Goal: Task Accomplishment & Management: Complete application form

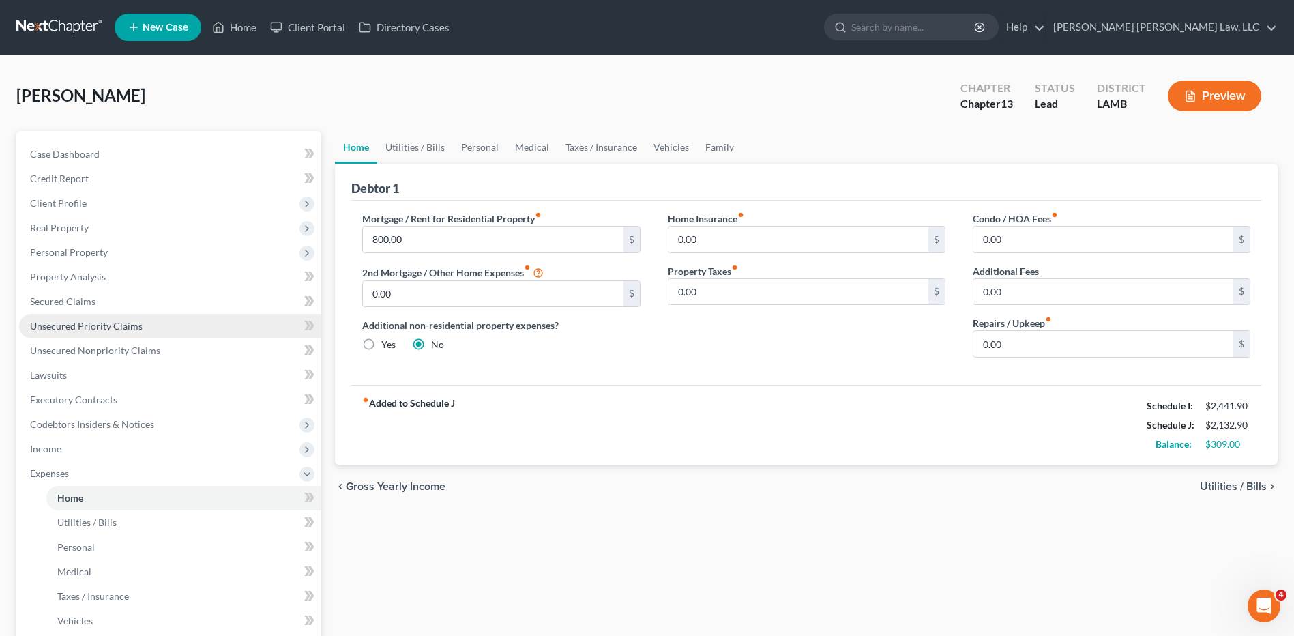
click at [232, 333] on link "Unsecured Priority Claims" at bounding box center [170, 326] width 302 height 25
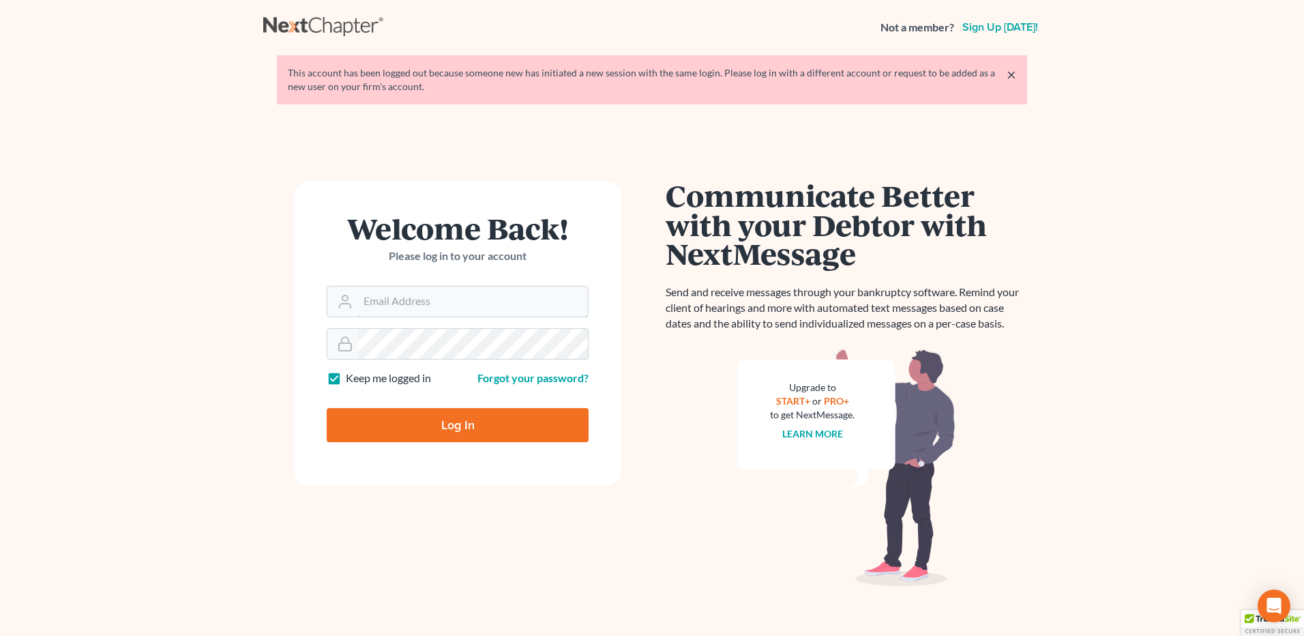
type input "eoyoung3P"
click at [397, 430] on input "Log In" at bounding box center [458, 425] width 262 height 34
type input "Thinking..."
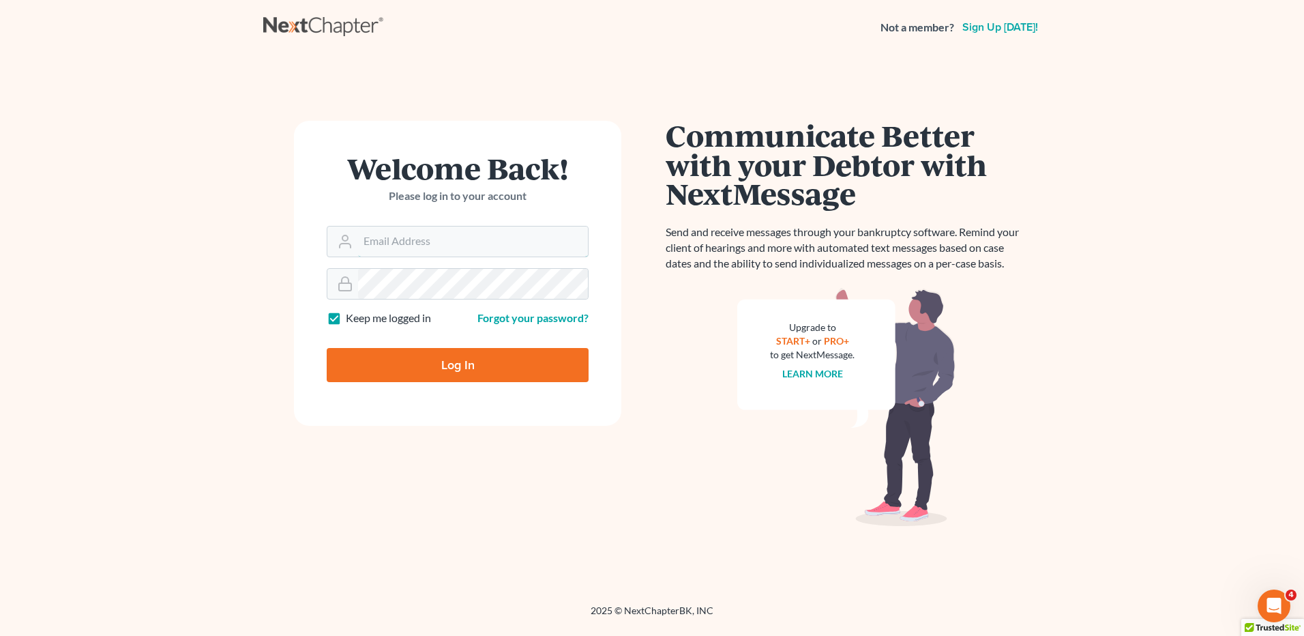
type input "eoyoung3P"
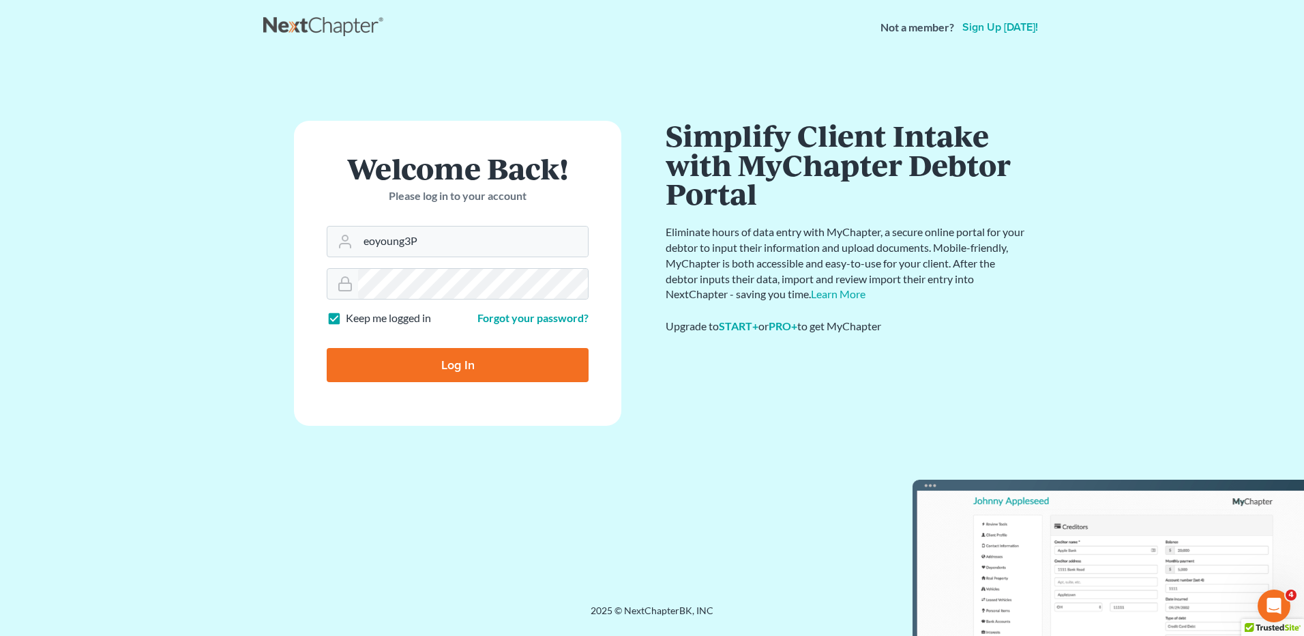
click at [413, 352] on input "Log In" at bounding box center [458, 365] width 262 height 34
type input "Thinking..."
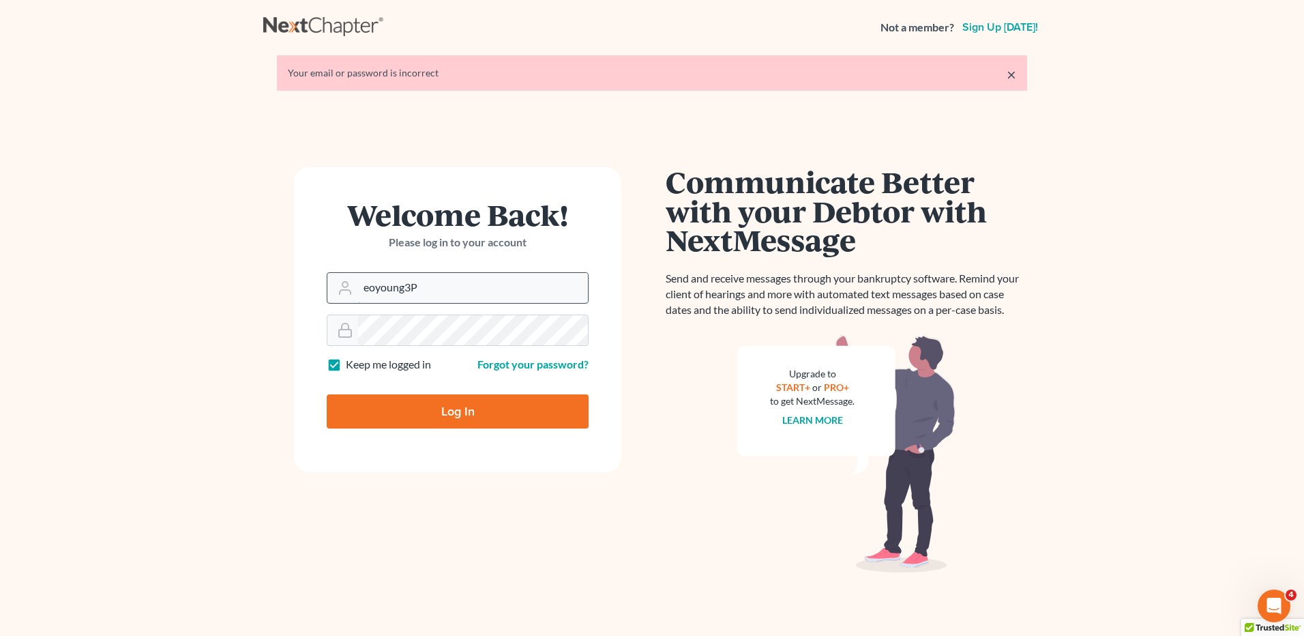
click at [428, 291] on input "eoyoung3P" at bounding box center [473, 288] width 230 height 30
type input "lisa.b@eorumyoung.com"
click at [422, 409] on input "Log In" at bounding box center [458, 411] width 262 height 34
type input "Thinking..."
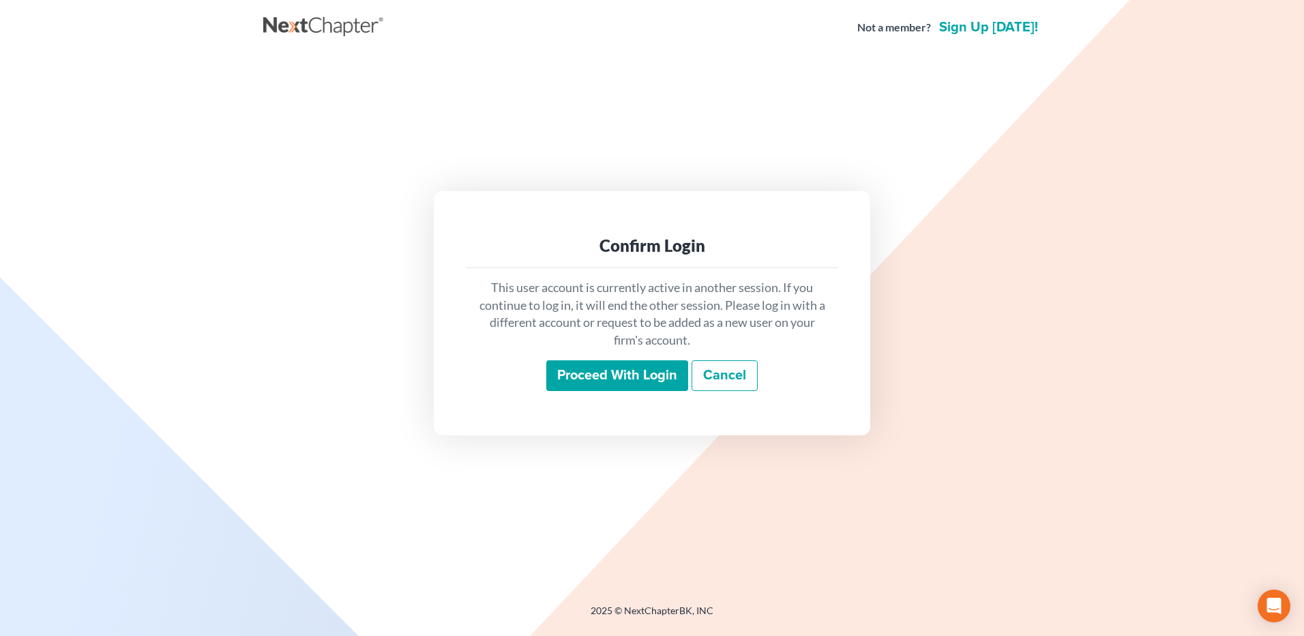
click at [565, 381] on input "Proceed with login" at bounding box center [617, 375] width 142 height 31
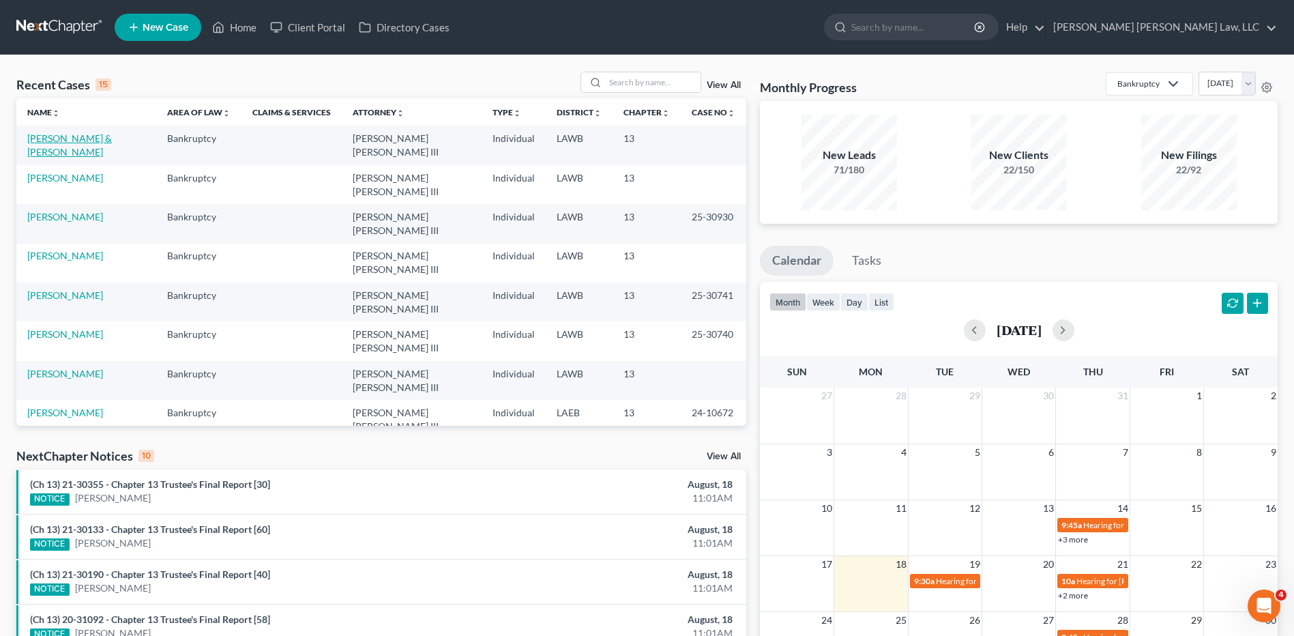
click at [75, 137] on link "Breaux, Randall & Treshan" at bounding box center [69, 144] width 85 height 25
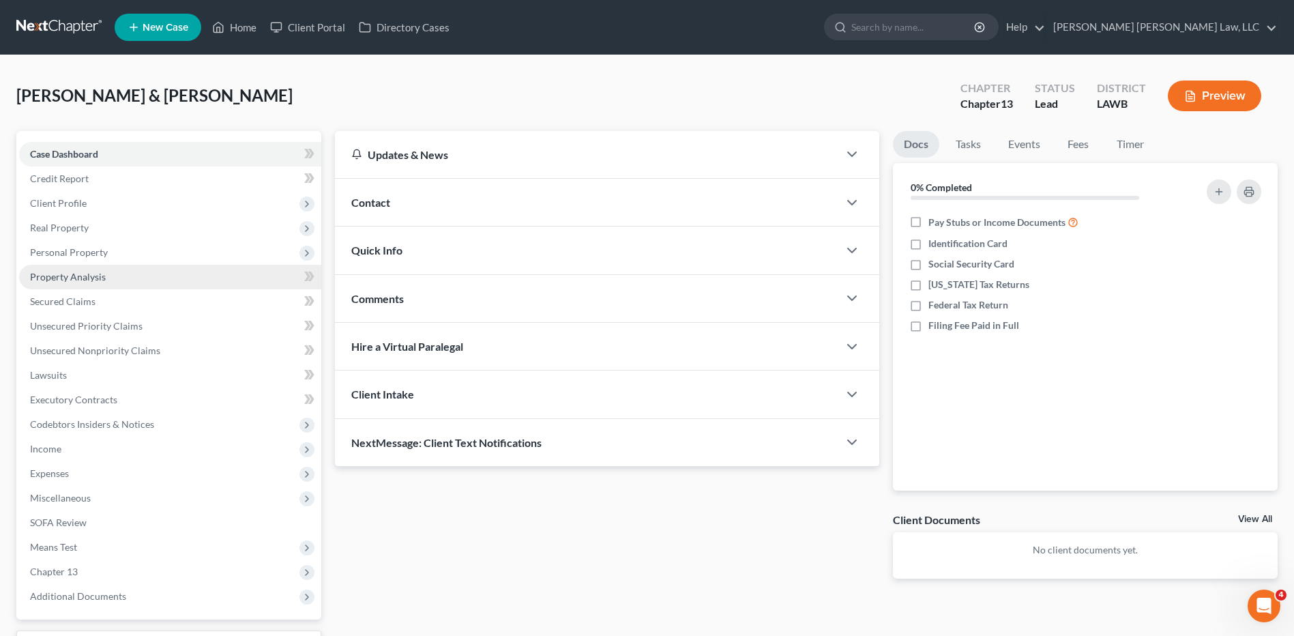
scroll to position [114, 0]
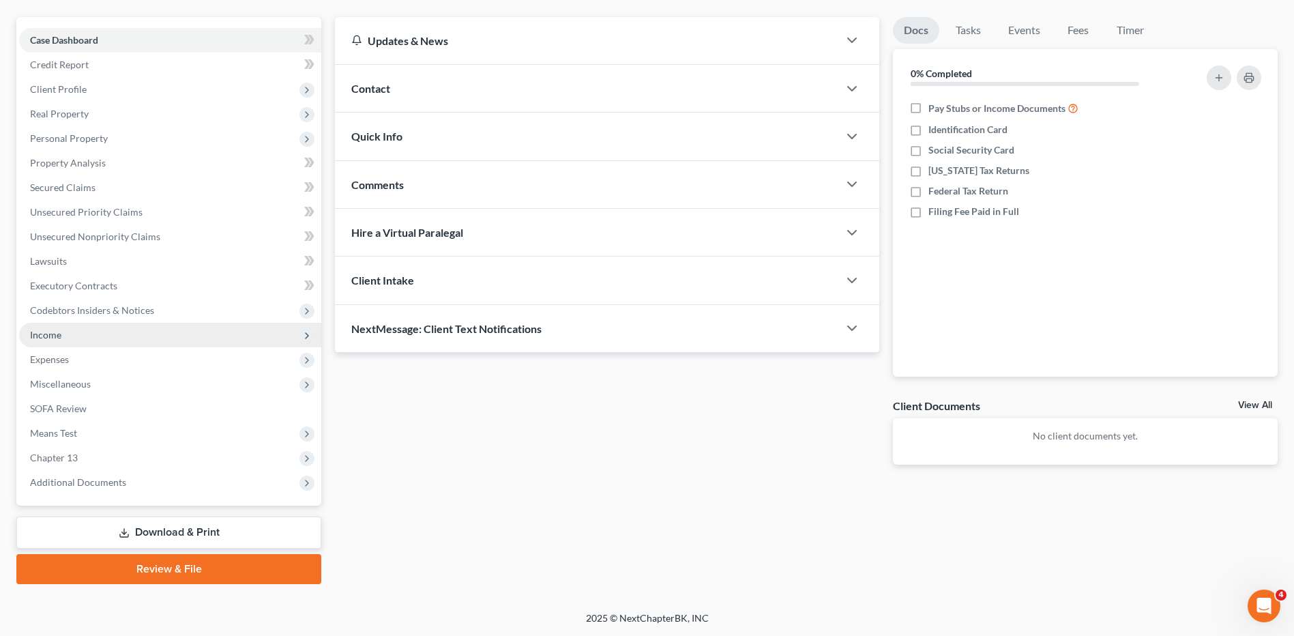
click at [39, 334] on span "Income" at bounding box center [45, 335] width 31 height 12
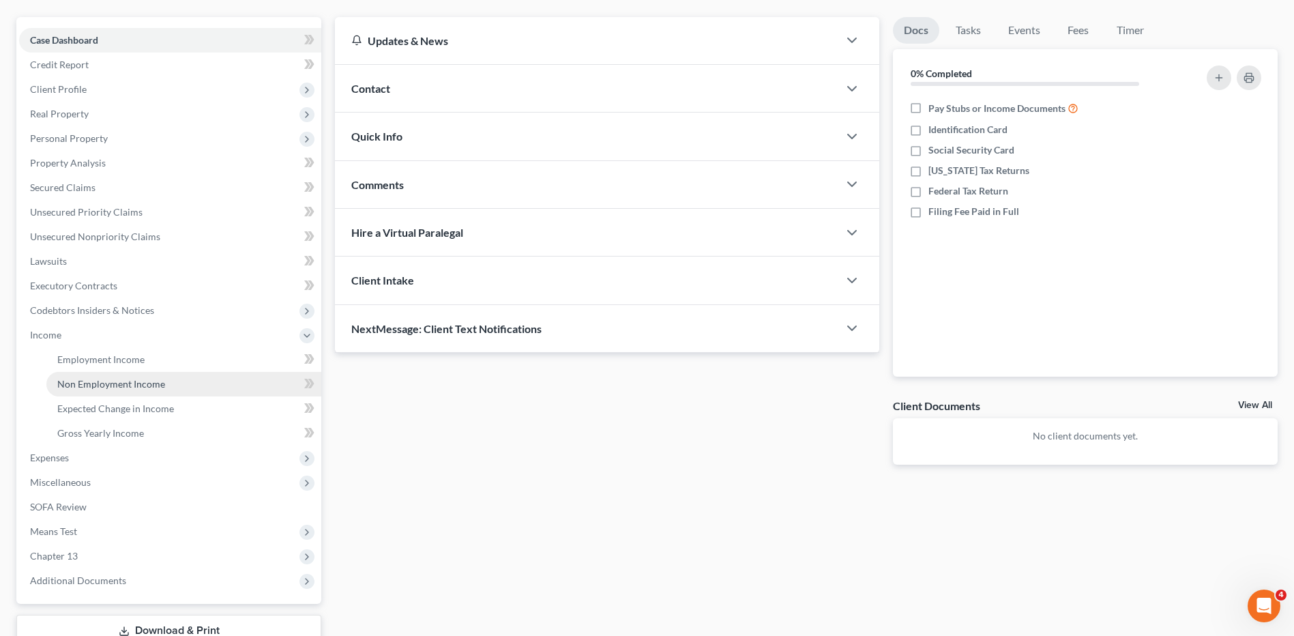
click at [63, 386] on span "Non Employment Income" at bounding box center [111, 384] width 108 height 12
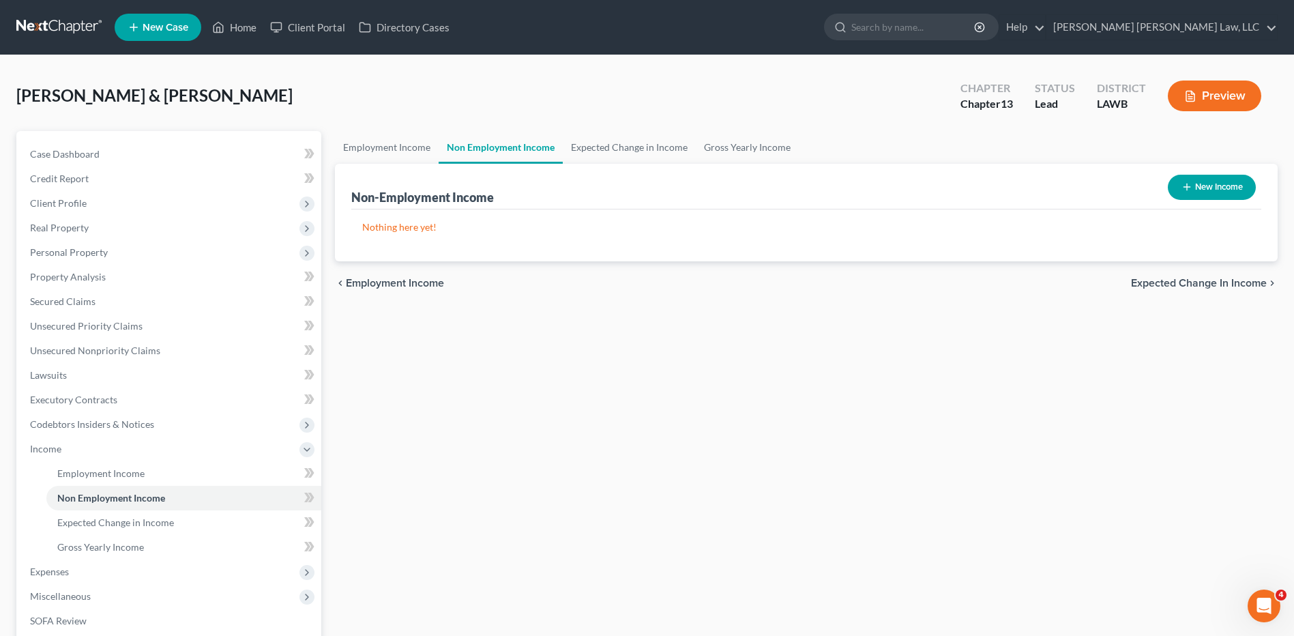
click at [1195, 184] on button "New Income" at bounding box center [1212, 187] width 88 height 25
select select "0"
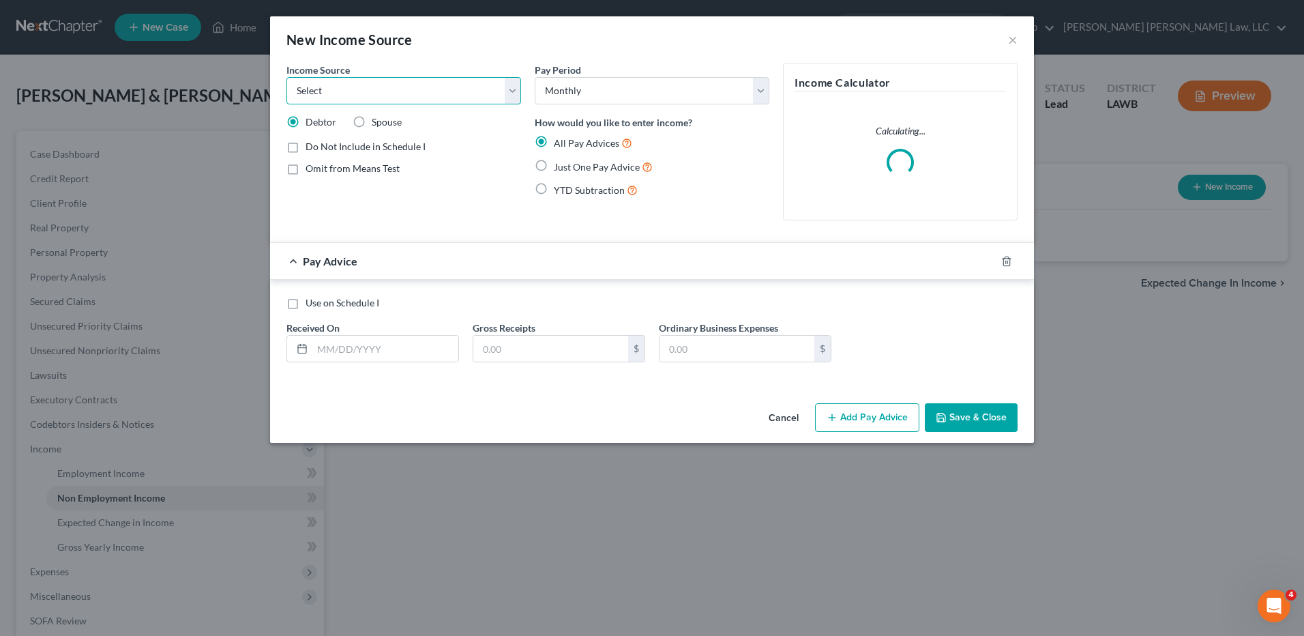
click at [320, 92] on select "Select Unemployment Disability (from employer) Pension Retirement Social Securi…" at bounding box center [404, 90] width 235 height 27
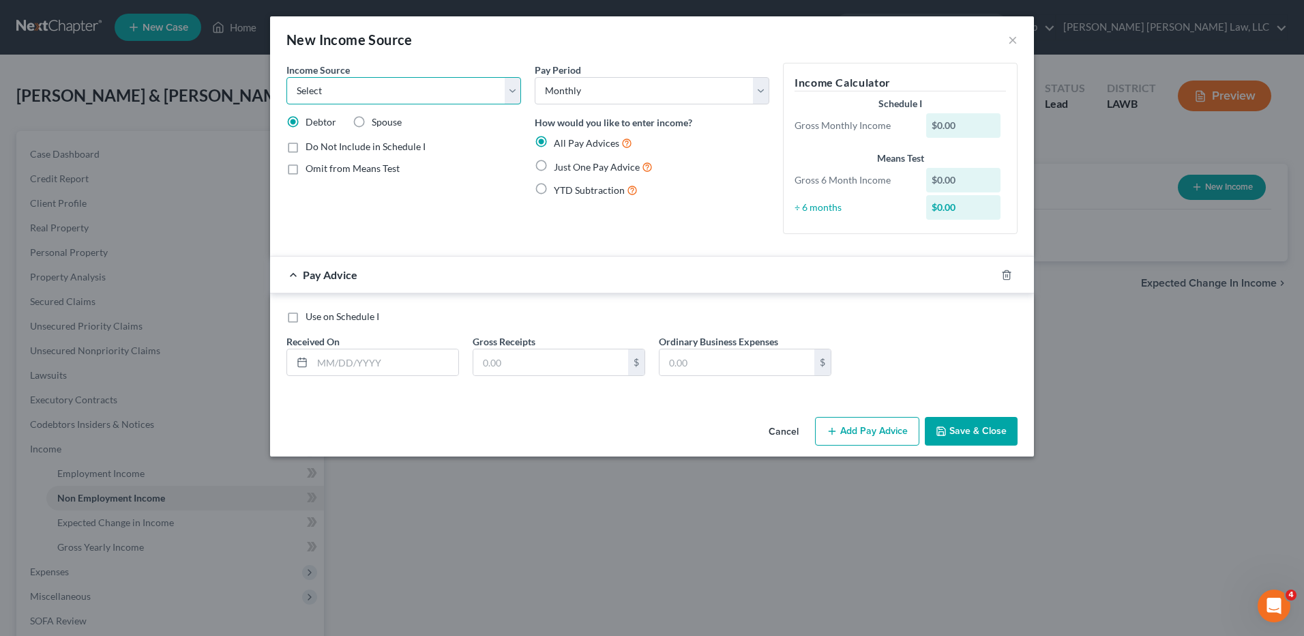
select select "4"
click at [287, 77] on select "Select Unemployment Disability (from employer) Pension Retirement Social Securi…" at bounding box center [404, 90] width 235 height 27
click at [554, 165] on label "Just One Pay Advice" at bounding box center [603, 167] width 99 height 16
click at [559, 165] on input "Just One Pay Advice" at bounding box center [563, 163] width 9 height 9
radio input "true"
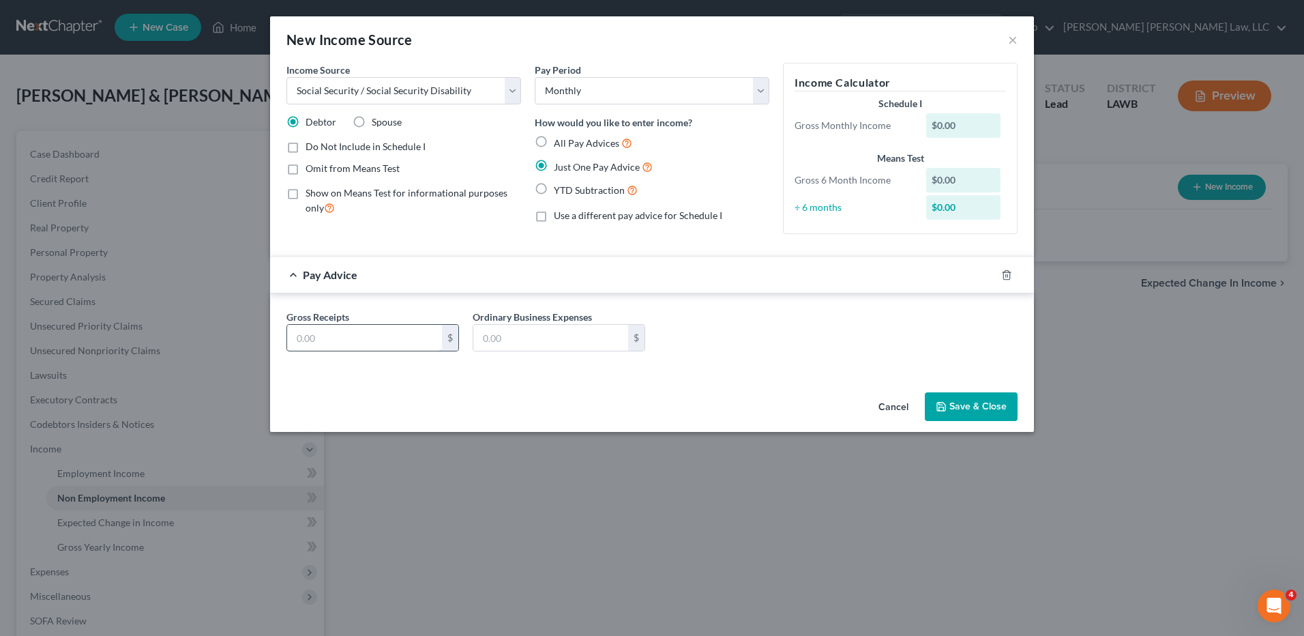
click at [339, 336] on input "text" at bounding box center [364, 338] width 155 height 26
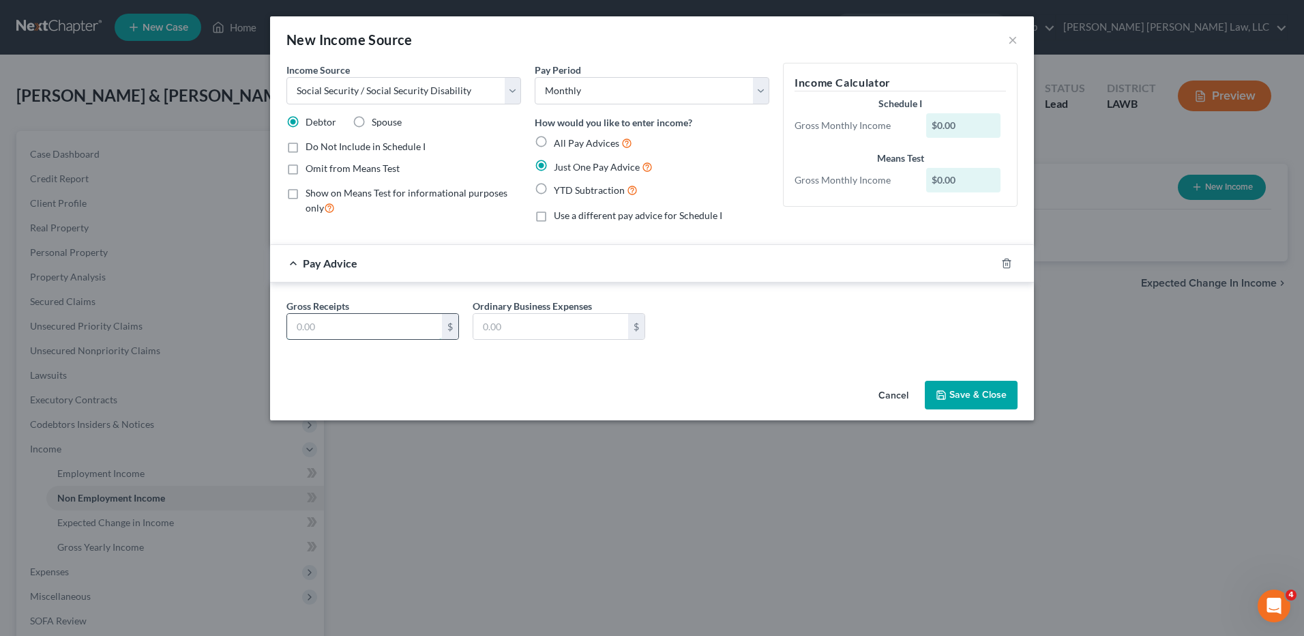
click at [300, 332] on input "text" at bounding box center [364, 327] width 155 height 26
type input "953.00"
click at [948, 398] on button "Save & Close" at bounding box center [971, 395] width 93 height 29
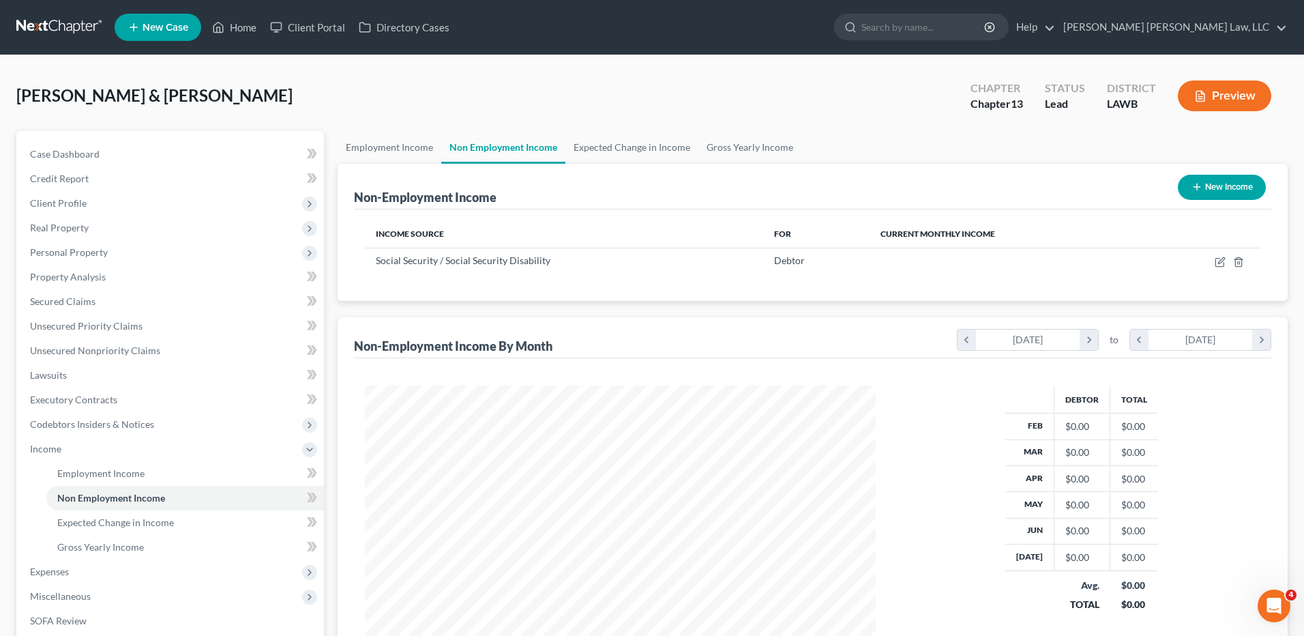
scroll to position [681922, 681641]
click at [1207, 186] on button "New Income" at bounding box center [1212, 187] width 88 height 25
select select "0"
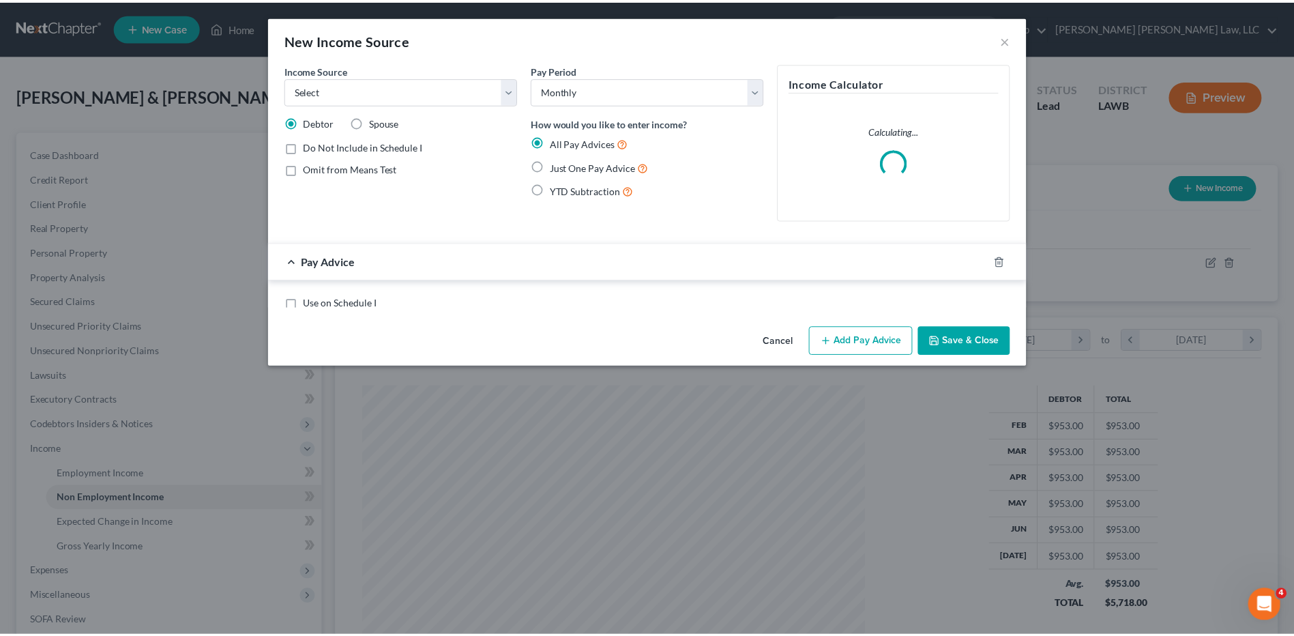
scroll to position [255, 539]
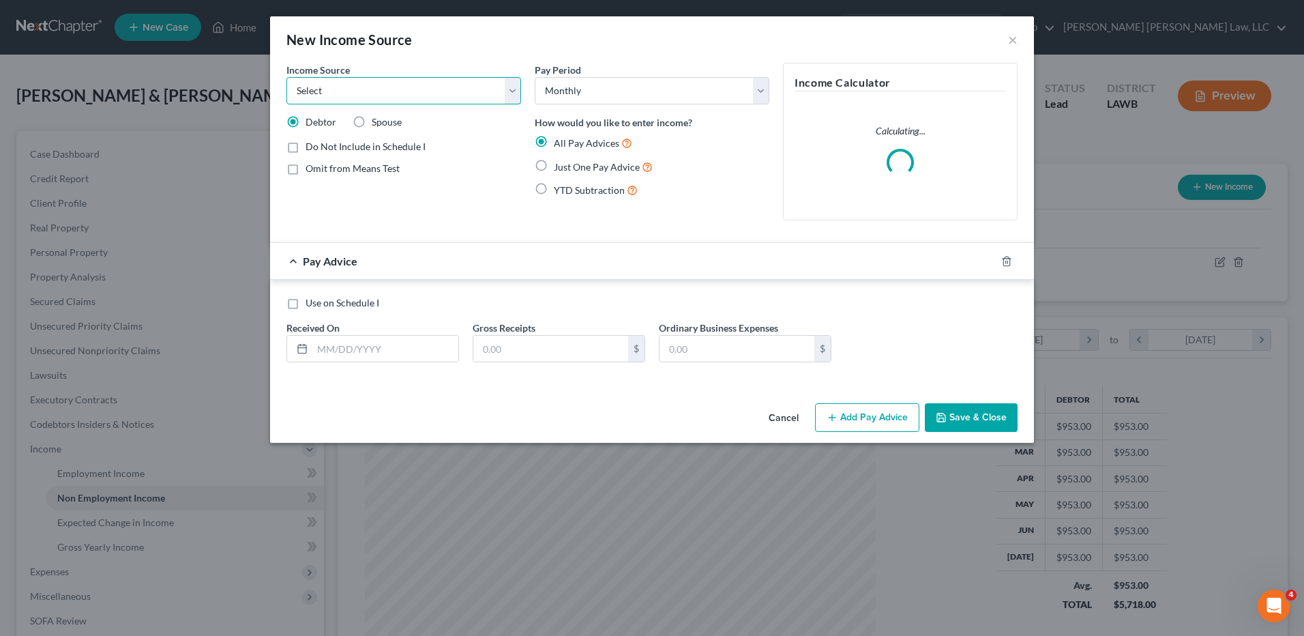
click at [319, 95] on select "Select Unemployment Disability (from employer) Pension Retirement Social Securi…" at bounding box center [404, 90] width 235 height 27
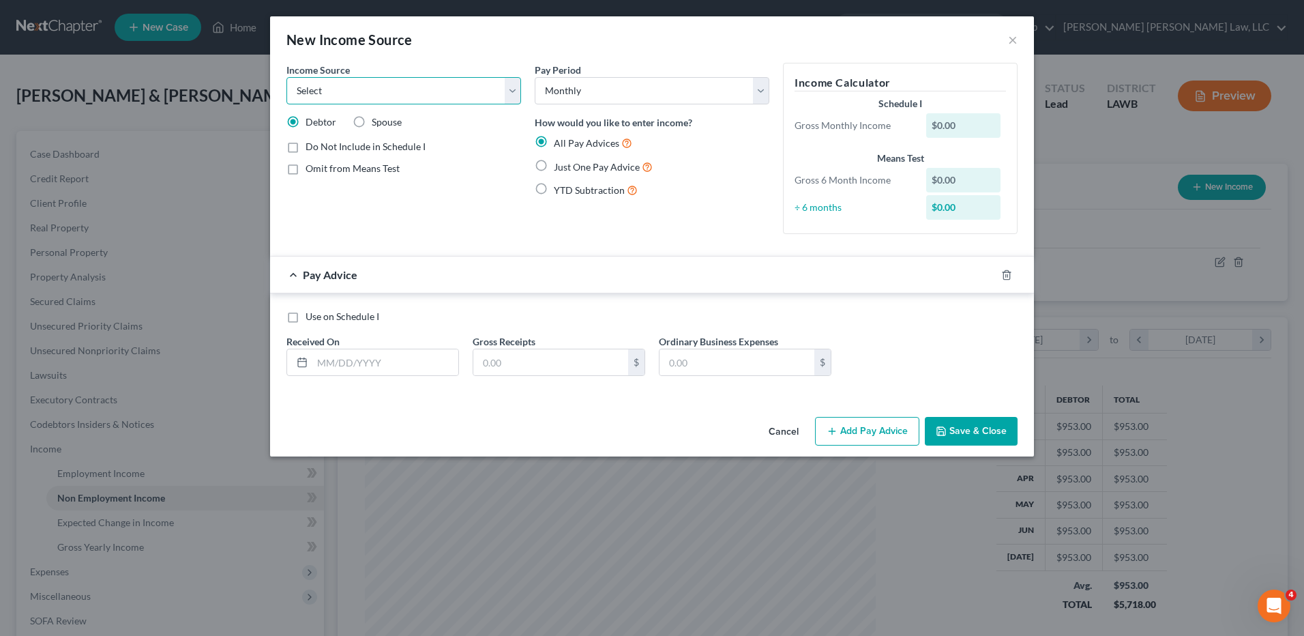
select select "3"
click at [287, 77] on select "Select Unemployment Disability (from employer) Pension Retirement Social Securi…" at bounding box center [404, 90] width 235 height 27
click at [554, 165] on label "Just One Pay Advice" at bounding box center [603, 167] width 99 height 16
click at [559, 165] on input "Just One Pay Advice" at bounding box center [563, 163] width 9 height 9
radio input "true"
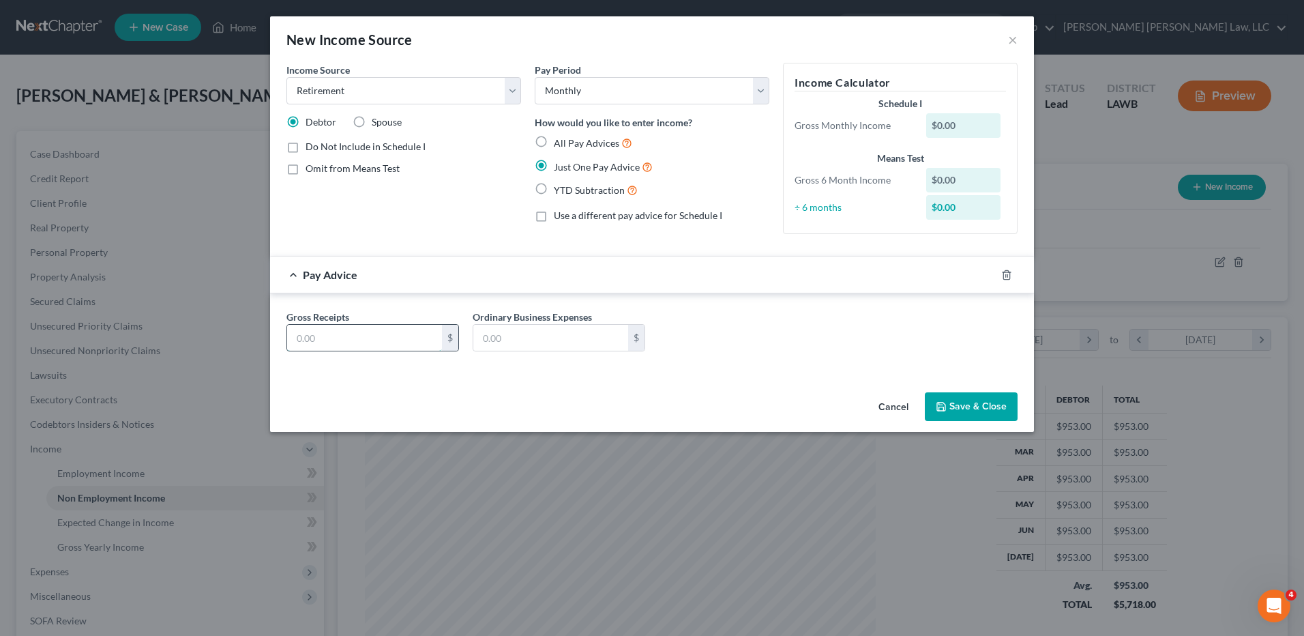
click at [323, 333] on input "text" at bounding box center [364, 338] width 155 height 26
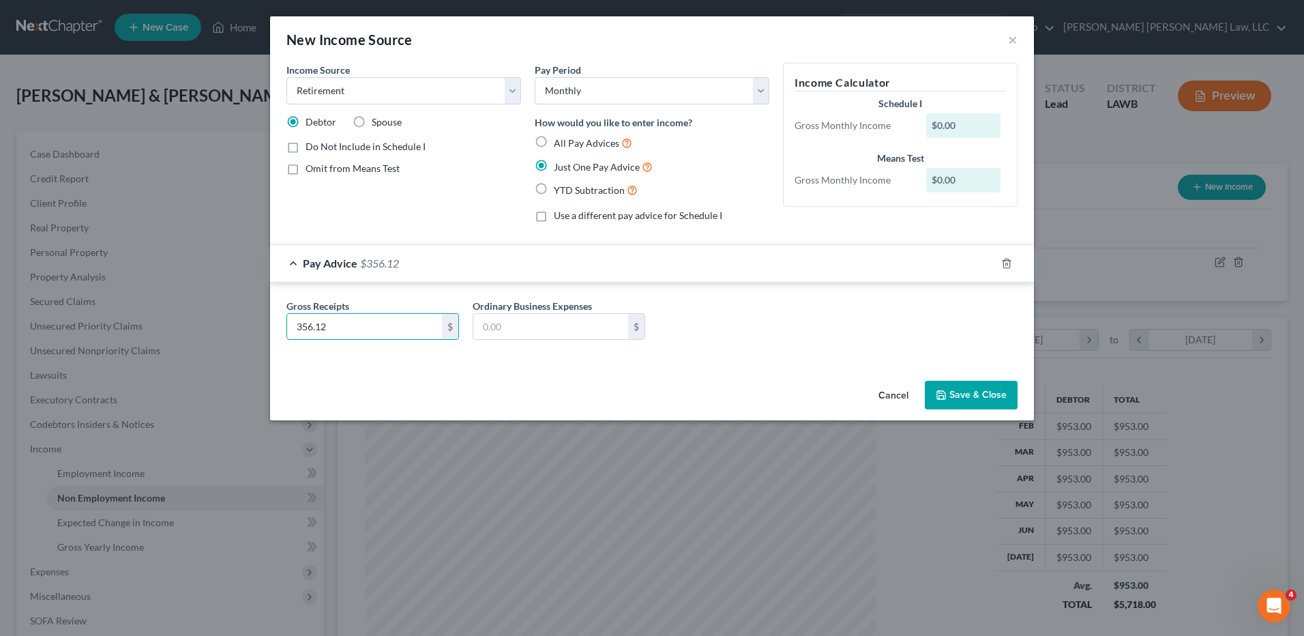
type input "356.12"
click at [941, 400] on icon "button" at bounding box center [941, 395] width 11 height 11
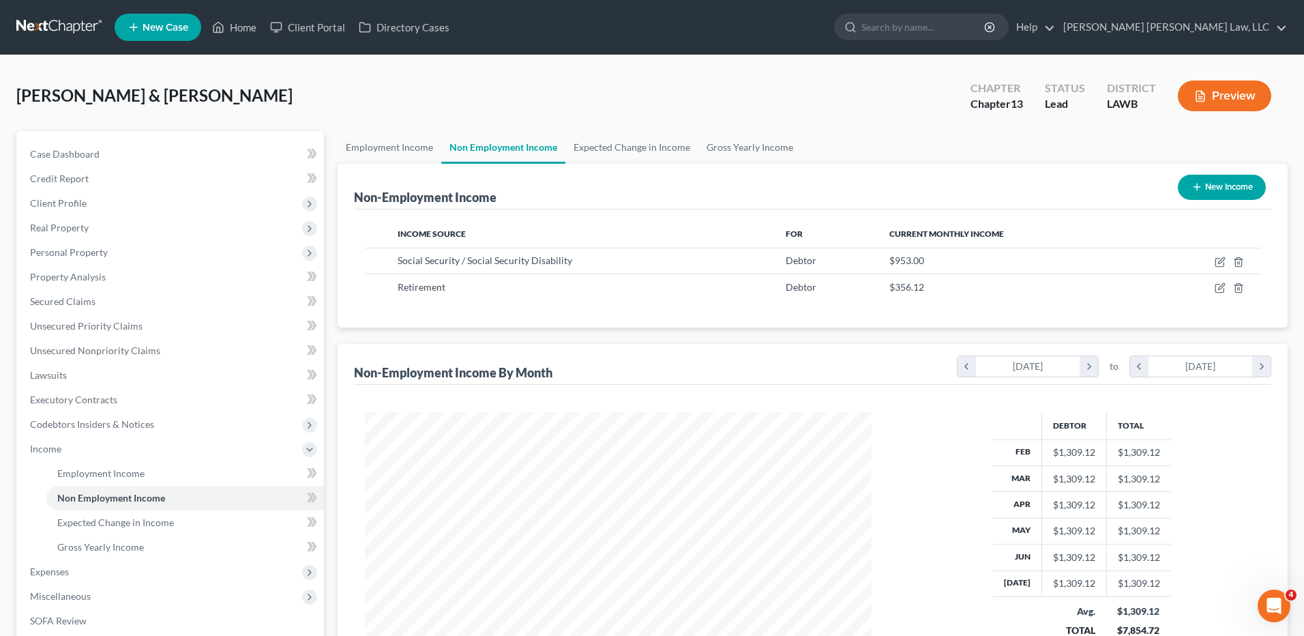
scroll to position [681922, 681641]
click at [1206, 181] on button "New Income" at bounding box center [1212, 187] width 88 height 25
select select "0"
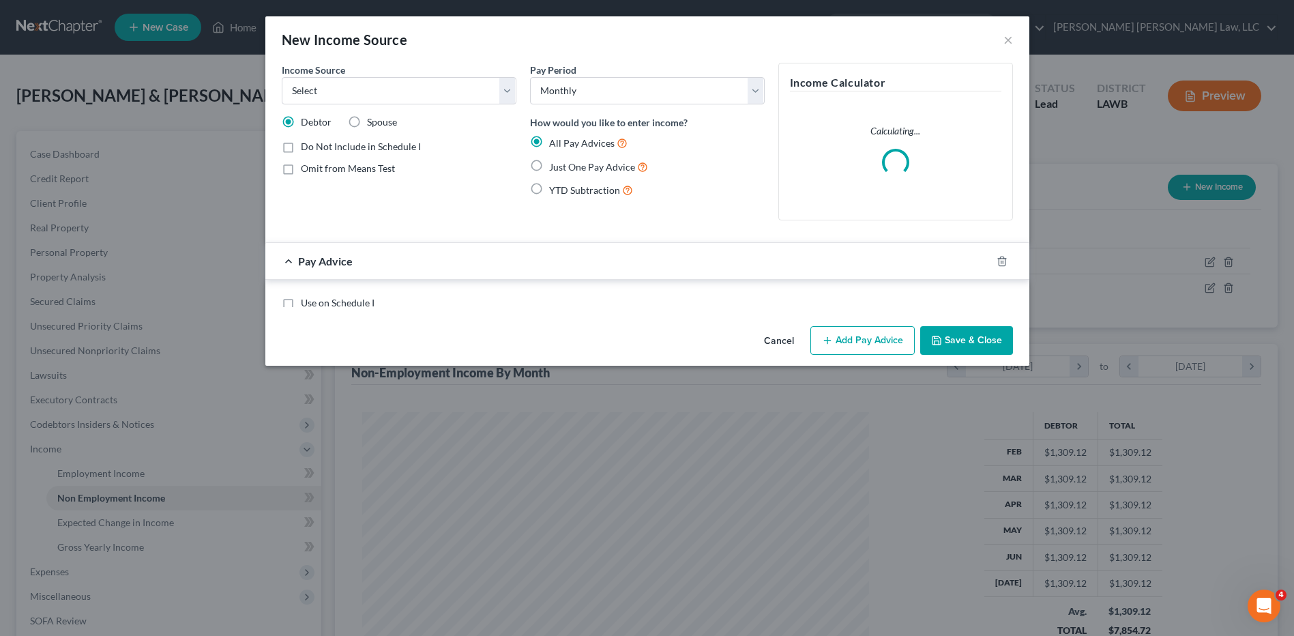
scroll to position [255, 539]
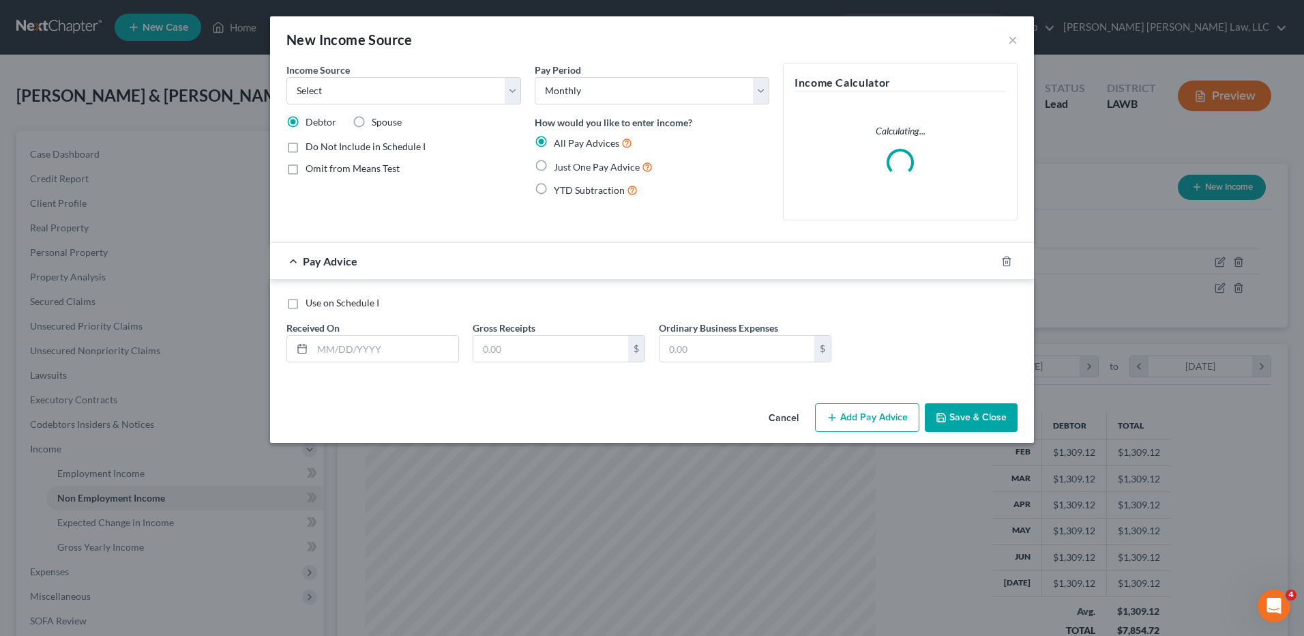
click at [372, 121] on label "Spouse" at bounding box center [387, 122] width 30 height 14
click at [377, 121] on input "Spouse" at bounding box center [381, 119] width 9 height 9
radio input "true"
click at [338, 95] on select "Select Unemployment Disability (from employer) Pension Retirement Social Securi…" at bounding box center [404, 90] width 235 height 27
select select "4"
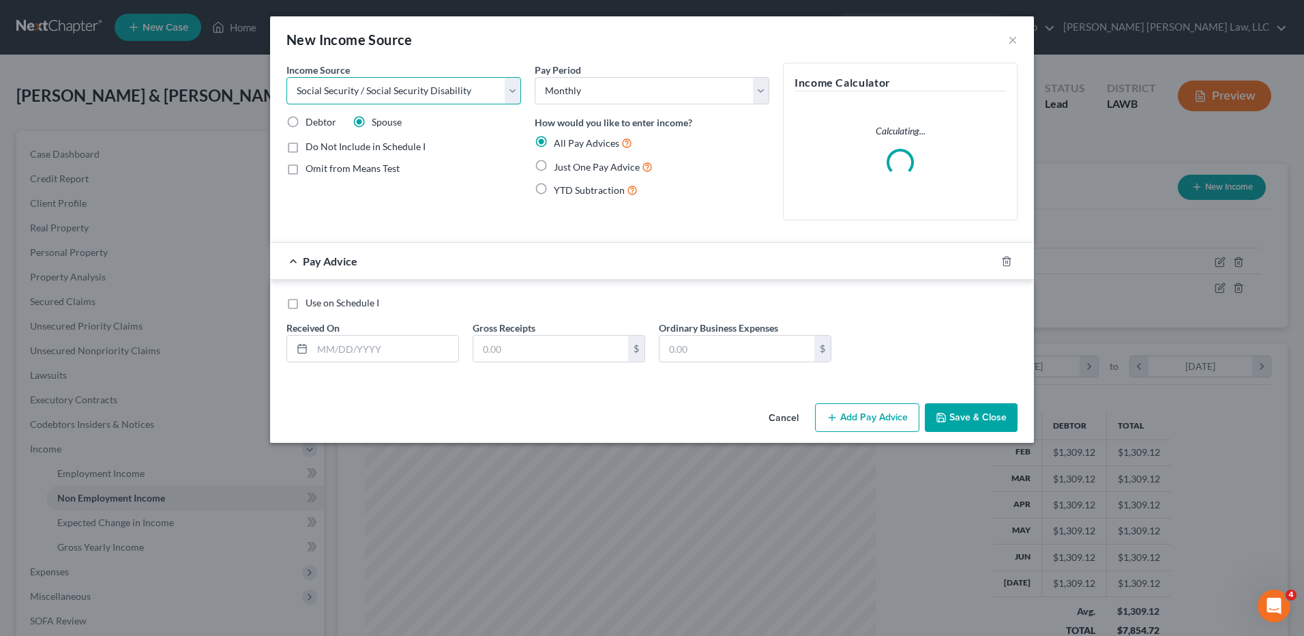
click at [287, 77] on select "Select Unemployment Disability (from employer) Pension Retirement Social Securi…" at bounding box center [404, 90] width 235 height 27
click at [554, 164] on label "Just One Pay Advice" at bounding box center [603, 167] width 99 height 16
click at [559, 164] on input "Just One Pay Advice" at bounding box center [563, 163] width 9 height 9
radio input "true"
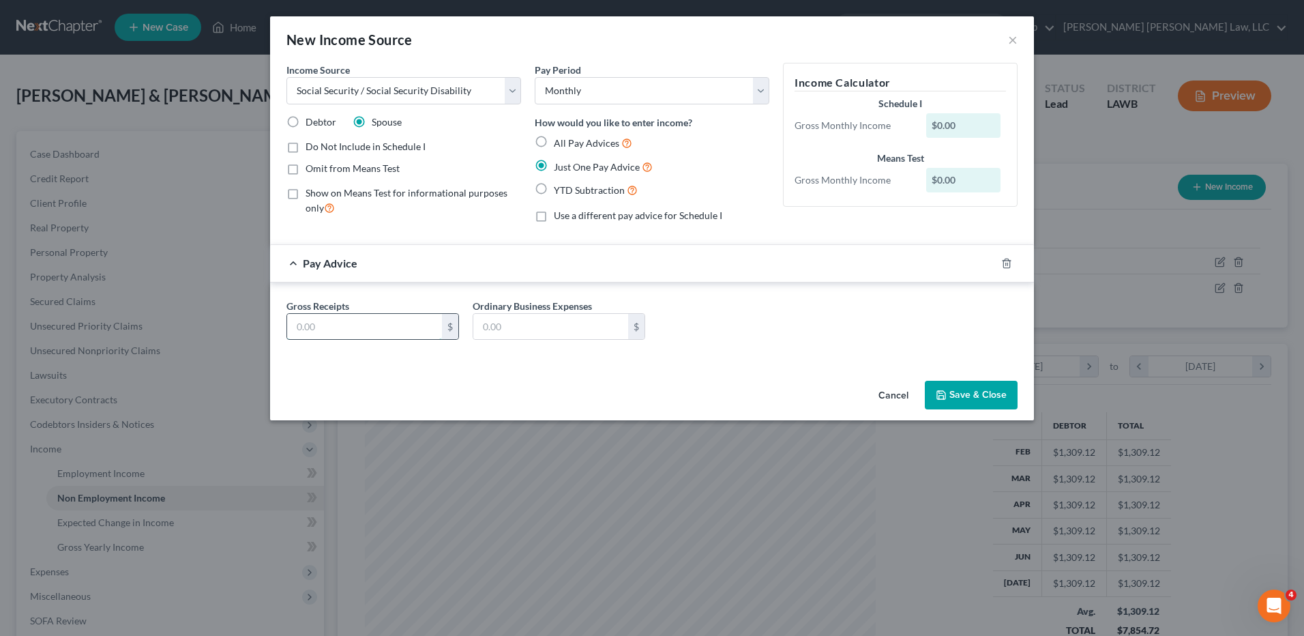
click at [377, 335] on input "text" at bounding box center [364, 327] width 155 height 26
type input "687.00"
click at [953, 401] on button "Save & Close" at bounding box center [971, 395] width 93 height 29
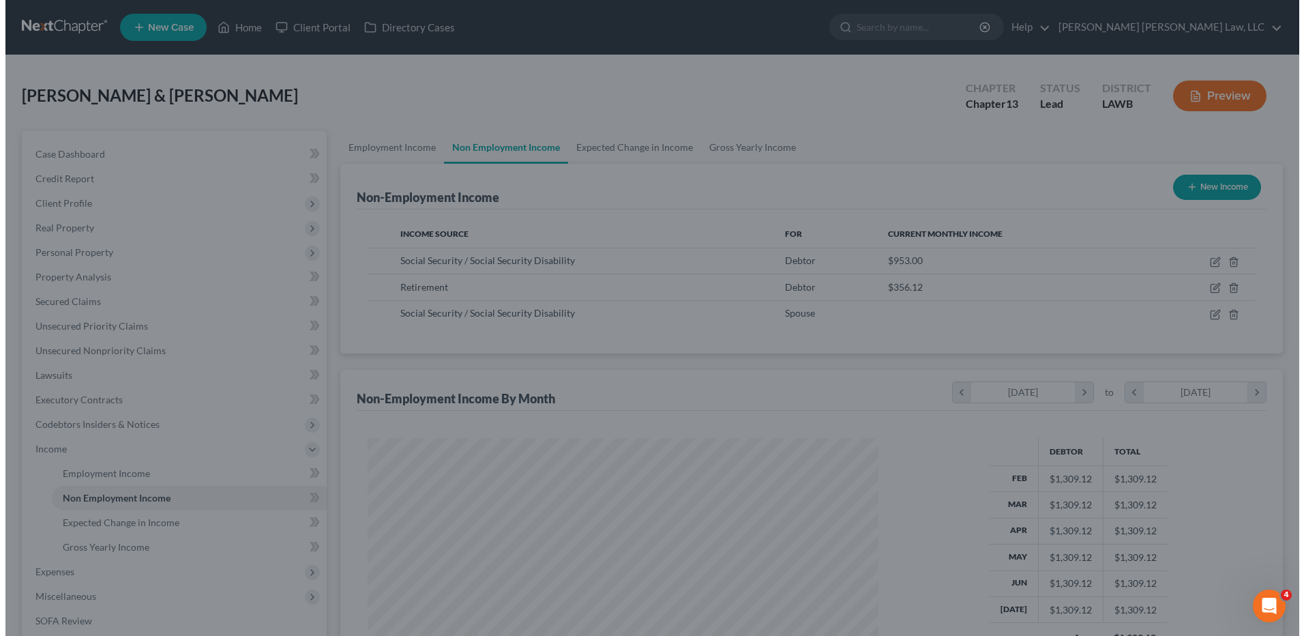
scroll to position [681922, 681641]
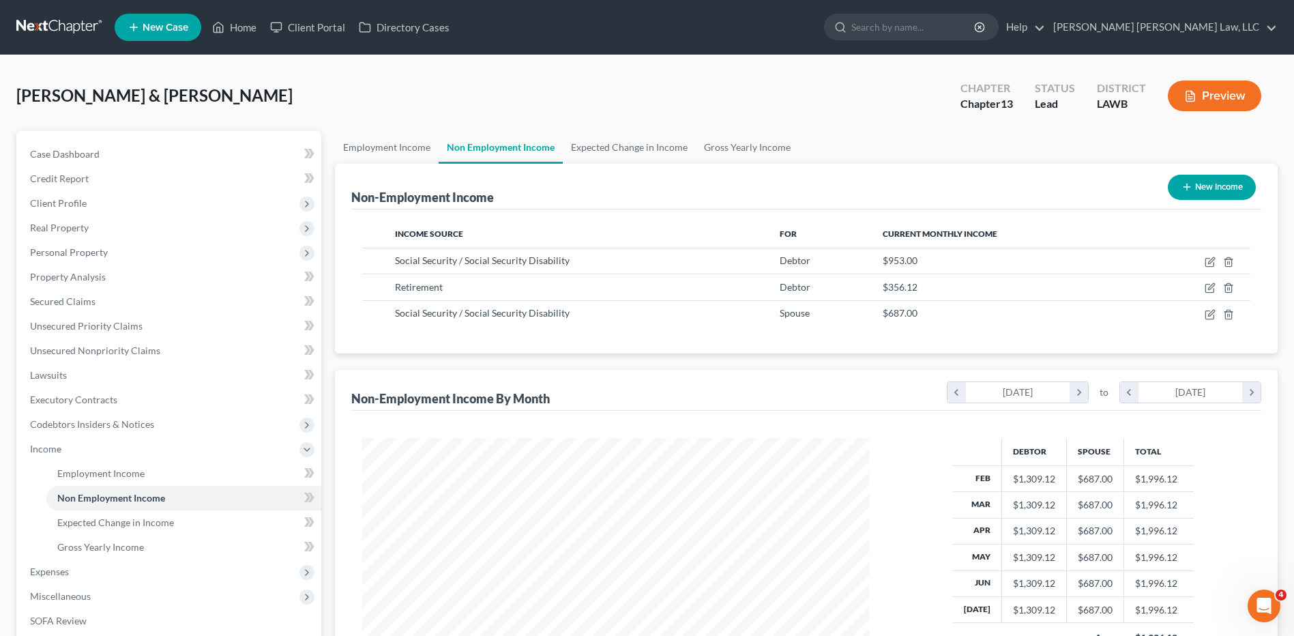
click at [1196, 186] on button "New Income" at bounding box center [1212, 187] width 88 height 25
select select "0"
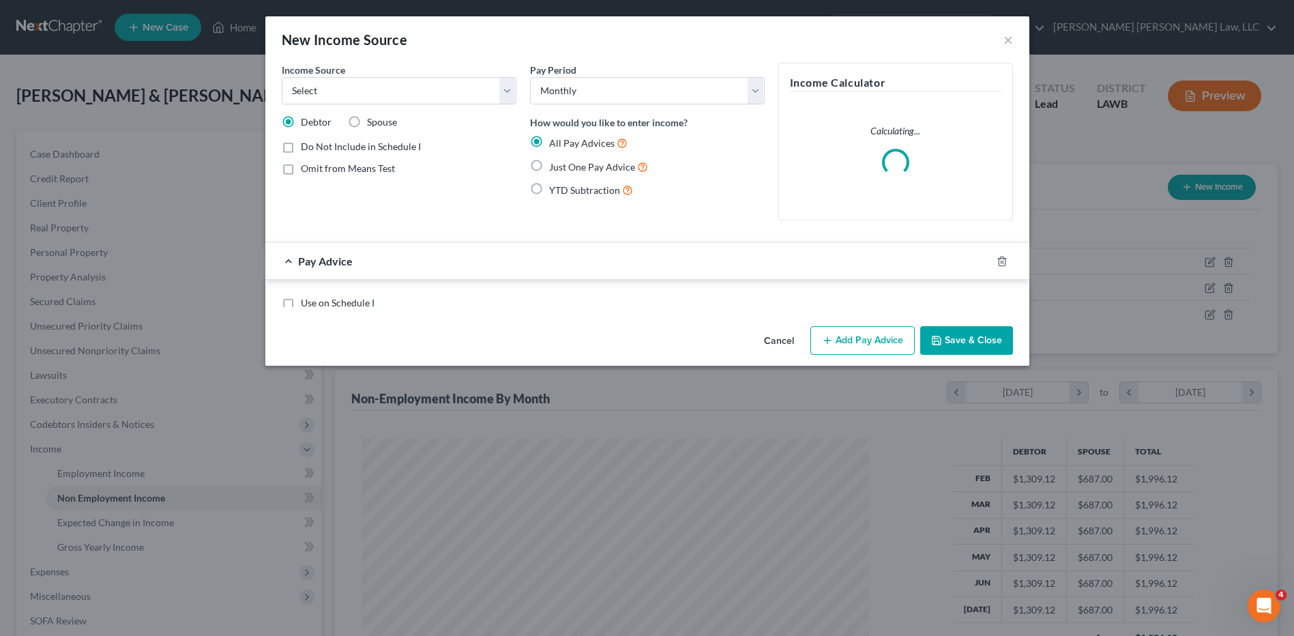
scroll to position [255, 539]
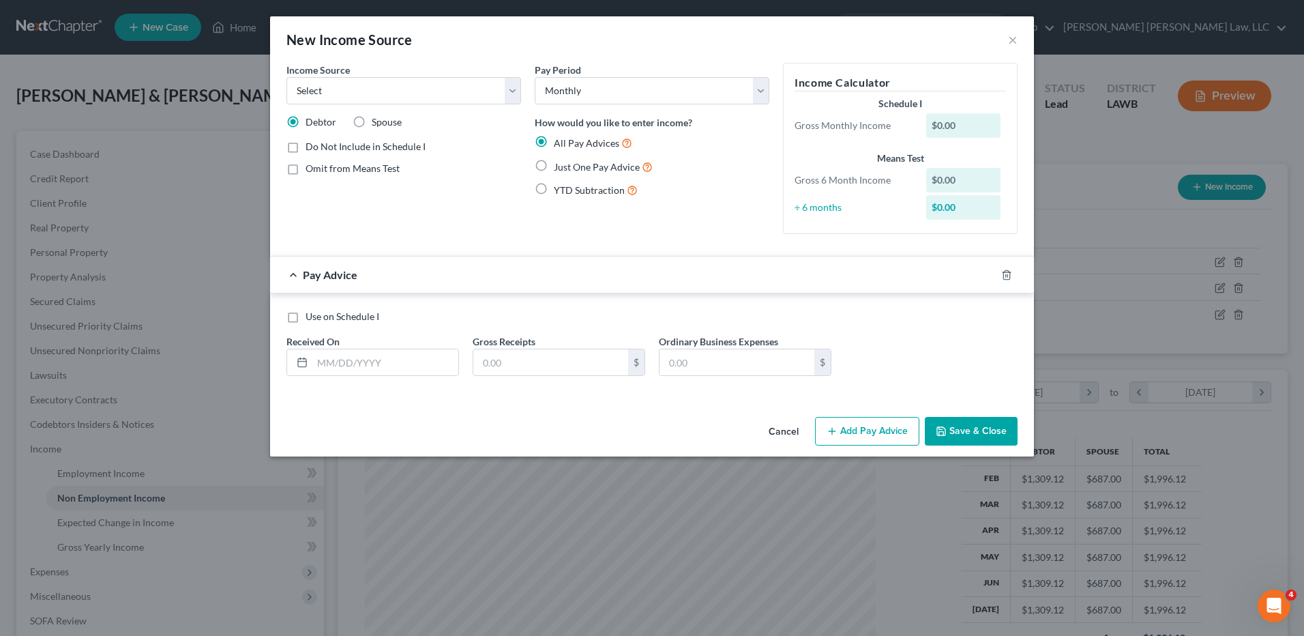
click at [372, 119] on label "Spouse" at bounding box center [387, 122] width 30 height 14
click at [377, 119] on input "Spouse" at bounding box center [381, 119] width 9 height 9
radio input "true"
click at [338, 98] on select "Select Unemployment Disability (from employer) Pension Retirement Social Securi…" at bounding box center [404, 90] width 235 height 27
select select "3"
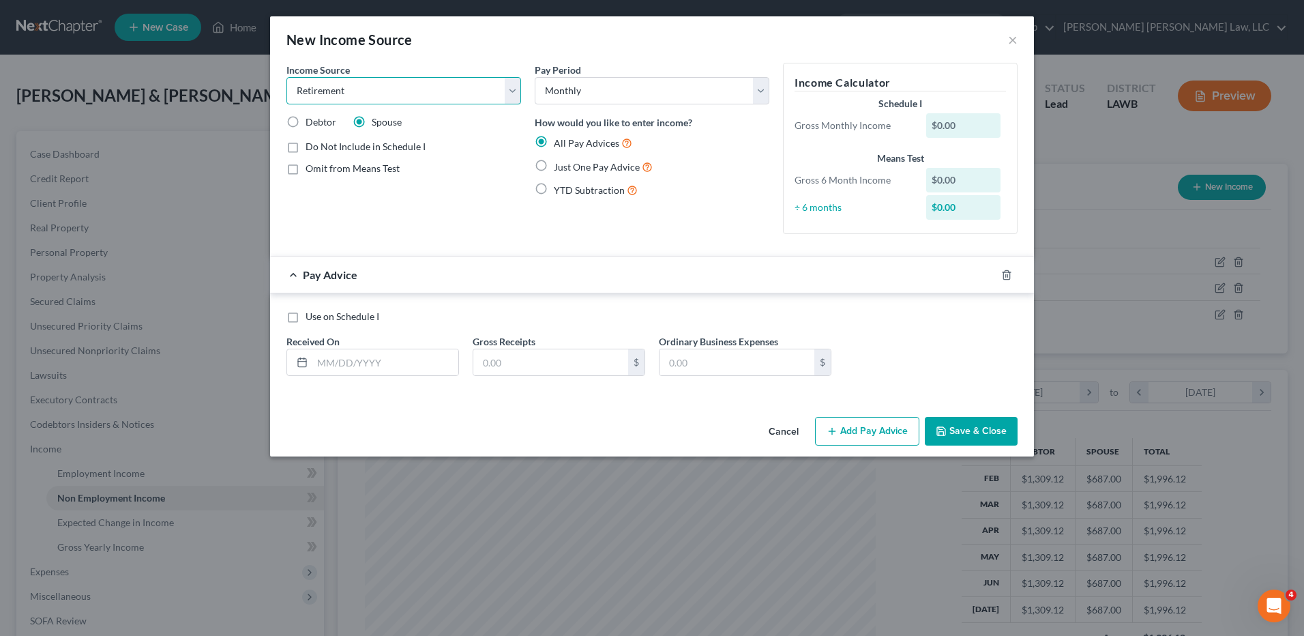
click at [287, 77] on select "Select Unemployment Disability (from employer) Pension Retirement Social Securi…" at bounding box center [404, 90] width 235 height 27
click at [554, 171] on label "Just One Pay Advice" at bounding box center [603, 167] width 99 height 16
click at [559, 168] on input "Just One Pay Advice" at bounding box center [563, 163] width 9 height 9
radio input "true"
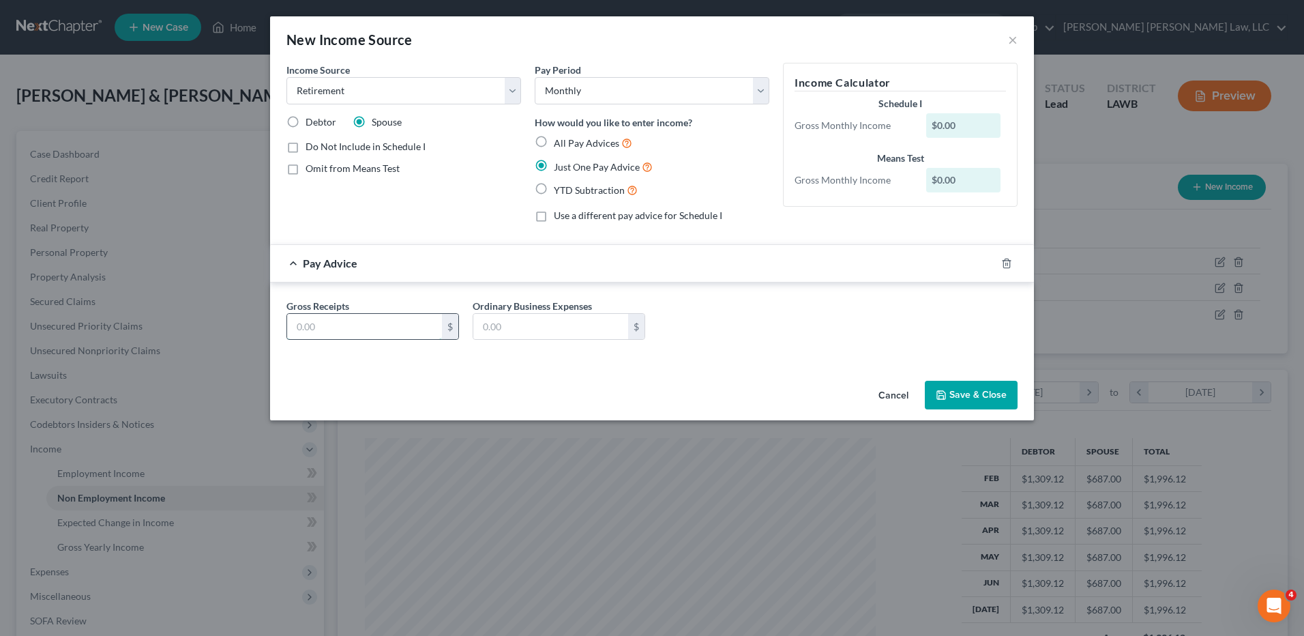
click at [302, 334] on input "text" at bounding box center [364, 327] width 155 height 26
type input "3,211.35"
click at [559, 337] on input "text" at bounding box center [550, 327] width 155 height 26
type input "759.70"
click at [963, 399] on button "Save & Close" at bounding box center [971, 395] width 93 height 29
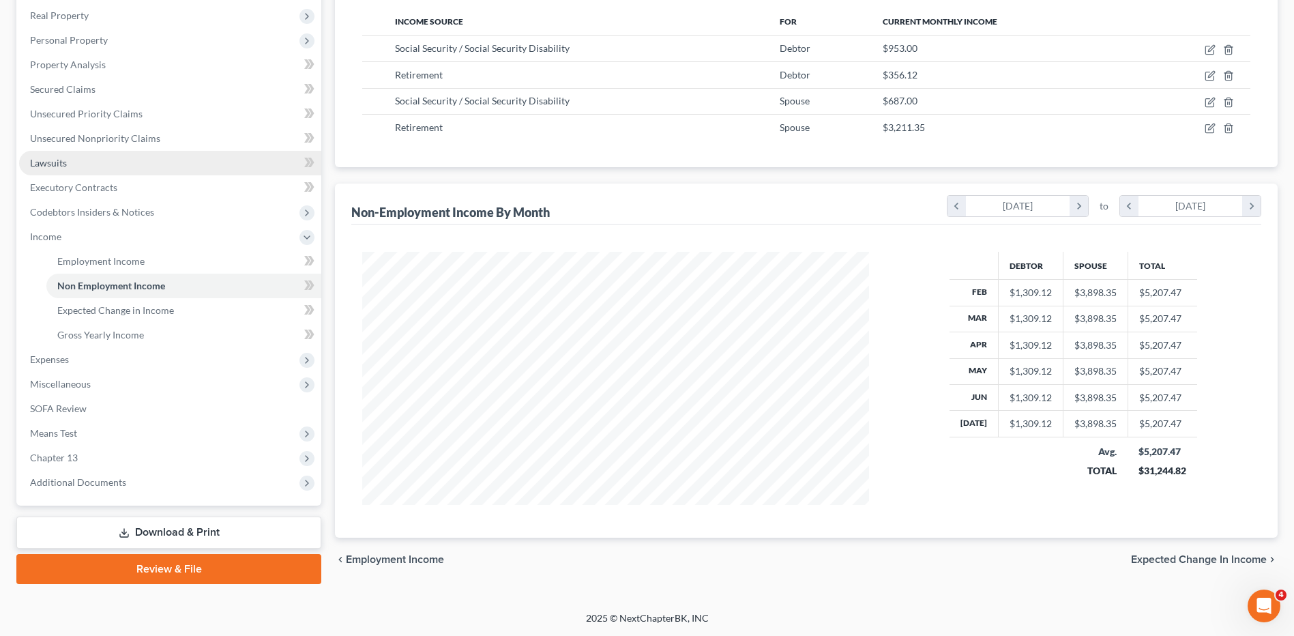
scroll to position [8, 0]
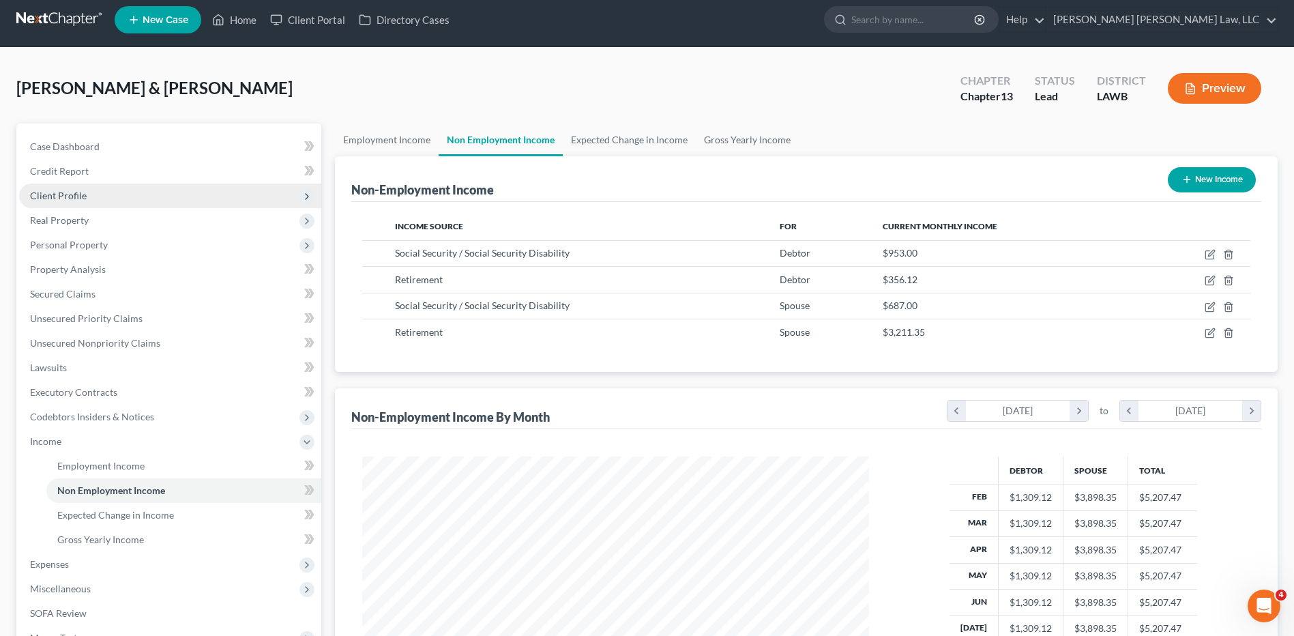
click at [42, 197] on span "Client Profile" at bounding box center [58, 196] width 57 height 12
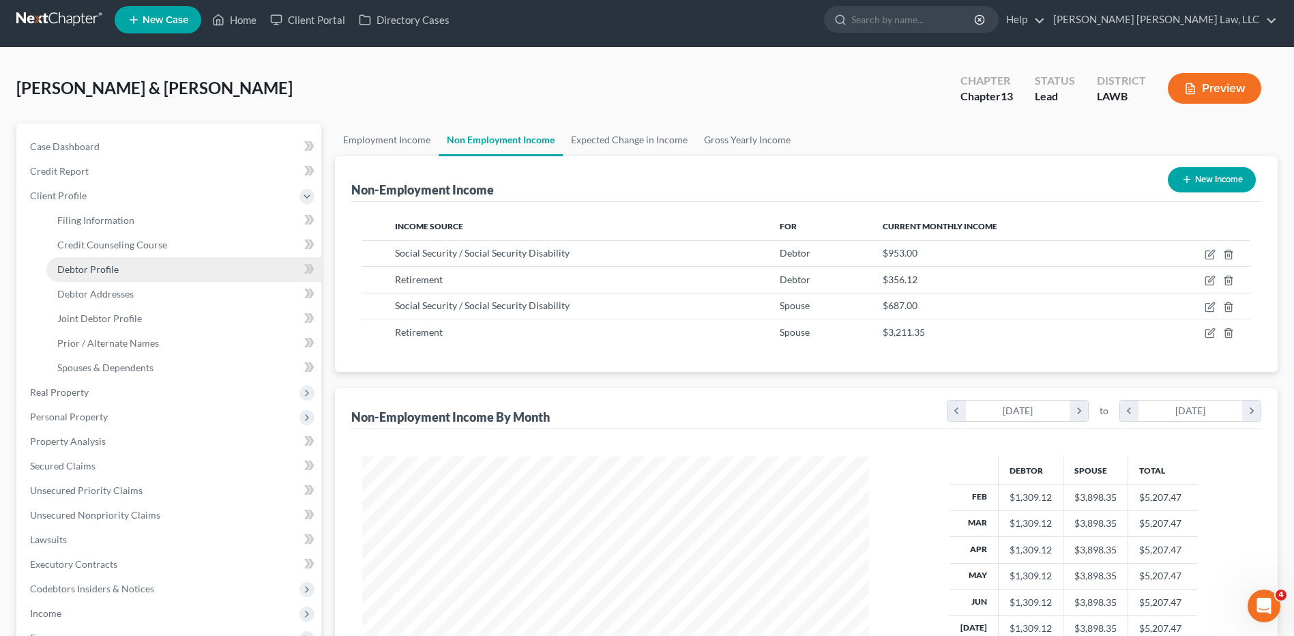
click at [82, 265] on span "Debtor Profile" at bounding box center [87, 269] width 61 height 12
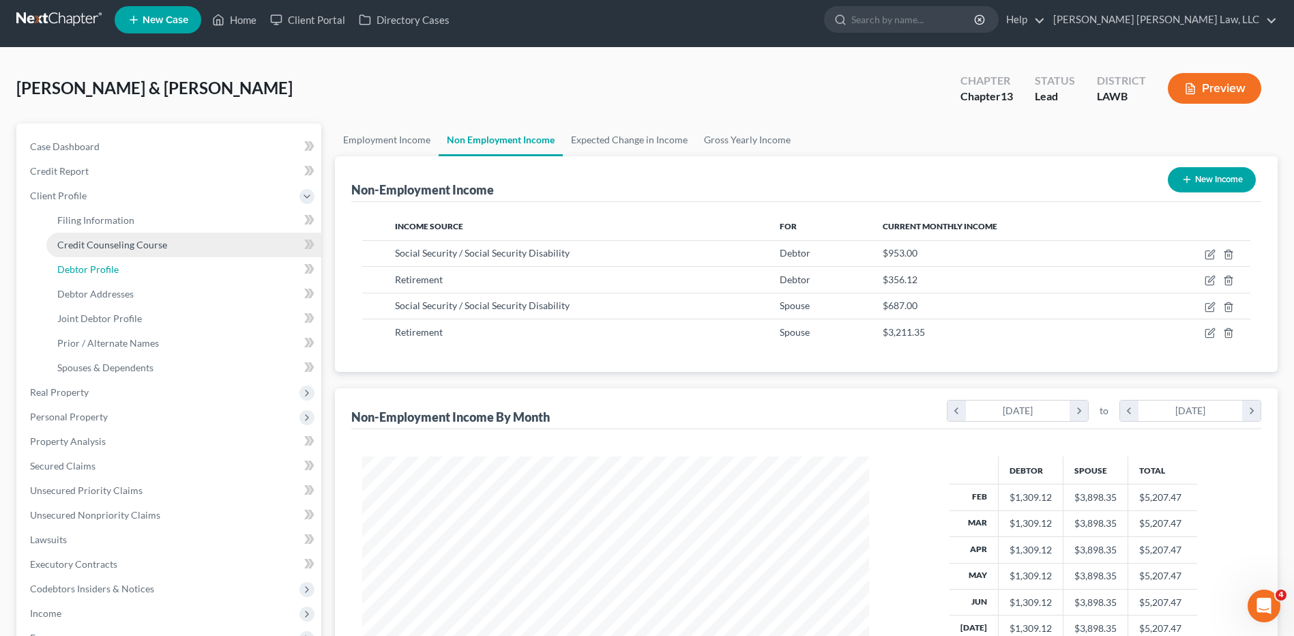
select select "1"
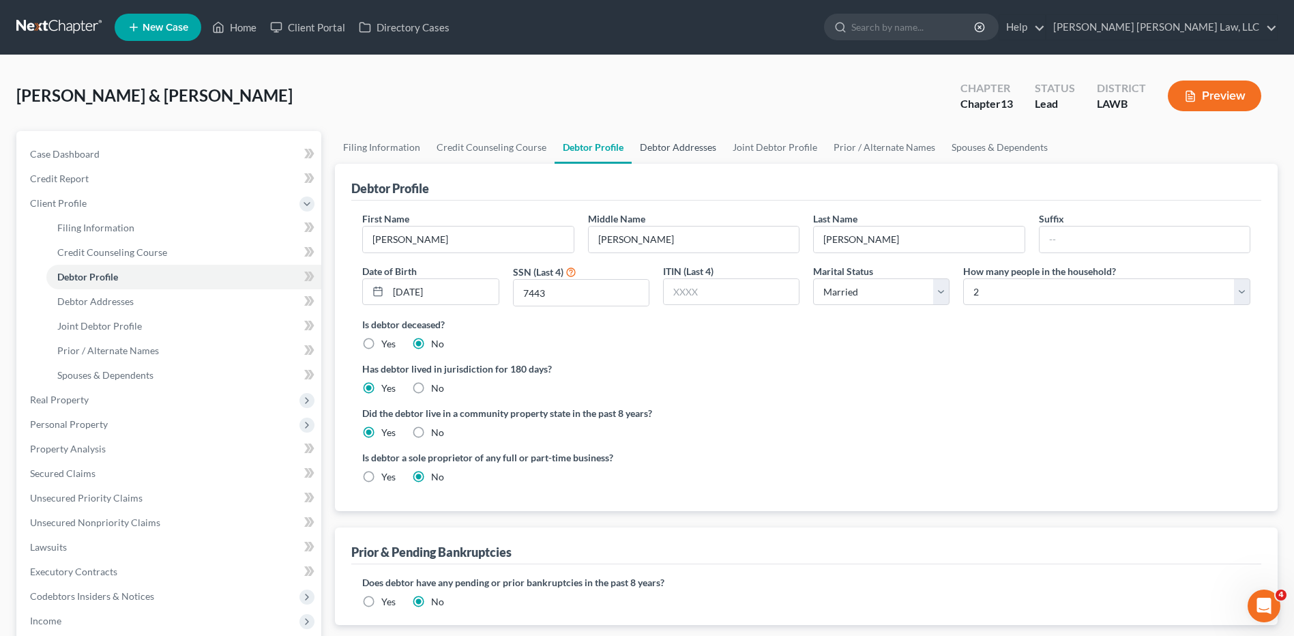
click at [664, 151] on link "Debtor Addresses" at bounding box center [678, 147] width 93 height 33
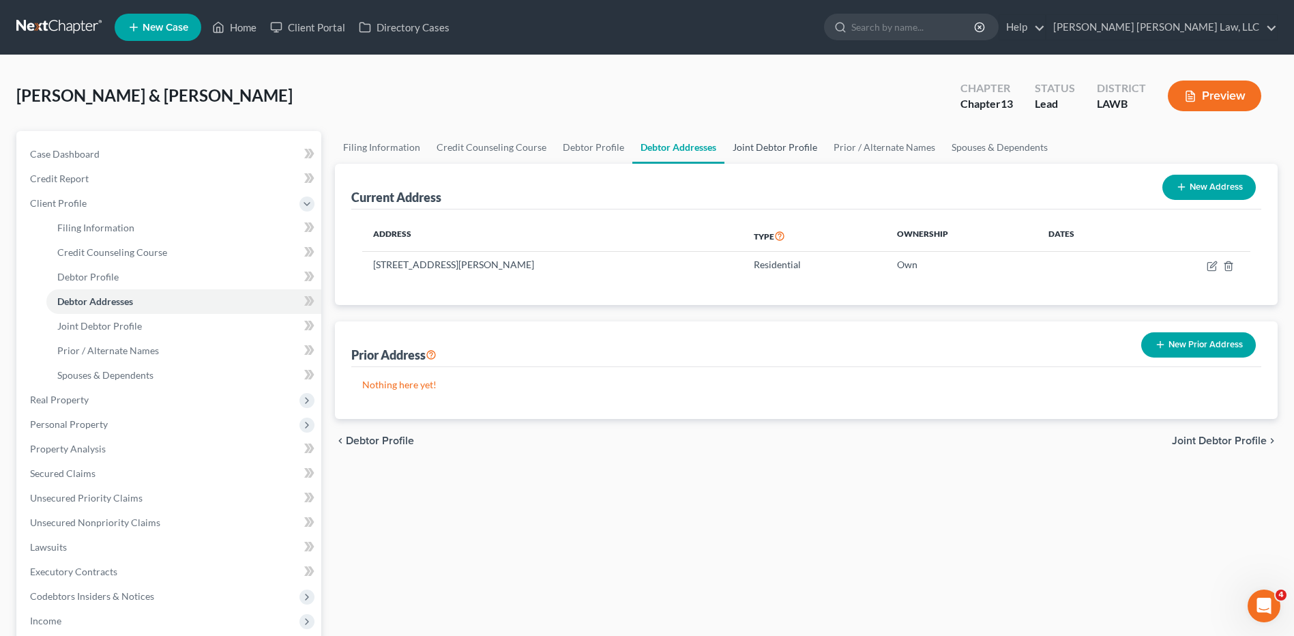
click at [774, 149] on link "Joint Debtor Profile" at bounding box center [774, 147] width 101 height 33
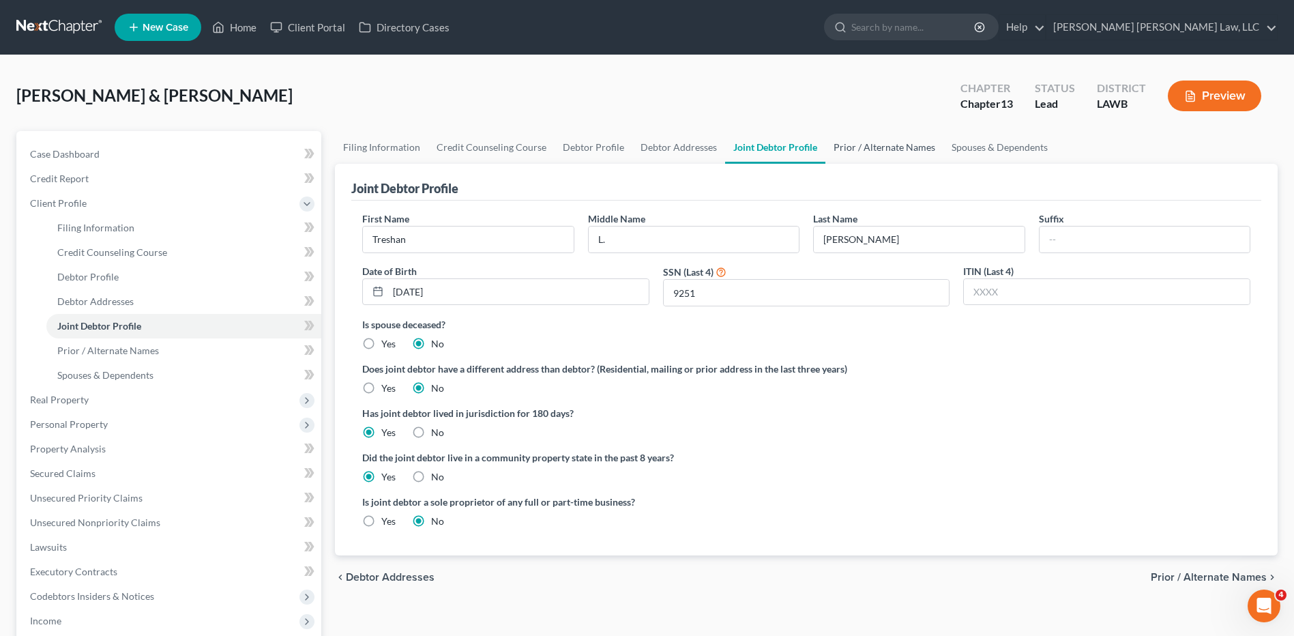
click at [861, 138] on link "Prior / Alternate Names" at bounding box center [884, 147] width 118 height 33
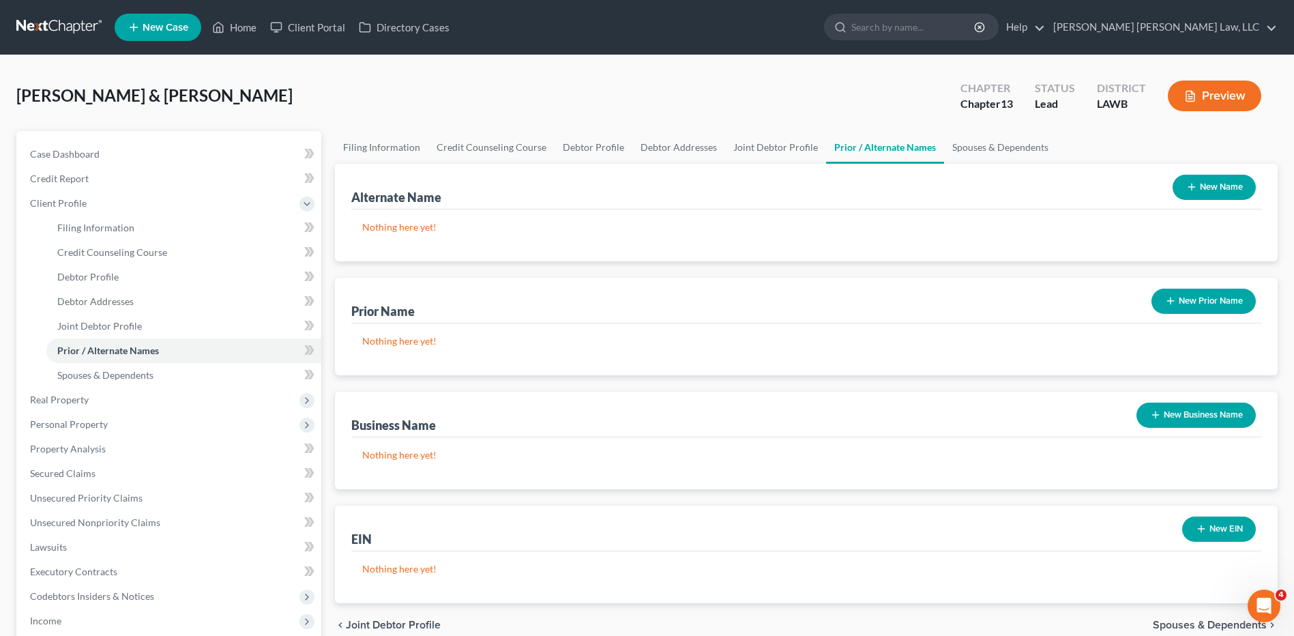
click at [1199, 186] on button "New Name" at bounding box center [1214, 187] width 83 height 25
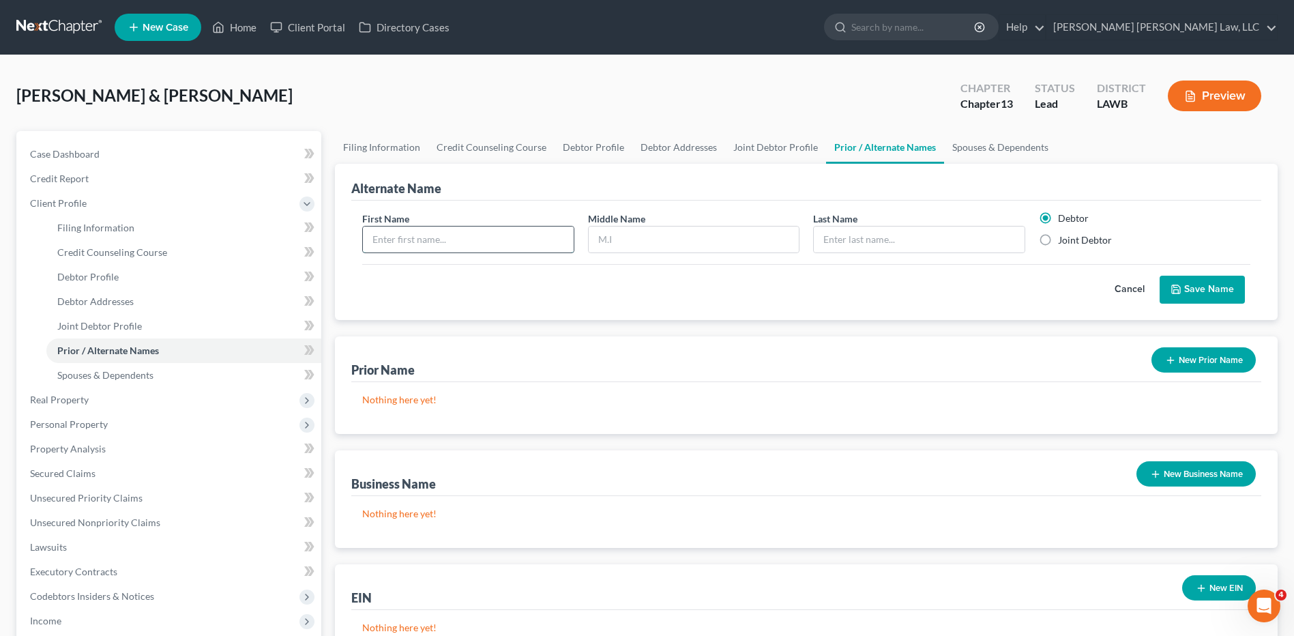
click at [458, 251] on input "text" at bounding box center [468, 239] width 210 height 26
type input "r"
type input "E"
type input "Randall"
click at [615, 234] on input "text" at bounding box center [694, 239] width 210 height 26
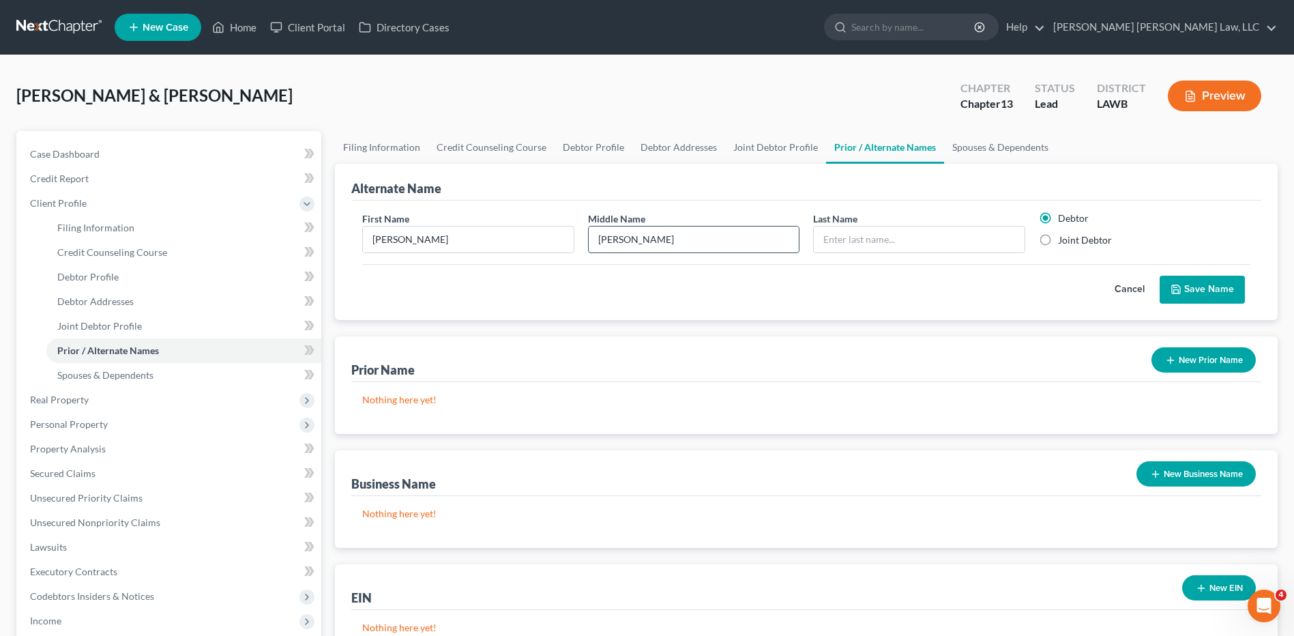
type input "Joseph"
type input "Breaux"
click at [1185, 291] on button "Save Name" at bounding box center [1202, 290] width 85 height 29
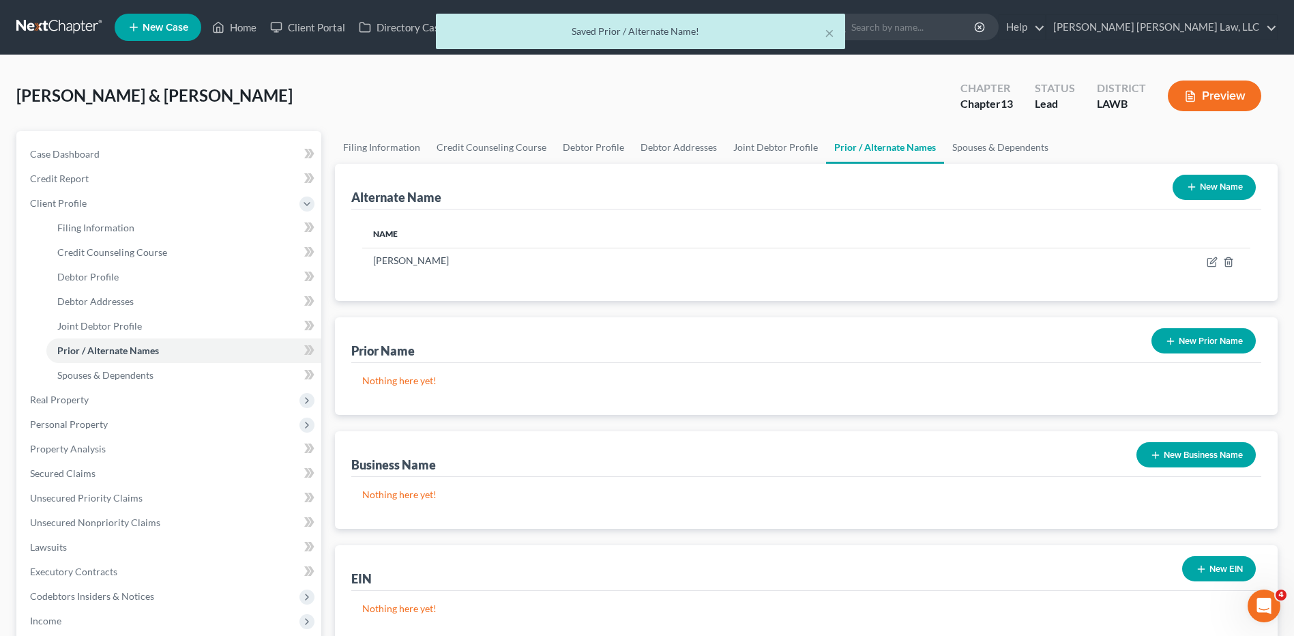
click at [1206, 190] on button "New Name" at bounding box center [1214, 187] width 83 height 25
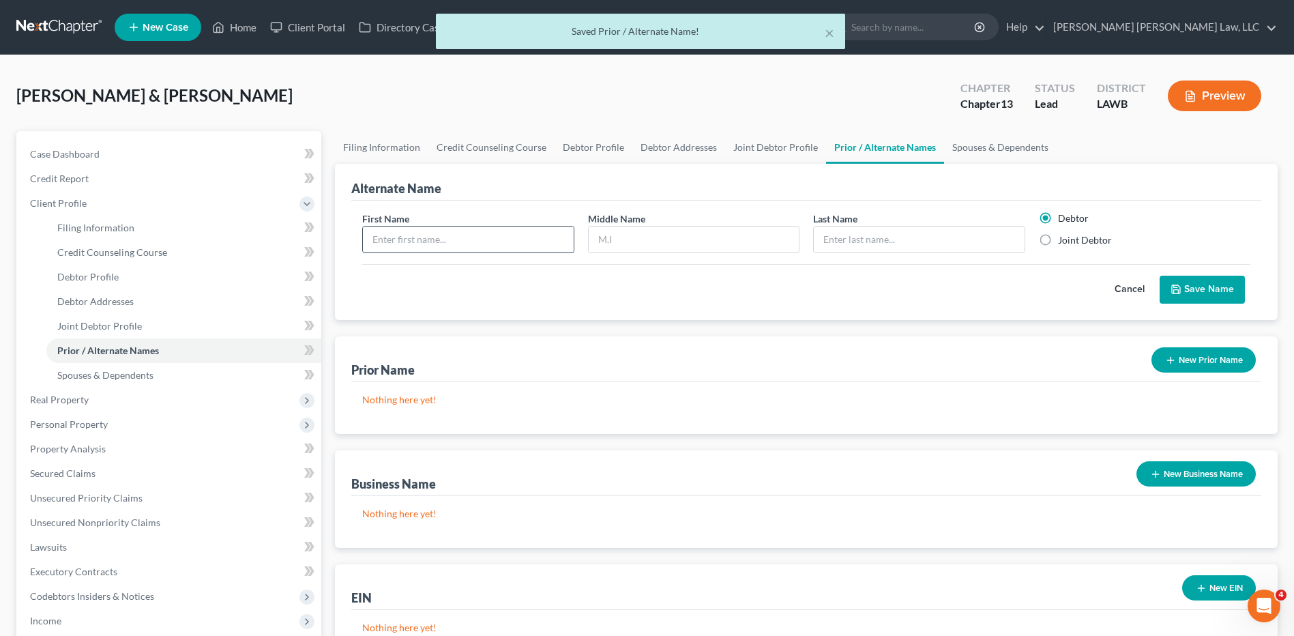
click at [445, 244] on input "text" at bounding box center [468, 239] width 210 height 26
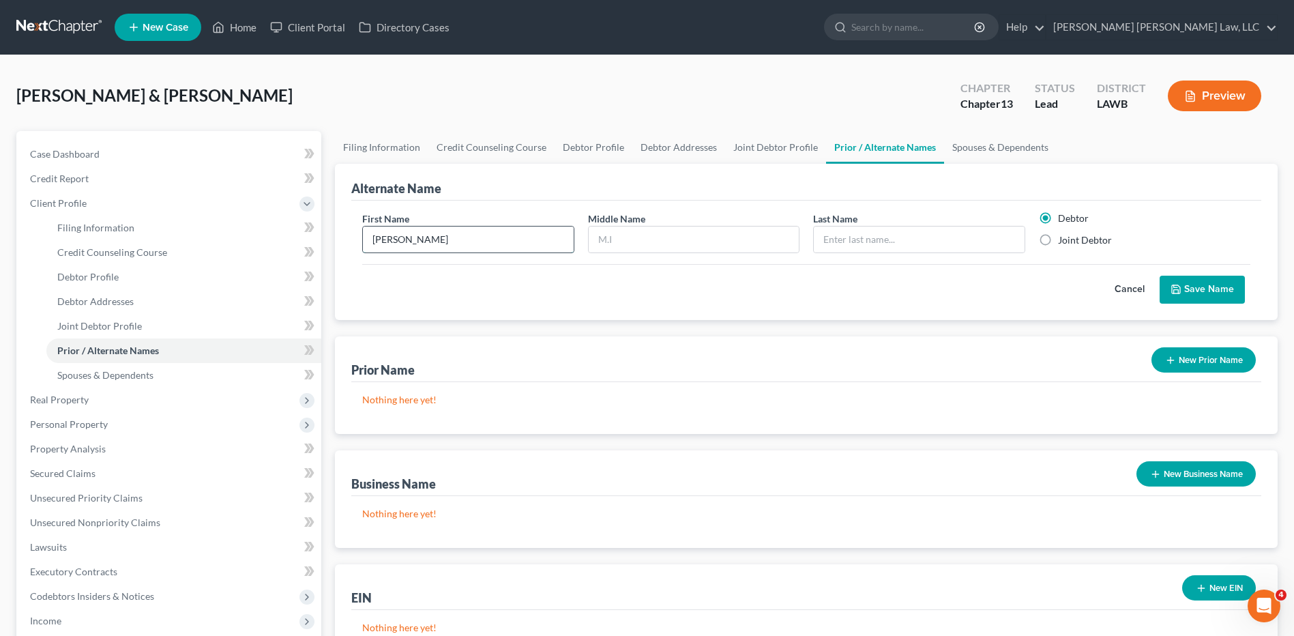
type input "Randall"
type input "Breaux"
click at [1016, 174] on div "Alternate Name" at bounding box center [806, 182] width 910 height 37
click at [1204, 289] on button "Save Name" at bounding box center [1202, 290] width 85 height 29
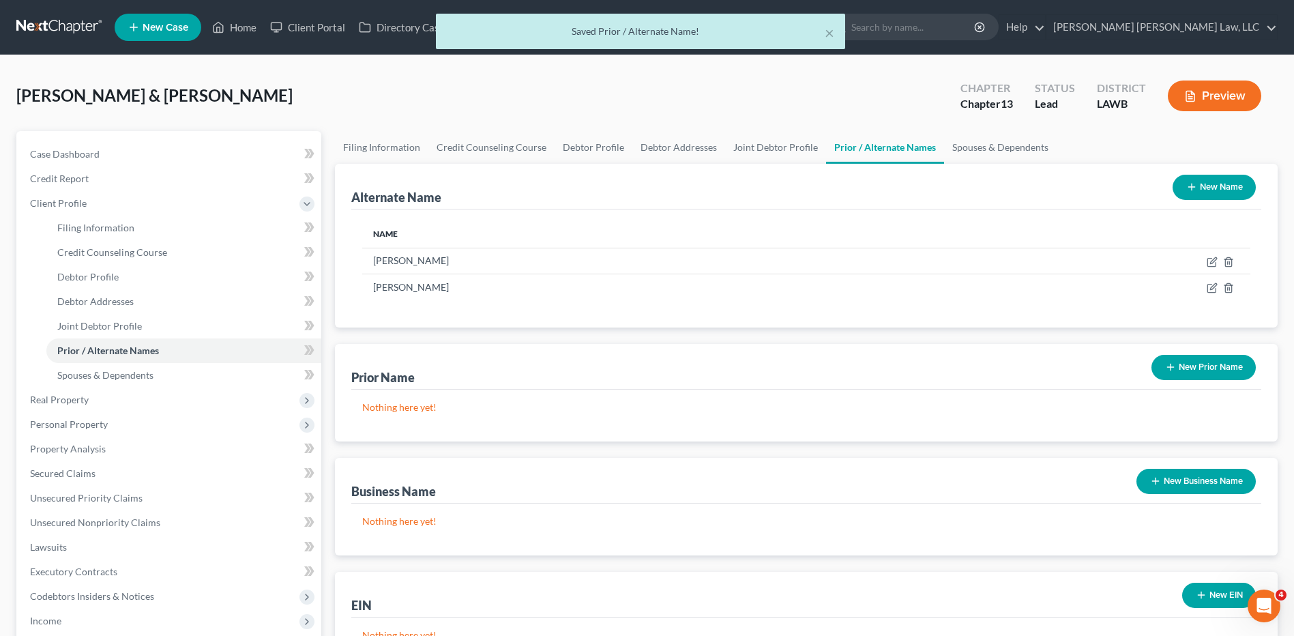
click at [1201, 190] on button "New Name" at bounding box center [1214, 187] width 83 height 25
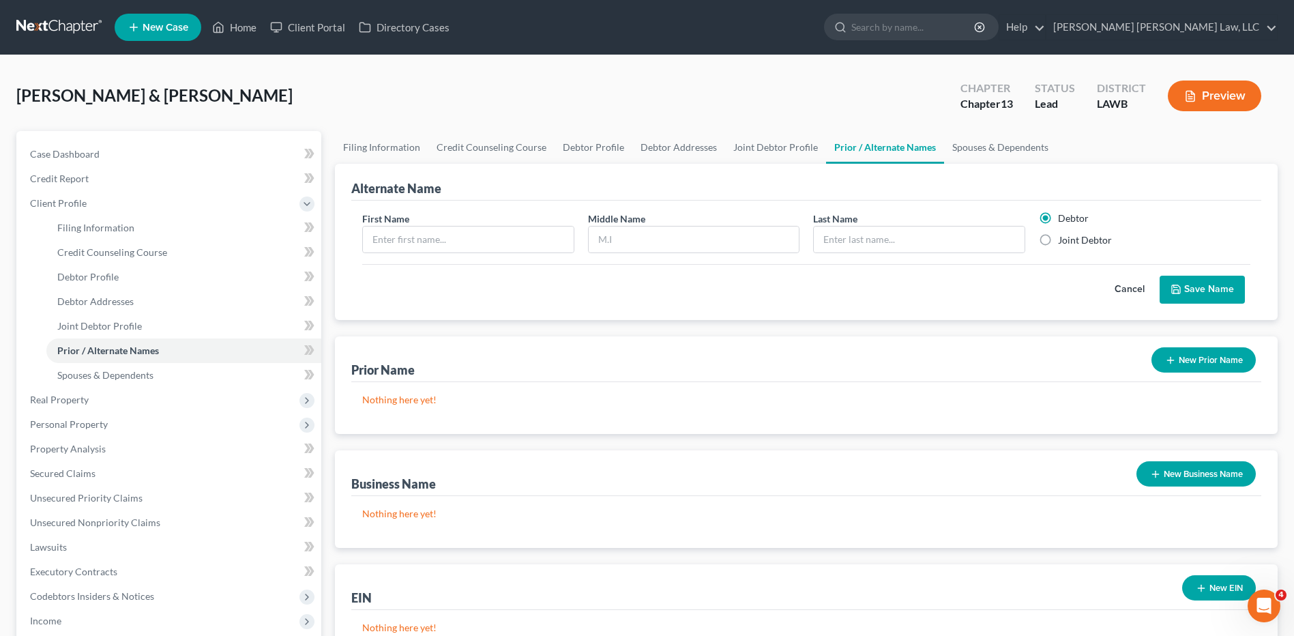
click at [1058, 239] on label "Joint Debtor" at bounding box center [1085, 240] width 54 height 14
click at [1064, 239] on input "Joint Debtor" at bounding box center [1068, 237] width 9 height 9
radio input "true"
radio input "false"
click at [449, 249] on input "text" at bounding box center [468, 239] width 210 height 26
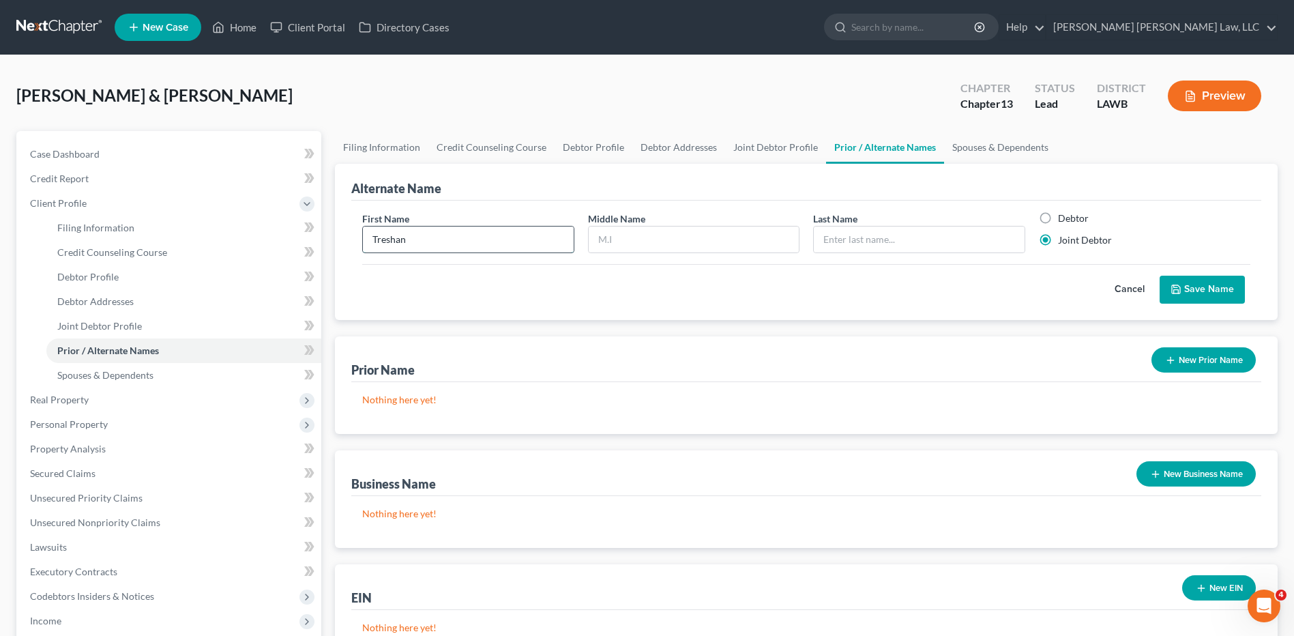
type input "Treshan"
type input "Leigh"
type input "Breaux"
click at [1144, 250] on div "Debtor Joint Debtor" at bounding box center [1144, 232] width 225 height 42
click at [1197, 289] on button "Save Name" at bounding box center [1202, 290] width 85 height 29
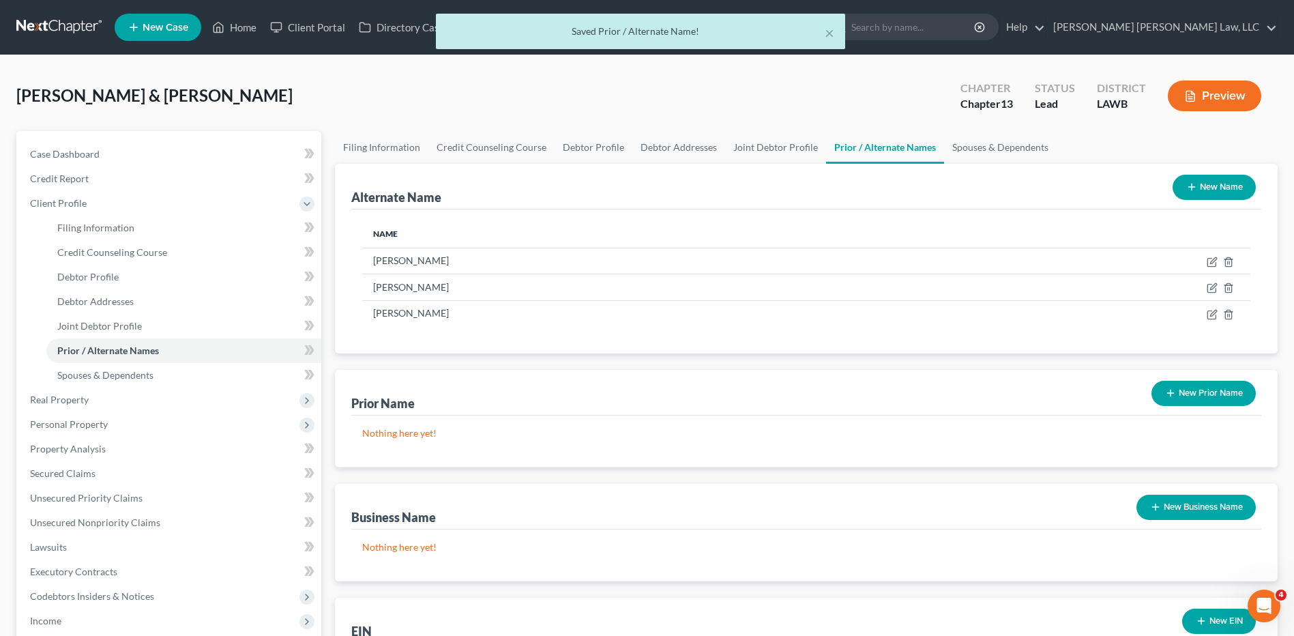
click at [1205, 186] on button "New Name" at bounding box center [1214, 187] width 83 height 25
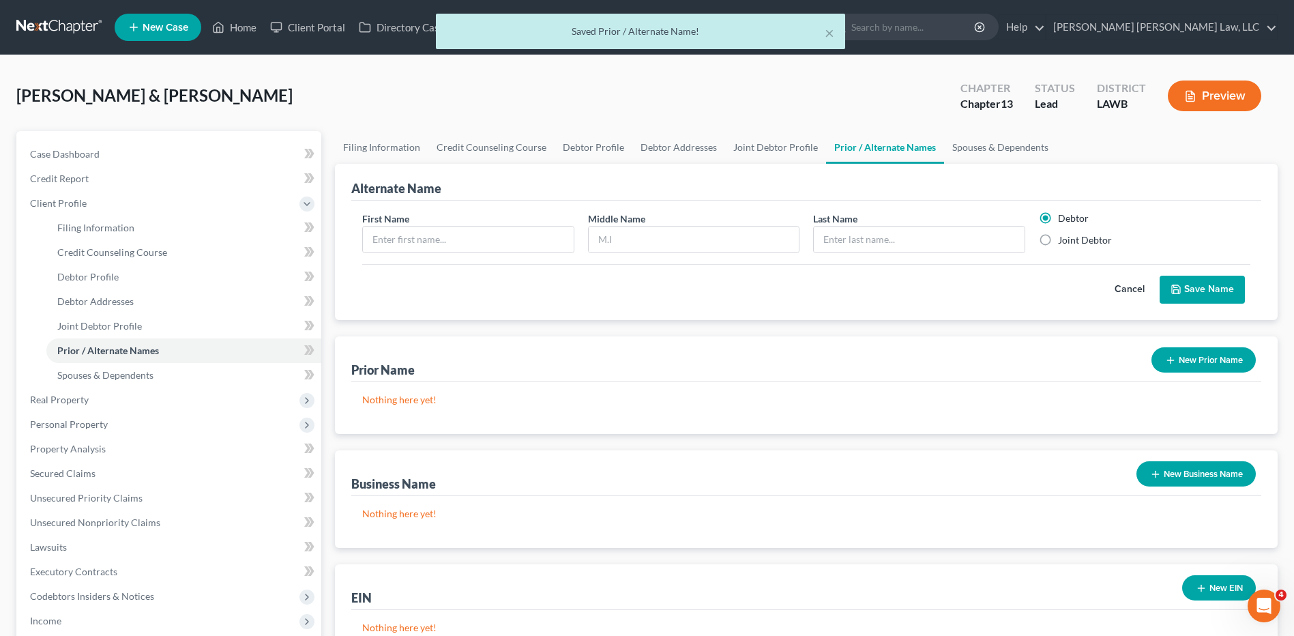
click at [1058, 241] on label "Joint Debtor" at bounding box center [1085, 240] width 54 height 14
click at [1064, 241] on input "Joint Debtor" at bounding box center [1068, 237] width 9 height 9
radio input "true"
radio input "false"
click at [456, 248] on input "text" at bounding box center [468, 239] width 210 height 26
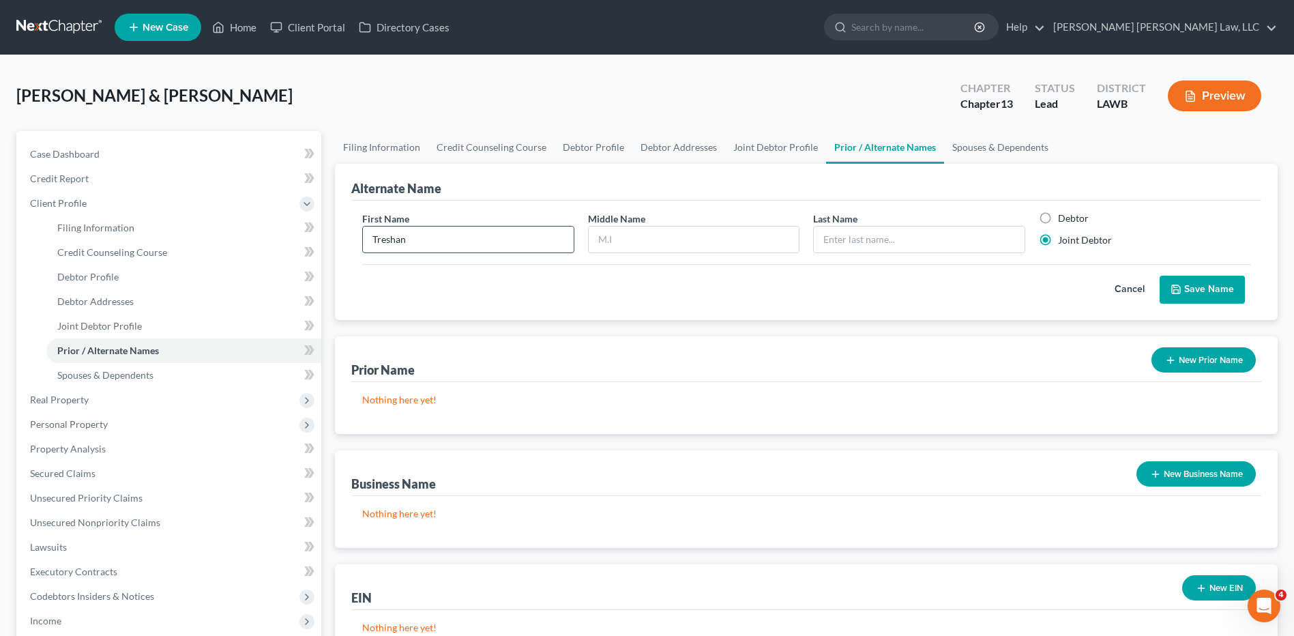
type input "Treshan"
type input "Breaux"
click at [982, 210] on div "First Name Treshan Middle Name Last Name * Breaux Debtor Joint Debtor Cancel Sa…" at bounding box center [806, 260] width 910 height 119
click at [1209, 290] on button "Save Name" at bounding box center [1202, 290] width 85 height 29
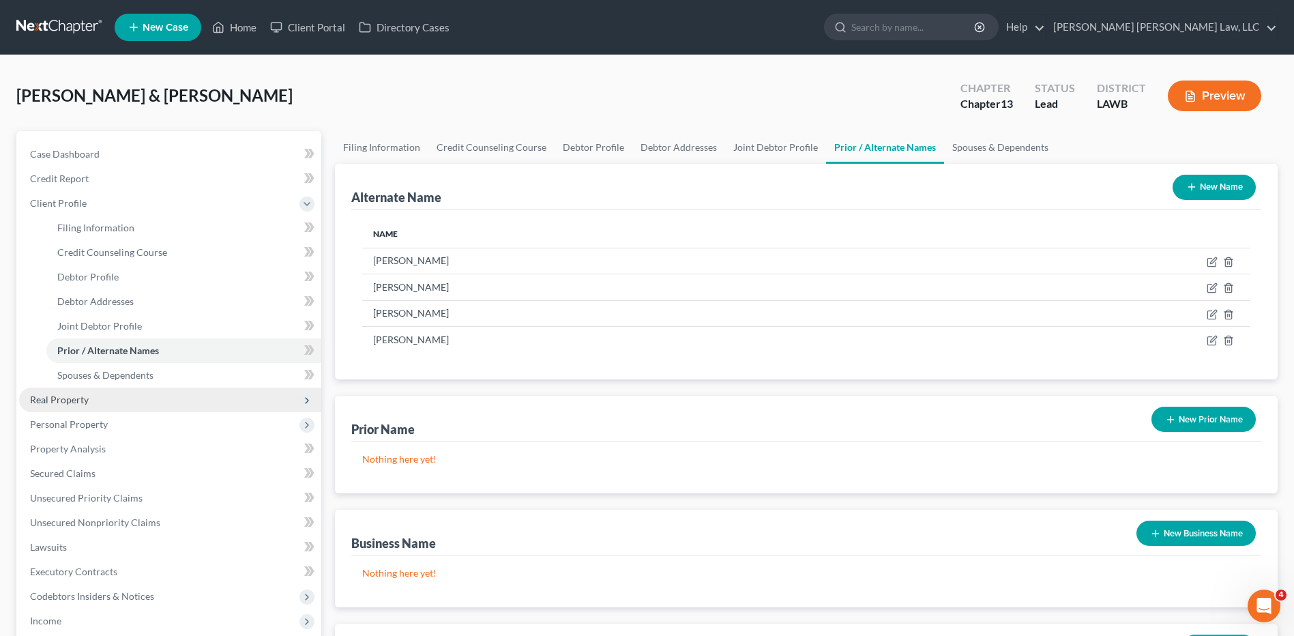
click at [50, 405] on span "Real Property" at bounding box center [59, 400] width 59 height 12
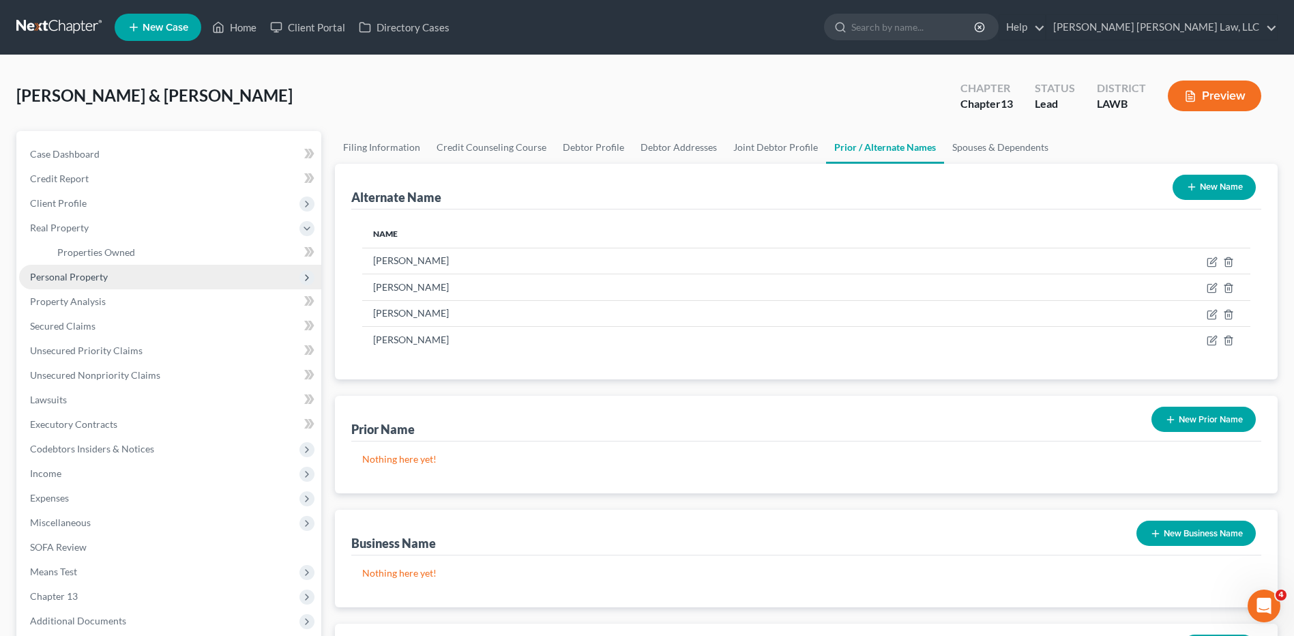
click at [72, 279] on span "Personal Property" at bounding box center [69, 277] width 78 height 12
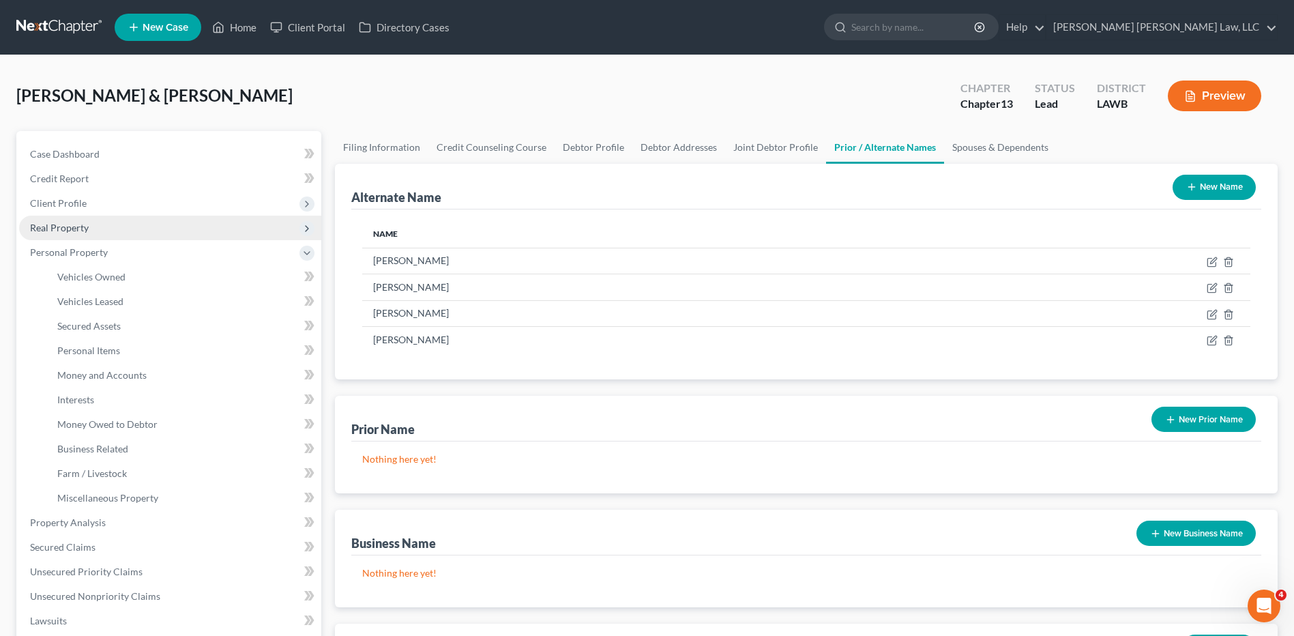
click at [61, 229] on span "Real Property" at bounding box center [59, 228] width 59 height 12
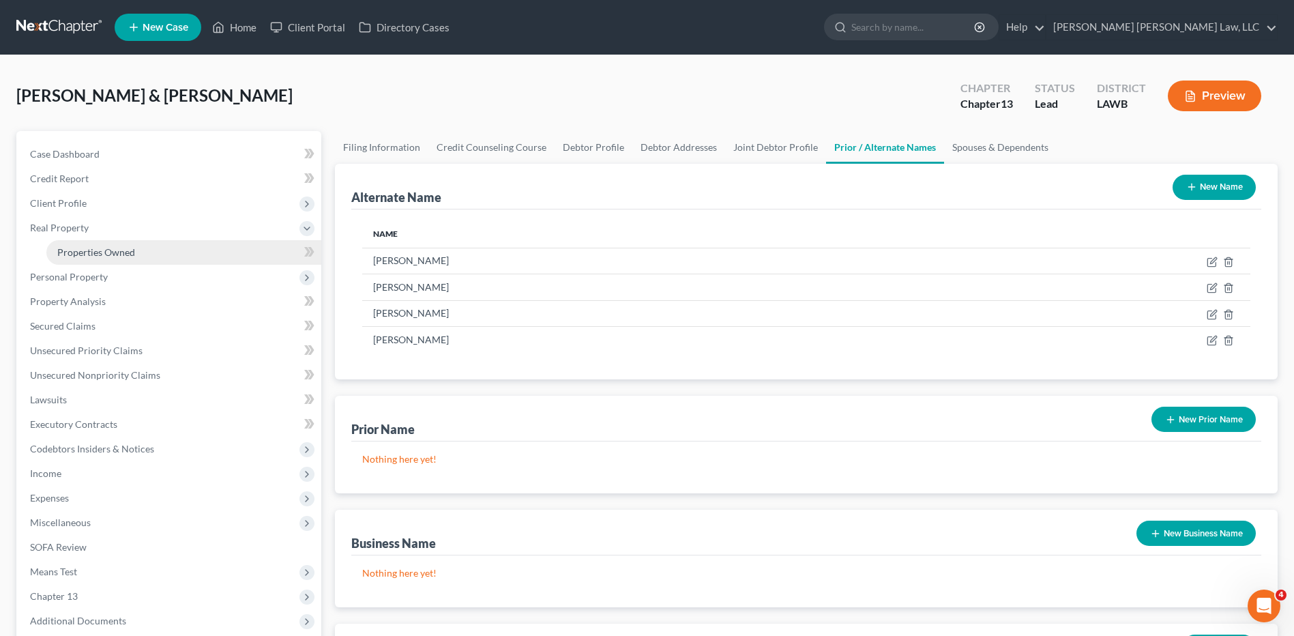
click at [89, 256] on span "Properties Owned" at bounding box center [96, 252] width 78 height 12
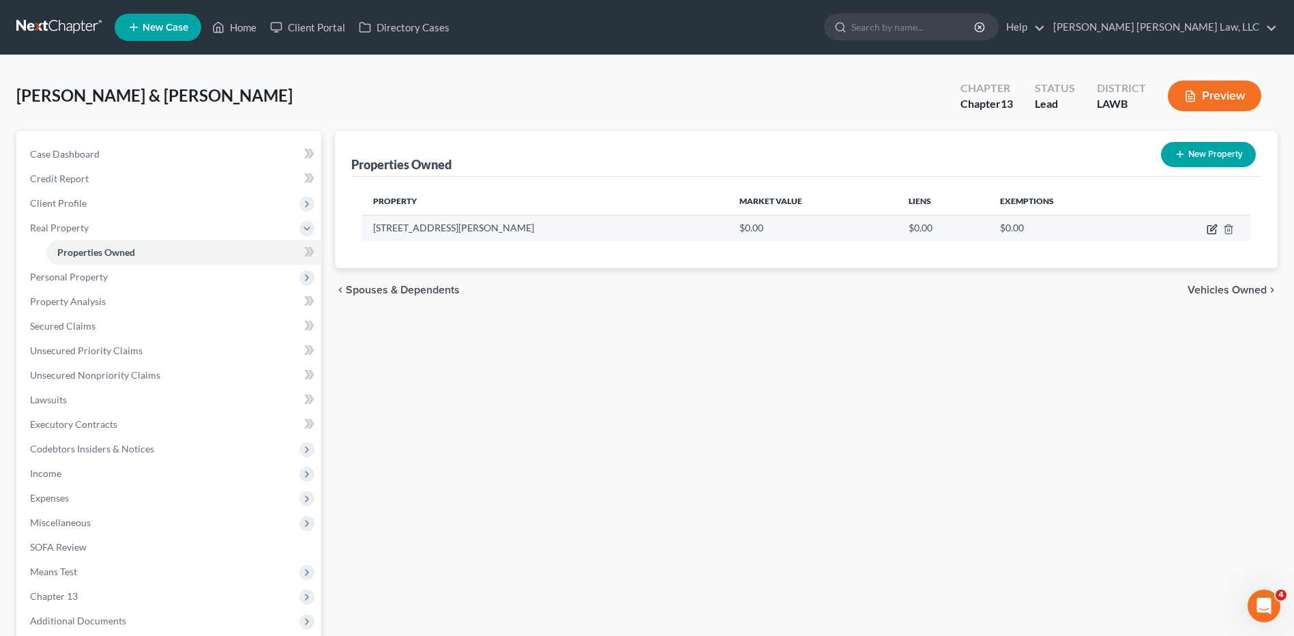
click at [1208, 229] on icon "button" at bounding box center [1211, 230] width 8 height 8
select select "19"
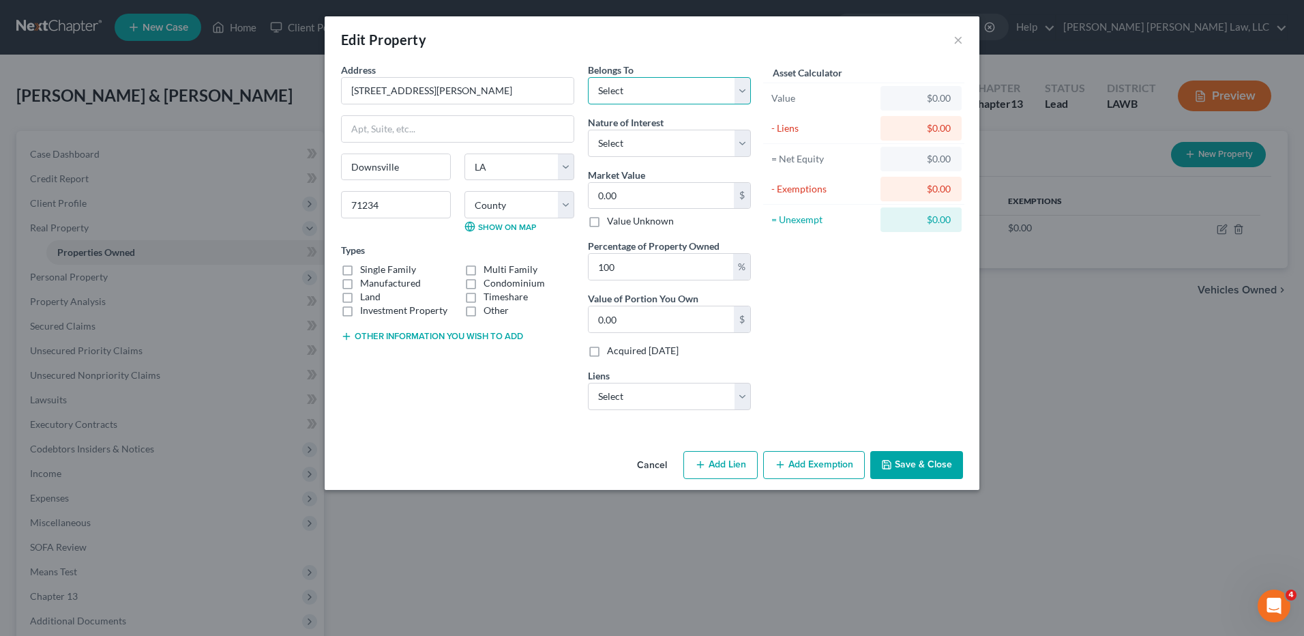
click at [623, 88] on select "Select Debtor 1 Only Debtor 2 Only Debtor 1 And Debtor 2 Only At Least One Of T…" at bounding box center [669, 90] width 163 height 27
select select "4"
click at [588, 77] on select "Select Debtor 1 Only Debtor 2 Only Debtor 1 And Debtor 2 Only At Least One Of T…" at bounding box center [669, 90] width 163 height 27
click at [360, 269] on label "Single Family" at bounding box center [388, 270] width 56 height 14
click at [366, 269] on input "Single Family" at bounding box center [370, 267] width 9 height 9
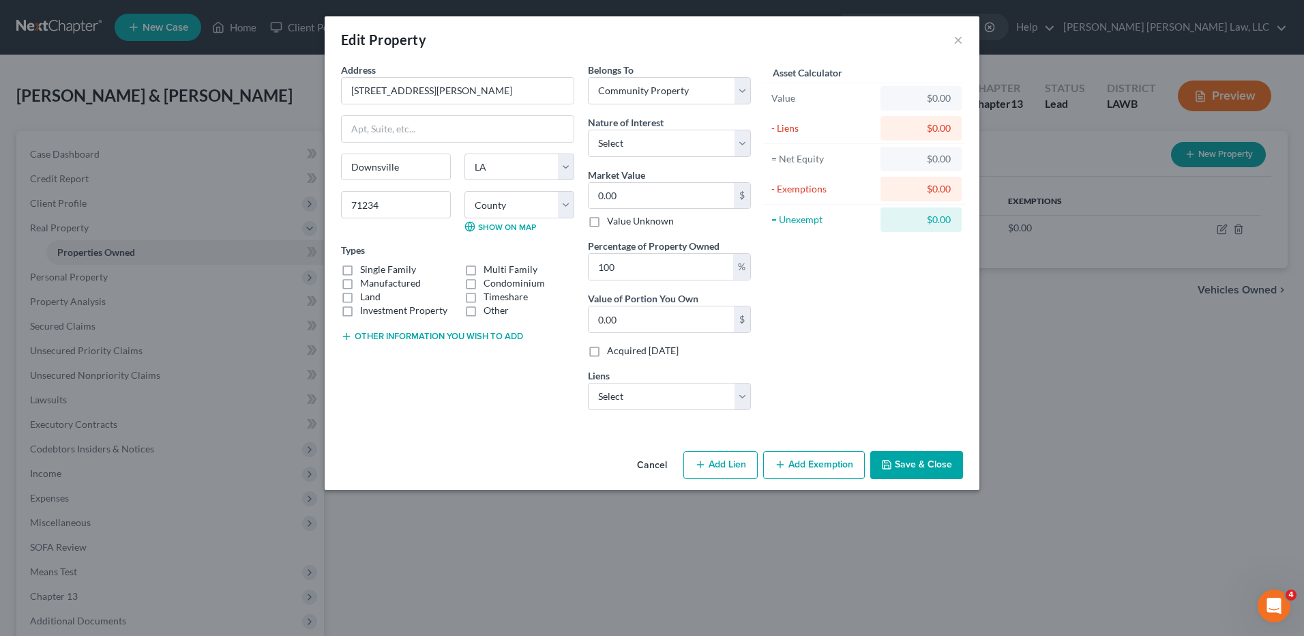
checkbox input "true"
click at [620, 194] on input "0.00" at bounding box center [661, 196] width 145 height 26
type input "1"
type input "1.00"
type input "15"
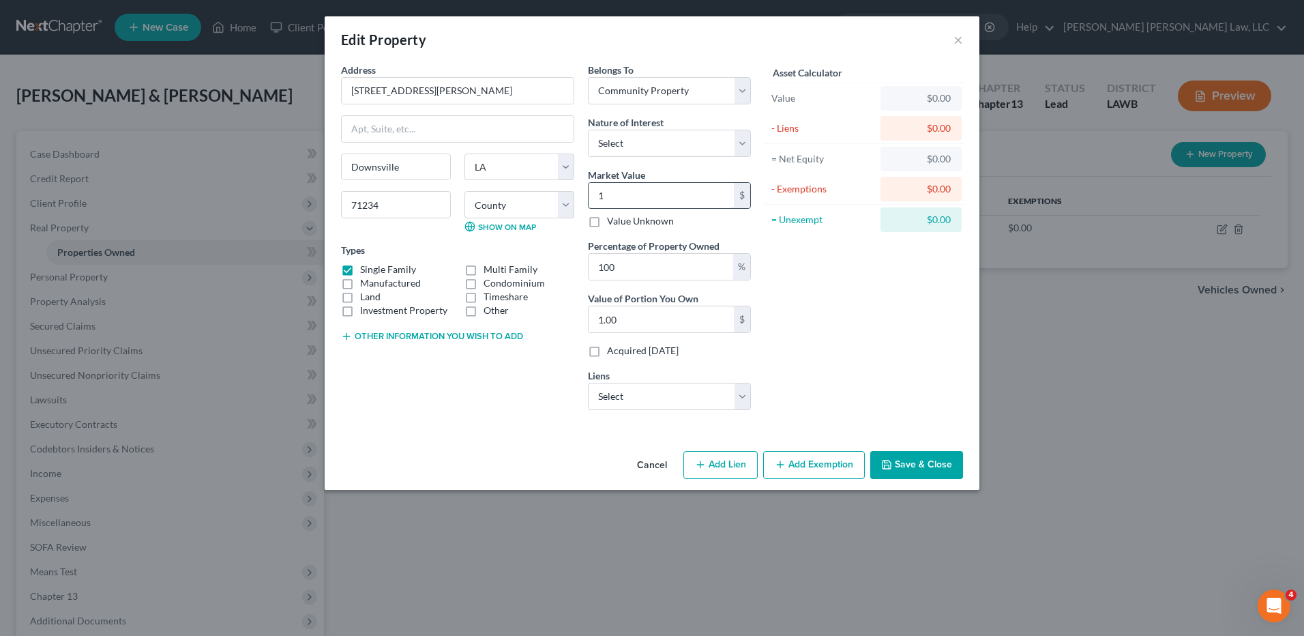
type input "15.00"
type input "155"
type input "155.00"
type input "1555"
type input "1,555.00"
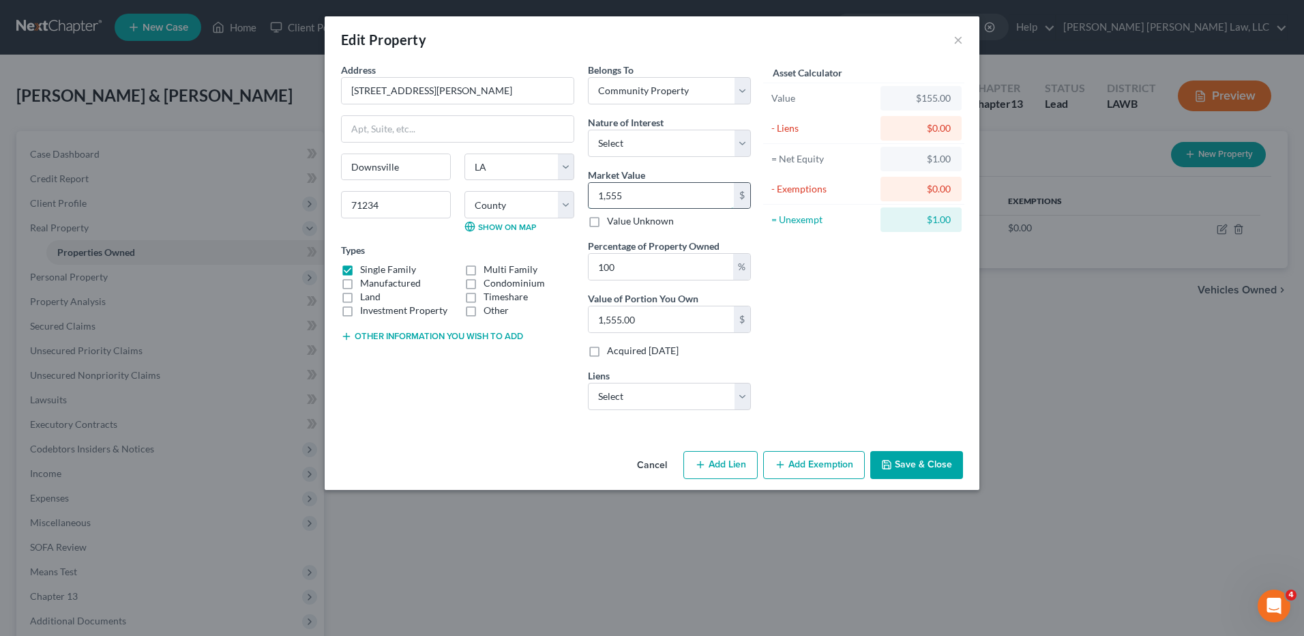
type input "1,5550"
type input "15,550.00"
type input "15,5500"
type input "155,500.00"
type input "155,500"
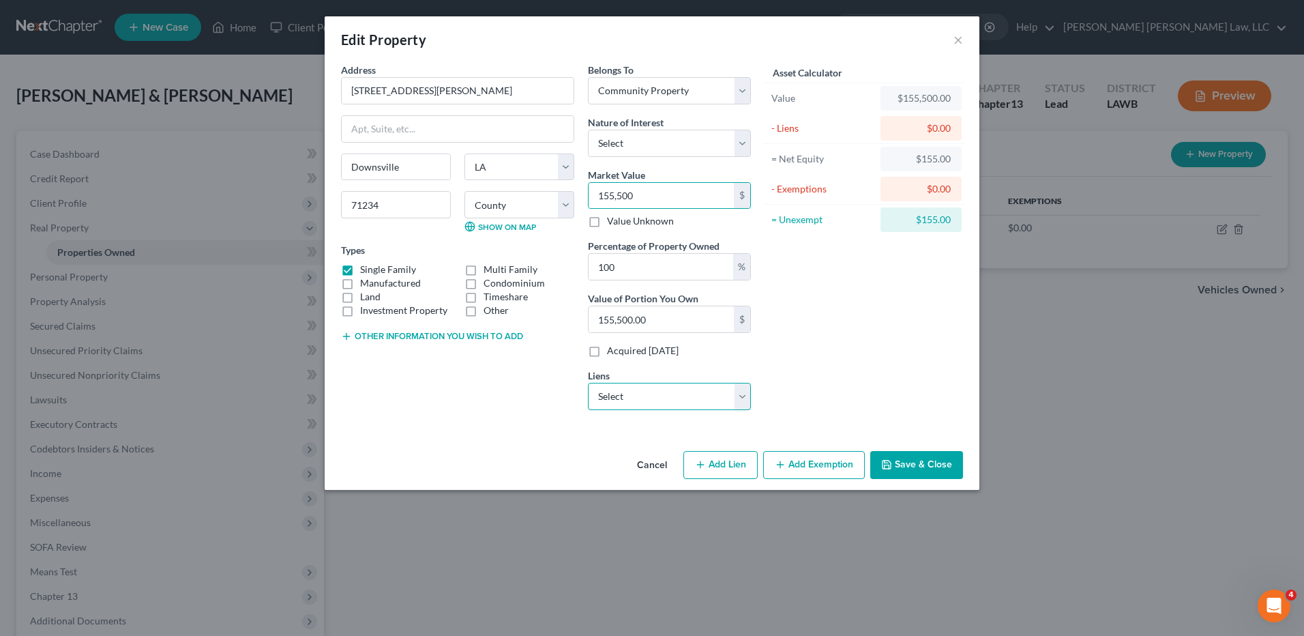
click at [618, 405] on select "Select 21st Mtg - $26,705.00 Kubota Cred - $19,710.00 Ouachitavfcu - $2,933.00" at bounding box center [669, 396] width 163 height 27
click at [922, 469] on button "Save & Close" at bounding box center [916, 465] width 93 height 29
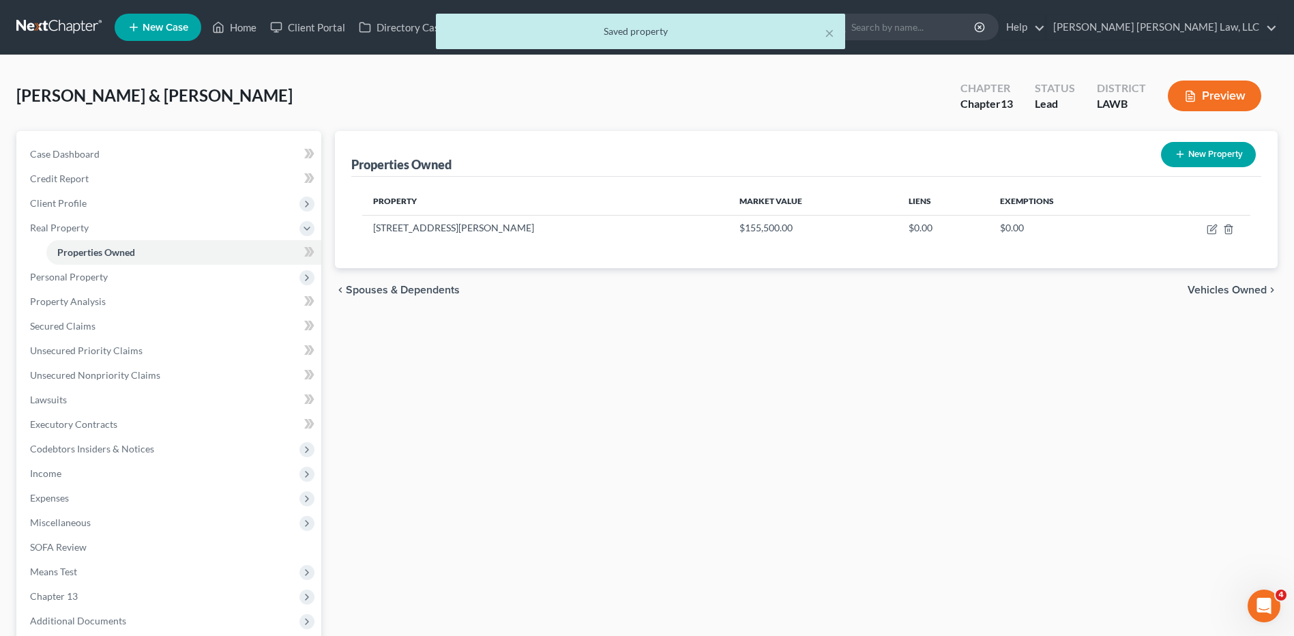
click at [1196, 153] on button "New Property" at bounding box center [1208, 154] width 95 height 25
select select "19"
select select "55"
select select "2"
select select "0"
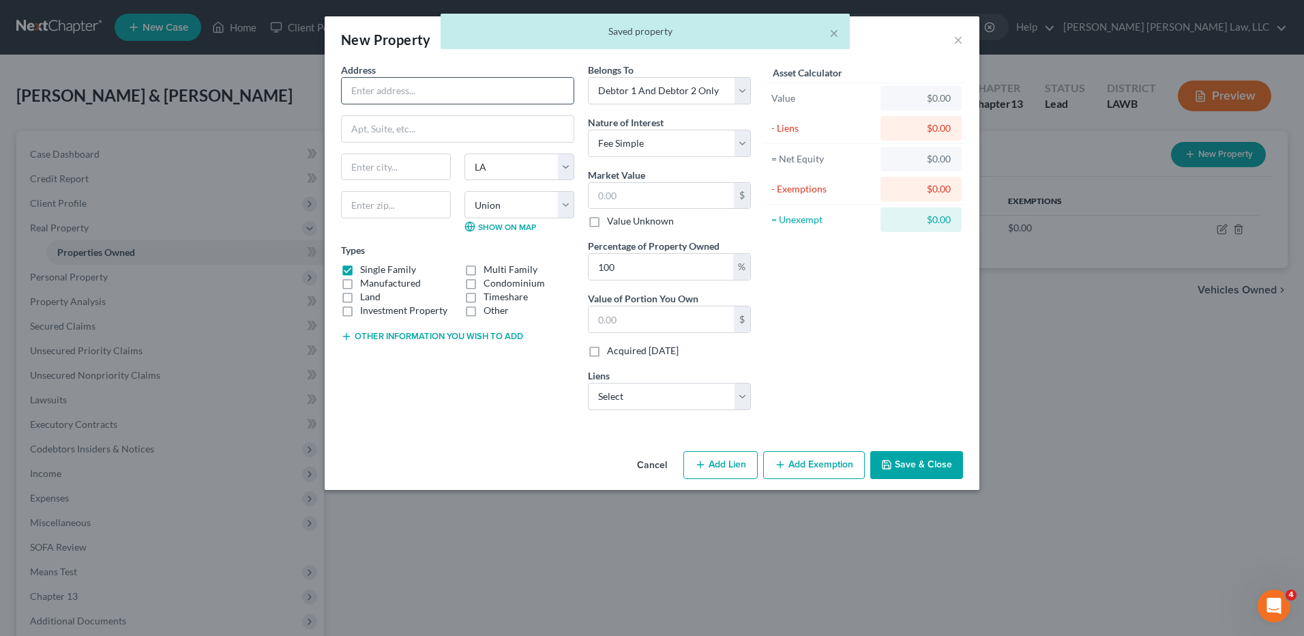
click at [432, 87] on input "text" at bounding box center [458, 91] width 232 height 26
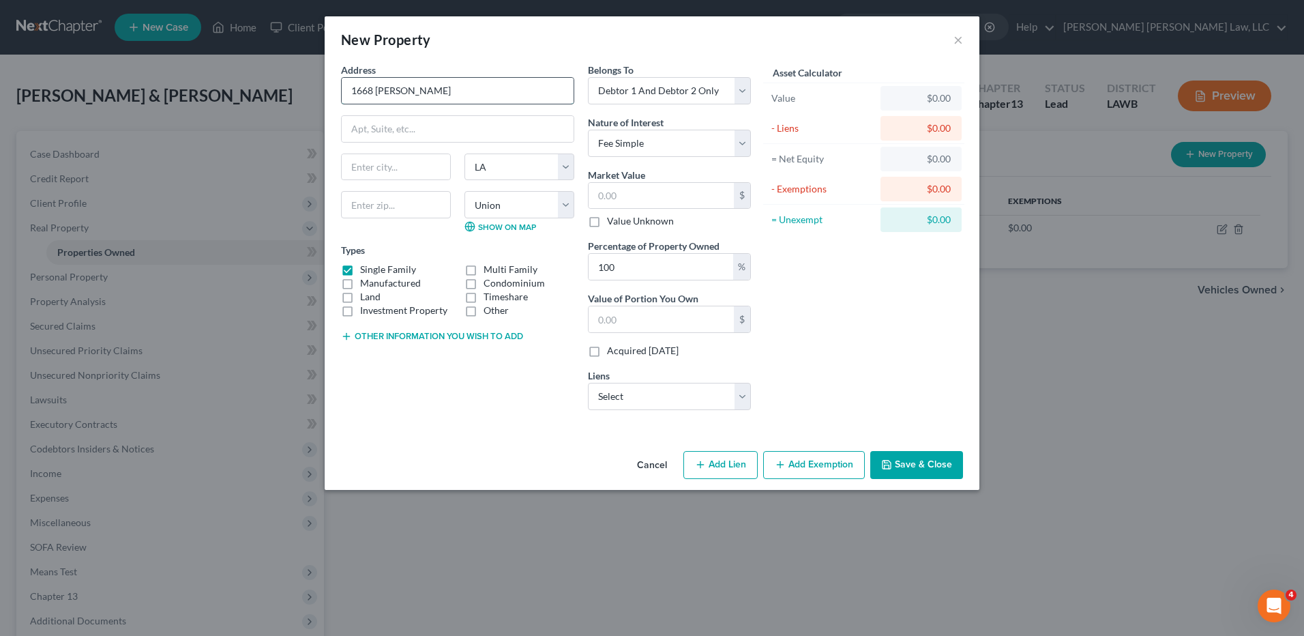
click at [432, 87] on input "1668 Wes" at bounding box center [458, 91] width 232 height 26
type input "1668 Wes Wilhite Rd."
click at [448, 197] on input "text" at bounding box center [396, 204] width 110 height 27
type input "71234"
click at [477, 123] on input "text" at bounding box center [458, 129] width 232 height 26
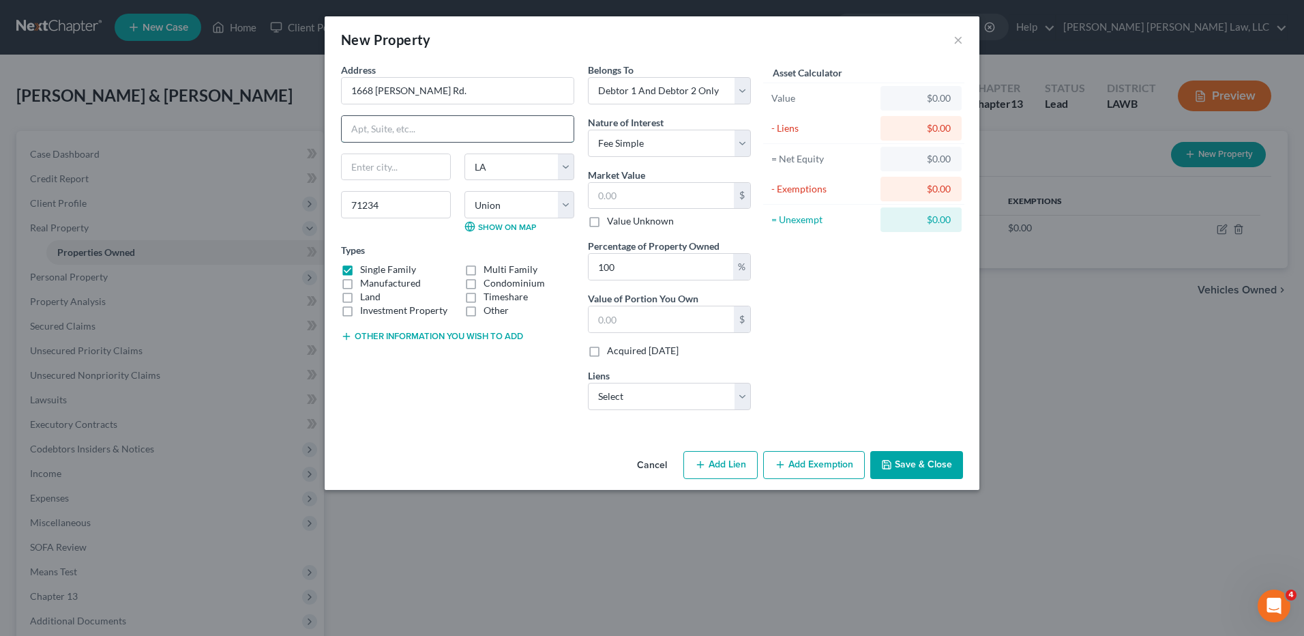
type input "Downsville"
click at [516, 57] on div "New Property ×" at bounding box center [652, 39] width 655 height 46
click at [700, 94] on select "Select Debtor 1 Only Debtor 2 Only Debtor 1 And Debtor 2 Only At Least One Of T…" at bounding box center [669, 90] width 163 height 27
select select "4"
click at [588, 77] on select "Select Debtor 1 Only Debtor 2 Only Debtor 1 And Debtor 2 Only At Least One Of T…" at bounding box center [669, 90] width 163 height 27
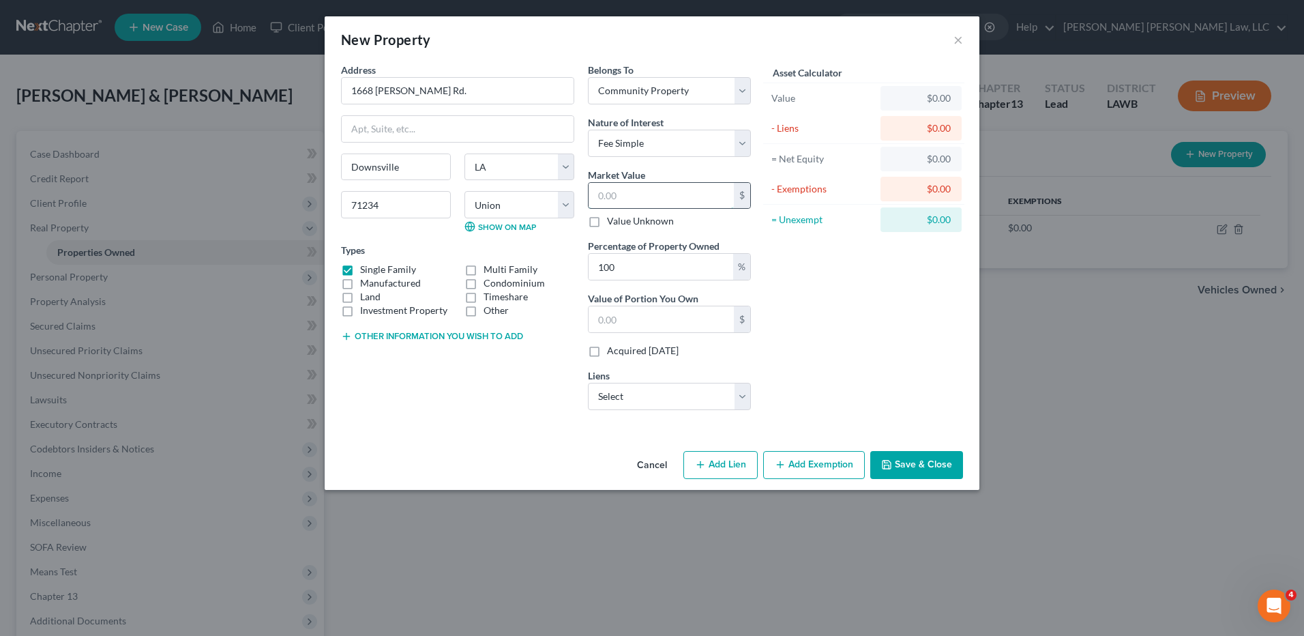
click at [626, 195] on input "text" at bounding box center [661, 196] width 145 height 26
type input "1"
type input "1.00"
type input "15"
type input "15.00"
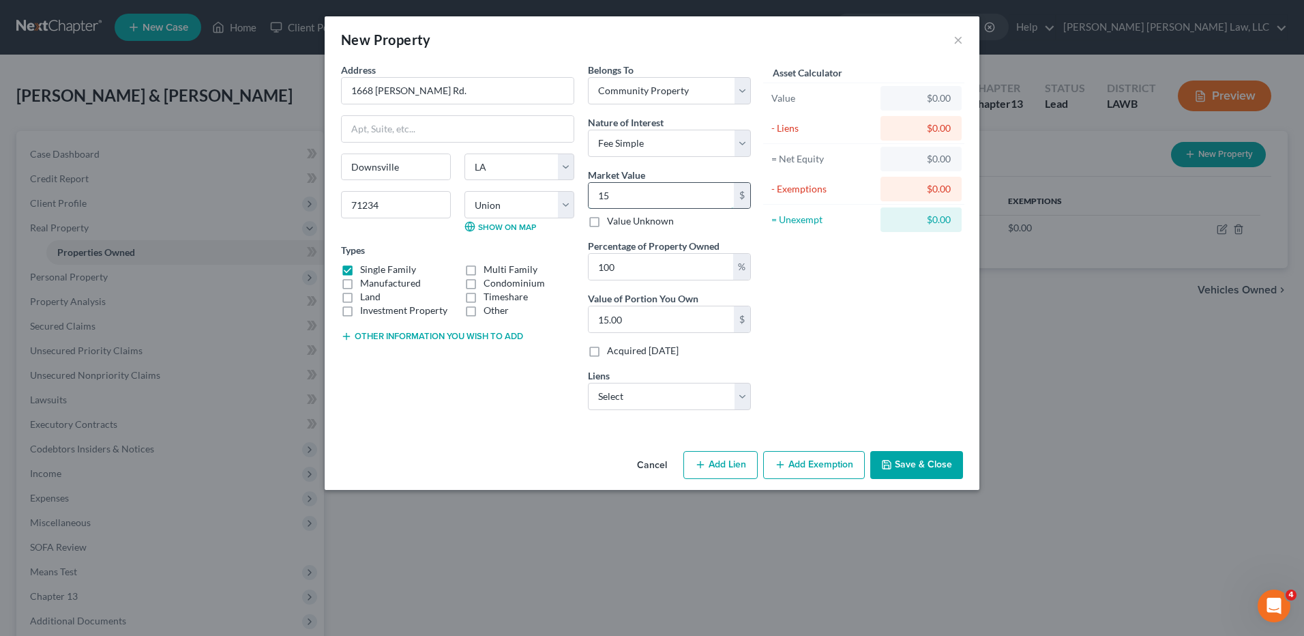
type input "155"
type input "155.00"
type input "1555"
type input "1,555.00"
type input "1,5550"
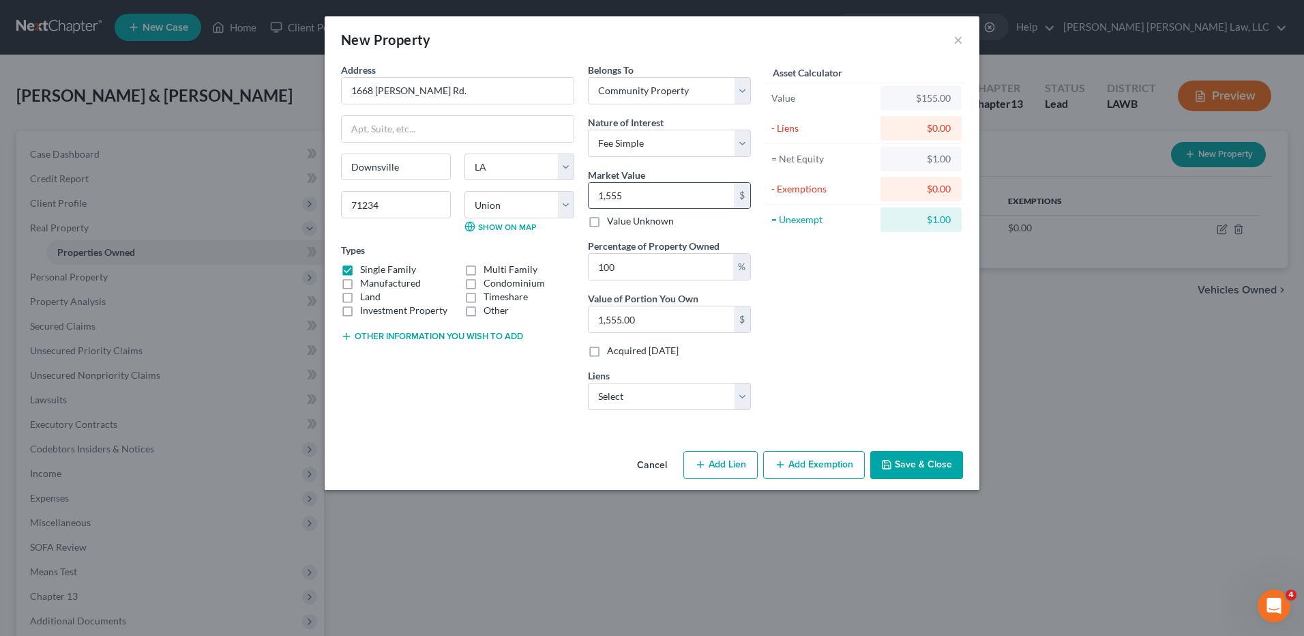
type input "15,550.00"
type input "15,5500"
type input "155,500.00"
type input "155,500"
click at [634, 264] on input "100" at bounding box center [661, 267] width 145 height 26
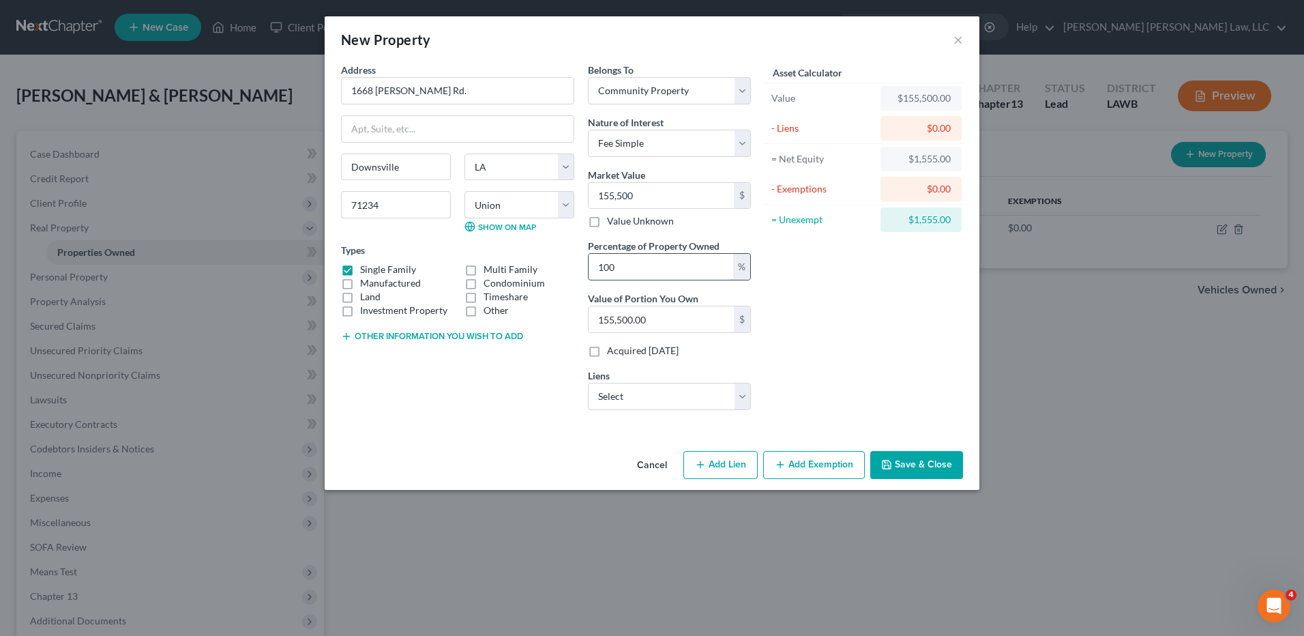
type input "10"
type input "15,550.00"
type input "1"
type input "1,555.00"
type input "2"
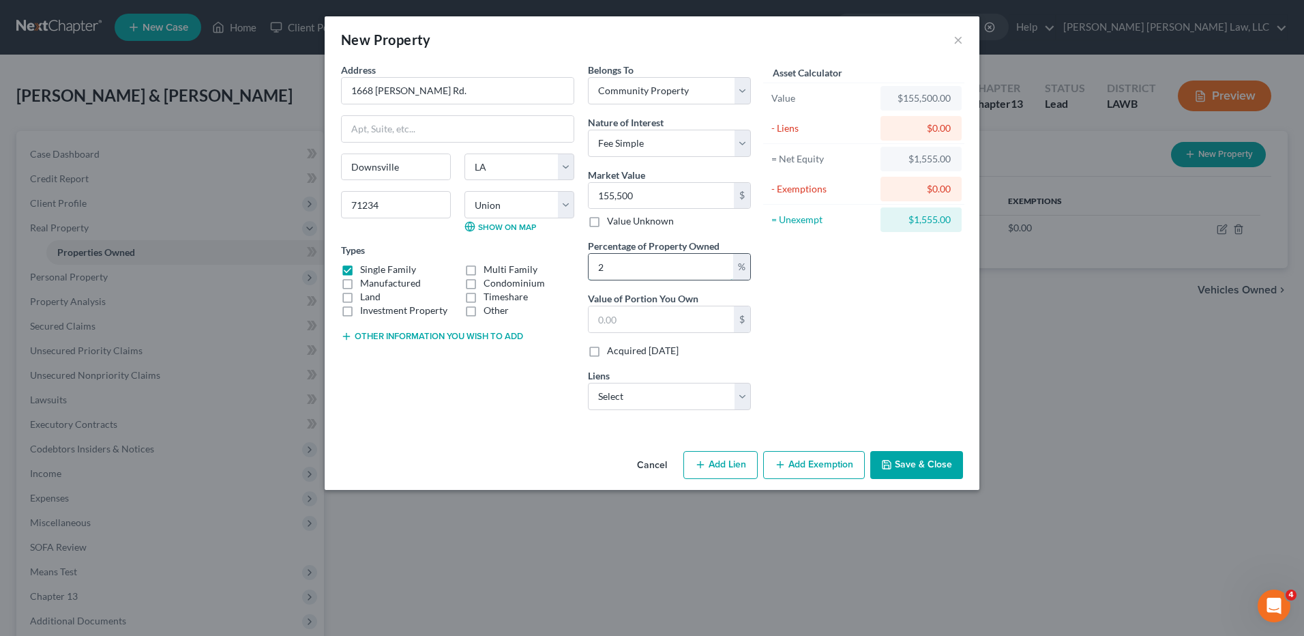
type input "3,110.00"
type input "25"
type input "38,875.00"
type input "25"
click at [877, 346] on div "Asset Calculator Value $155,500.00 - Liens $0.00 = Net Equity $1,555.00 - Exemp…" at bounding box center [864, 242] width 212 height 358
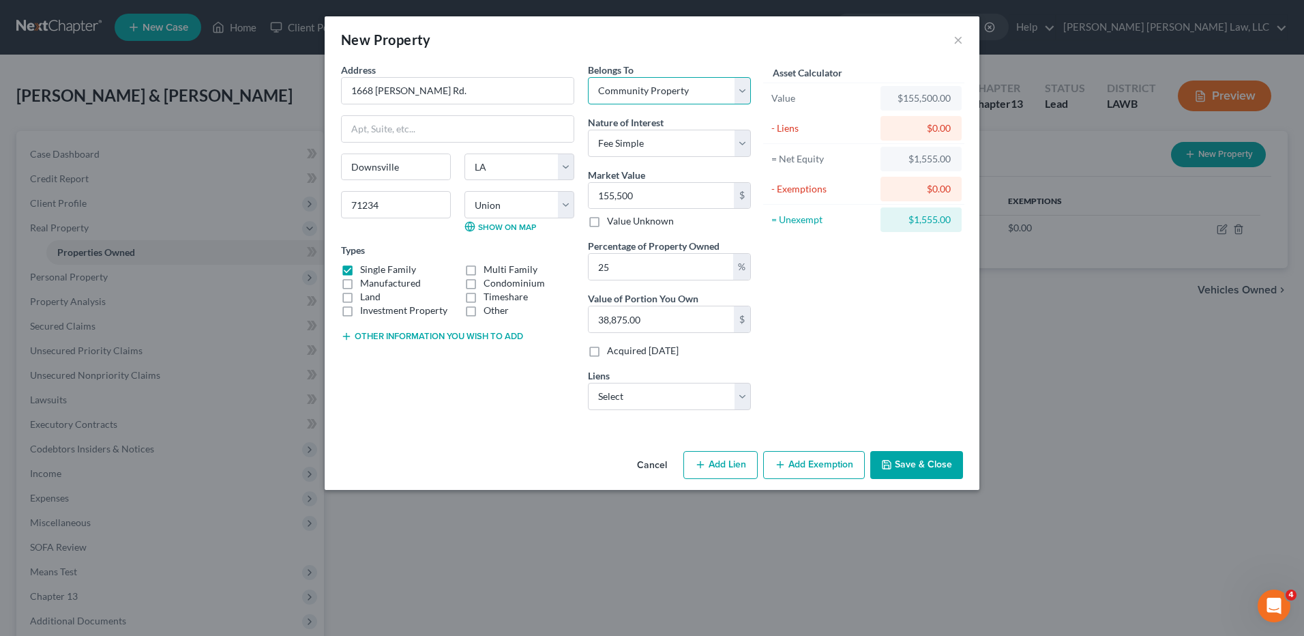
click at [694, 90] on select "Select Debtor 1 Only Debtor 2 Only Debtor 1 And Debtor 2 Only At Least One Of T…" at bounding box center [669, 90] width 163 height 27
select select "0"
click at [588, 77] on select "Select Debtor 1 Only Debtor 2 Only Debtor 1 And Debtor 2 Only At Least One Of T…" at bounding box center [669, 90] width 163 height 27
click at [656, 267] on input "25" at bounding box center [661, 267] width 145 height 26
click at [936, 465] on button "Save & Close" at bounding box center [916, 465] width 93 height 29
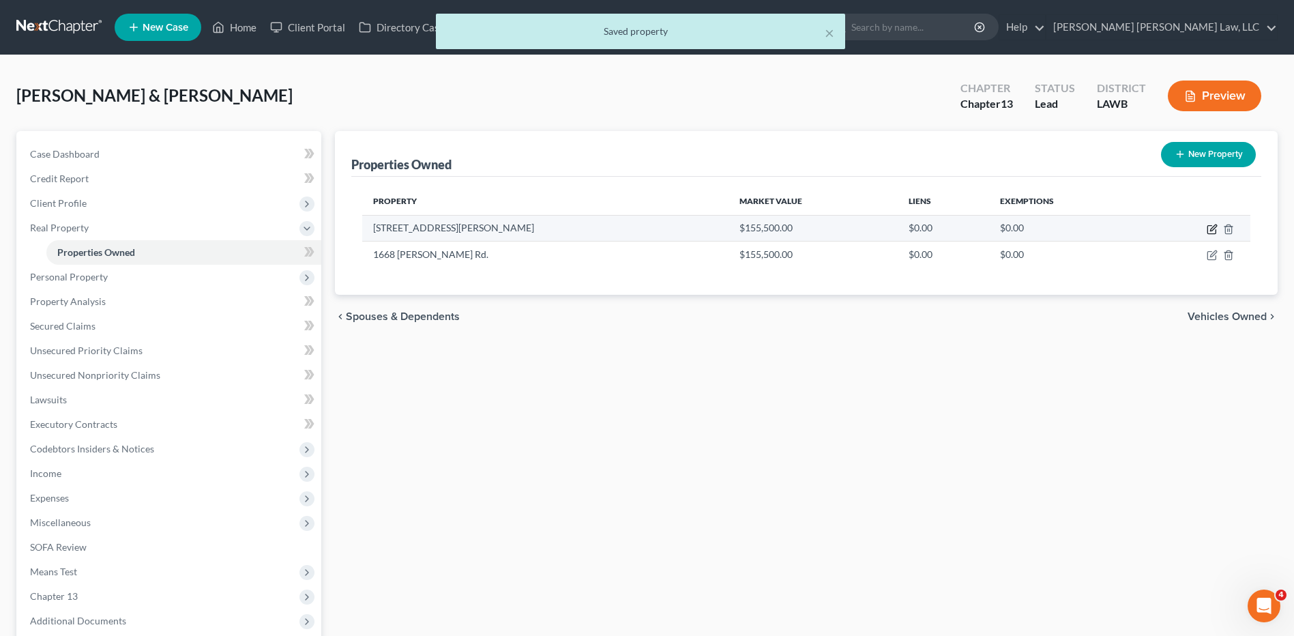
click at [1208, 232] on icon "button" at bounding box center [1211, 230] width 8 height 8
select select "19"
select select "55"
select select "4"
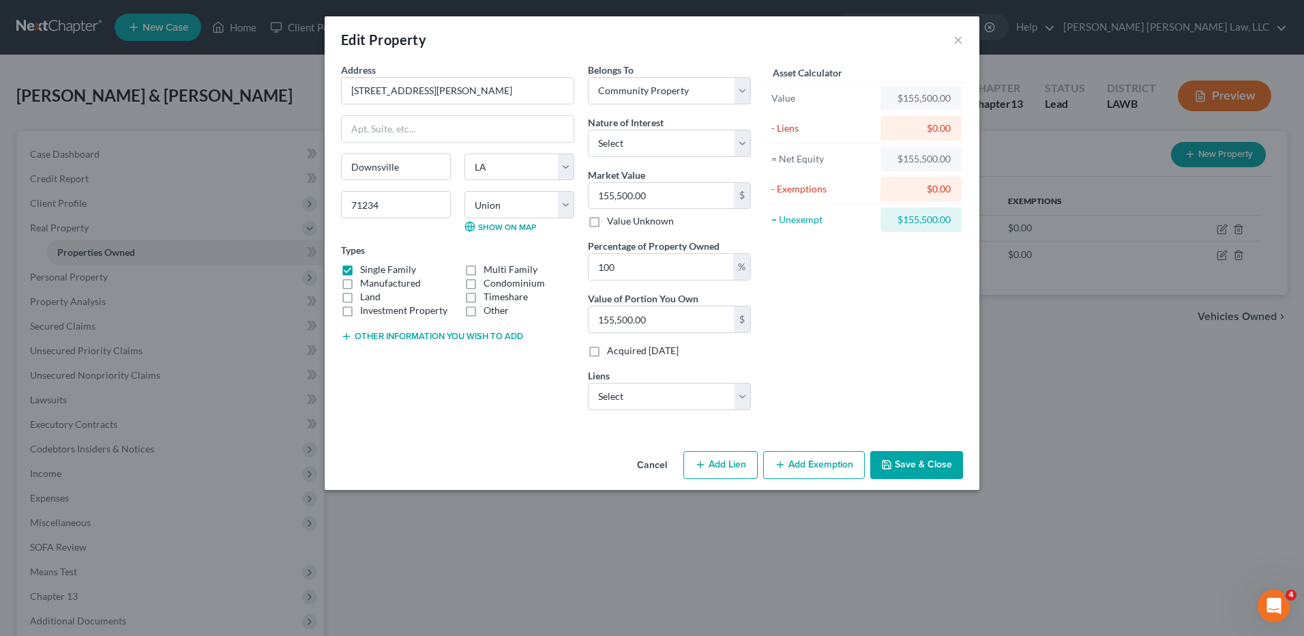
click at [800, 463] on button "Add Exemption" at bounding box center [814, 465] width 102 height 29
select select "2"
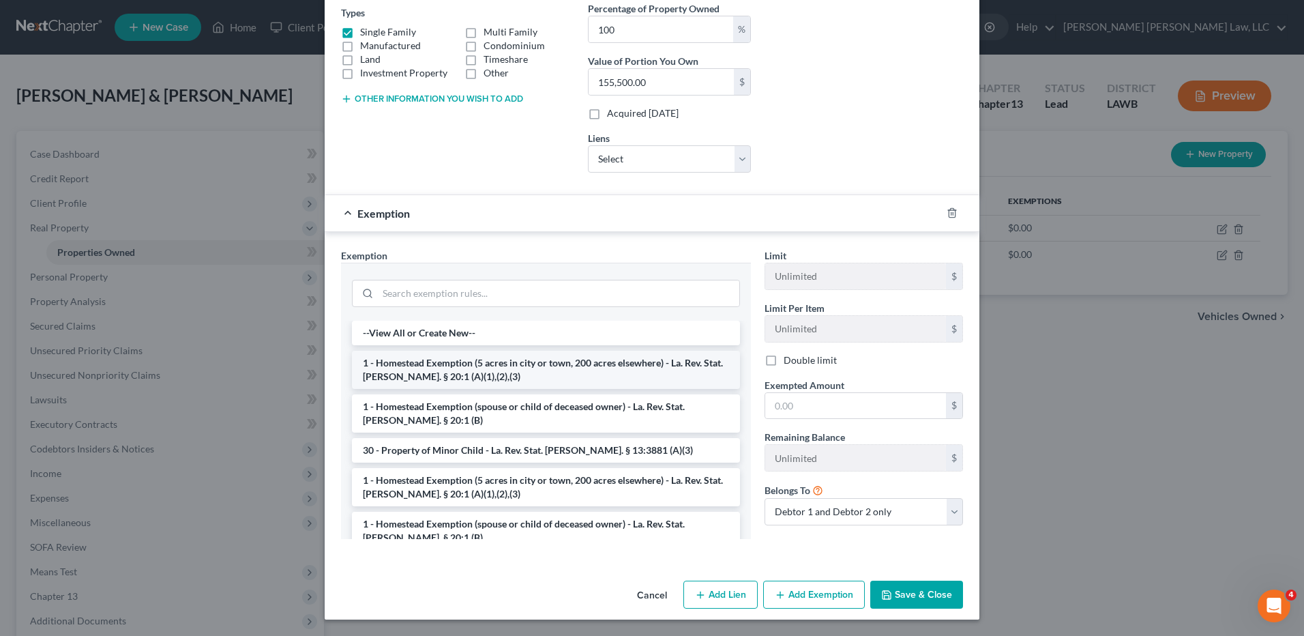
click at [486, 369] on li "1 - Homestead Exemption (5 acres in city or town, 200 acres elsewhere) - La. Re…" at bounding box center [546, 370] width 388 height 38
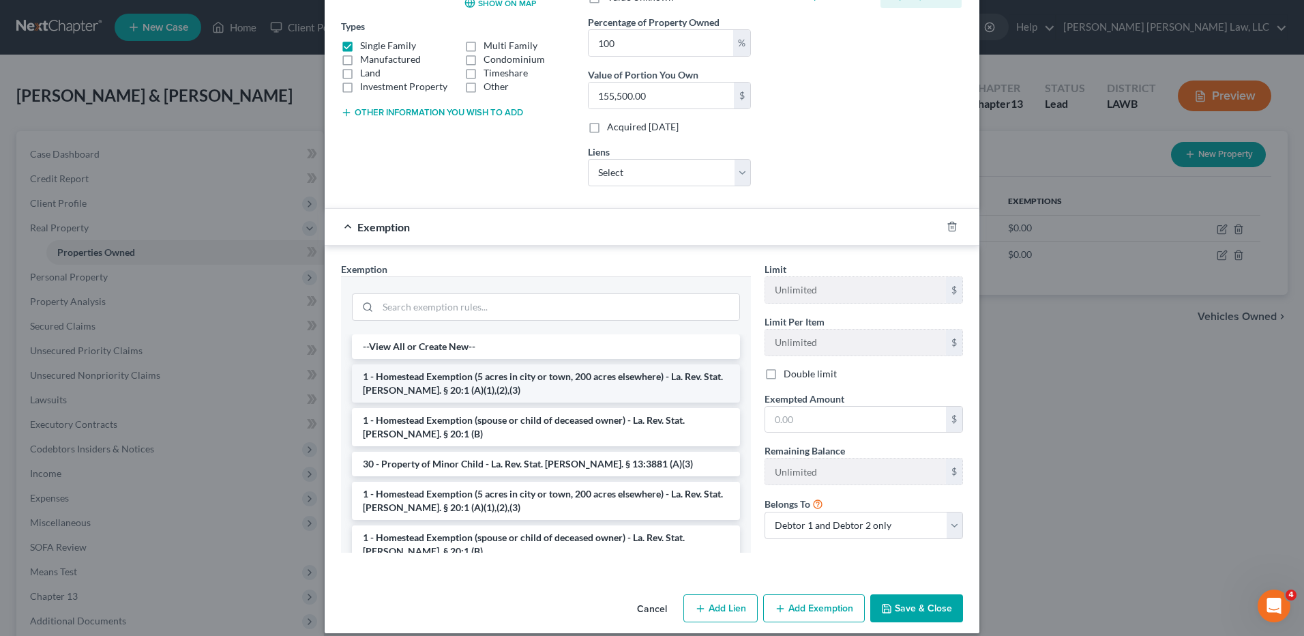
click at [486, 334] on div at bounding box center [546, 305] width 410 height 58
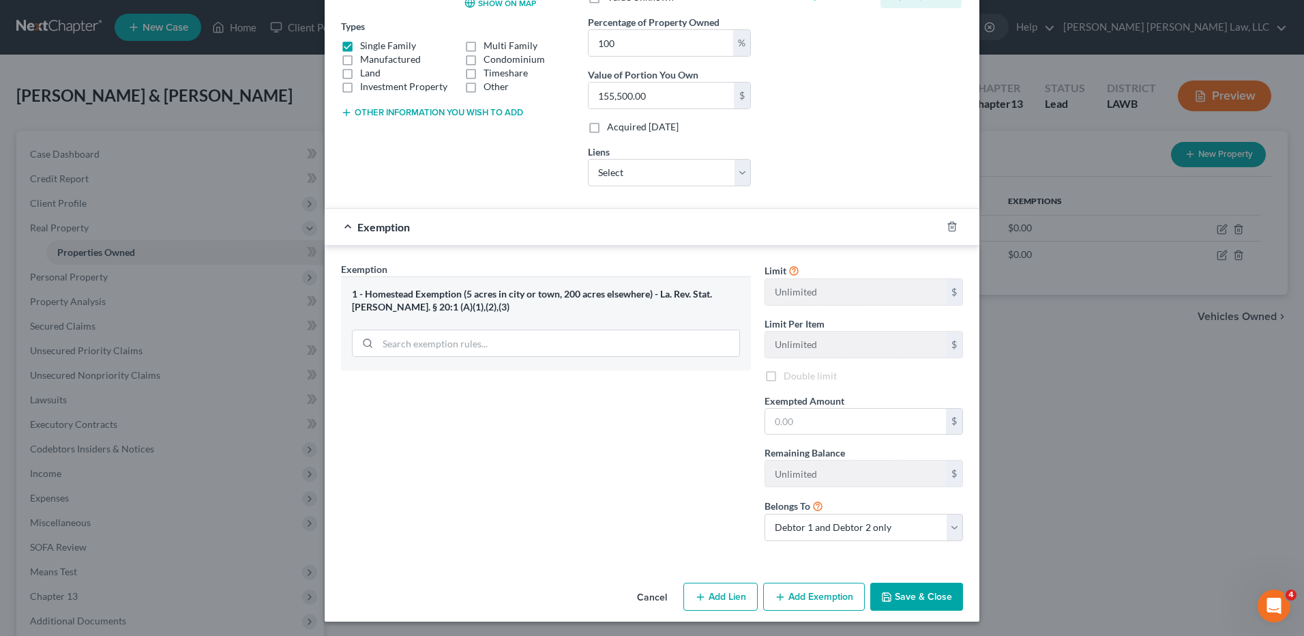
scroll to position [226, 0]
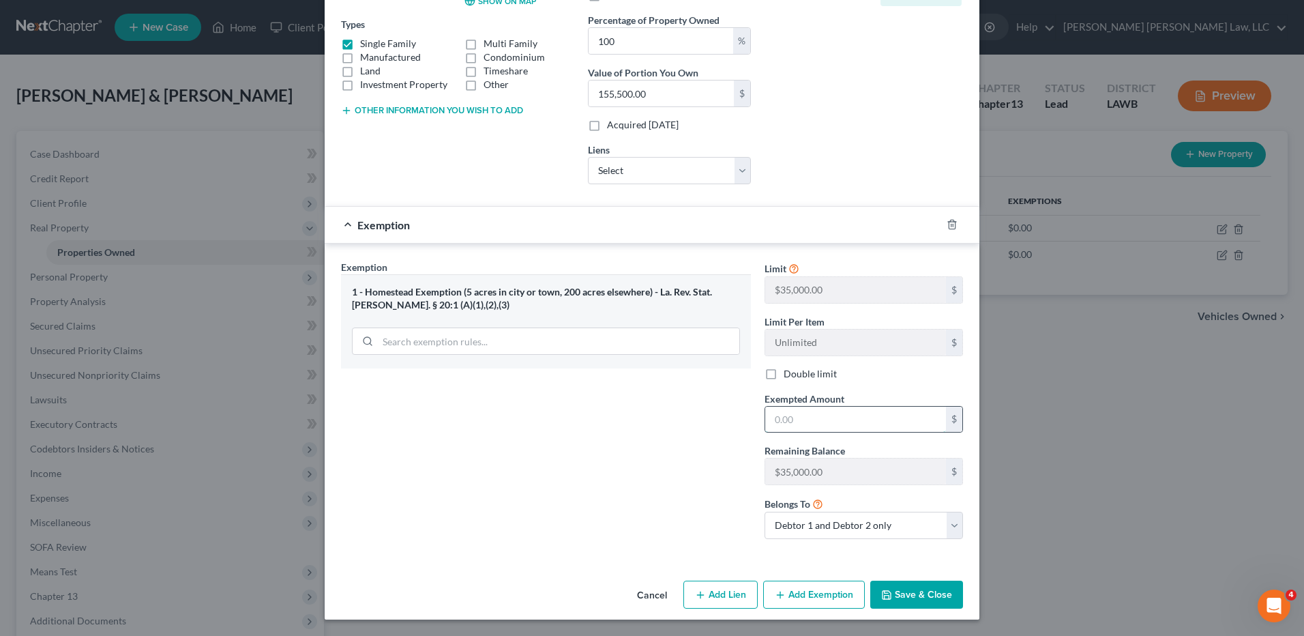
click at [780, 422] on input "text" at bounding box center [855, 420] width 181 height 26
type input "35,000.00"
click at [902, 596] on button "Save & Close" at bounding box center [916, 595] width 93 height 29
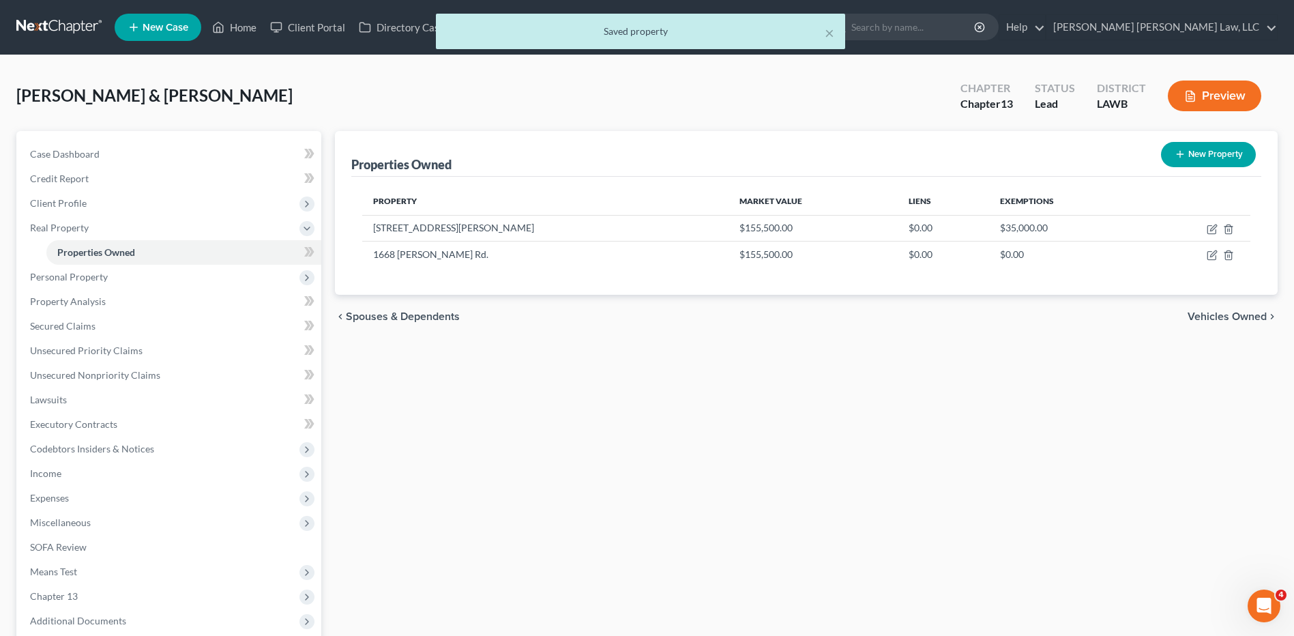
click at [1203, 155] on button "New Property" at bounding box center [1208, 154] width 95 height 25
select select "19"
select select "55"
select select "2"
select select "0"
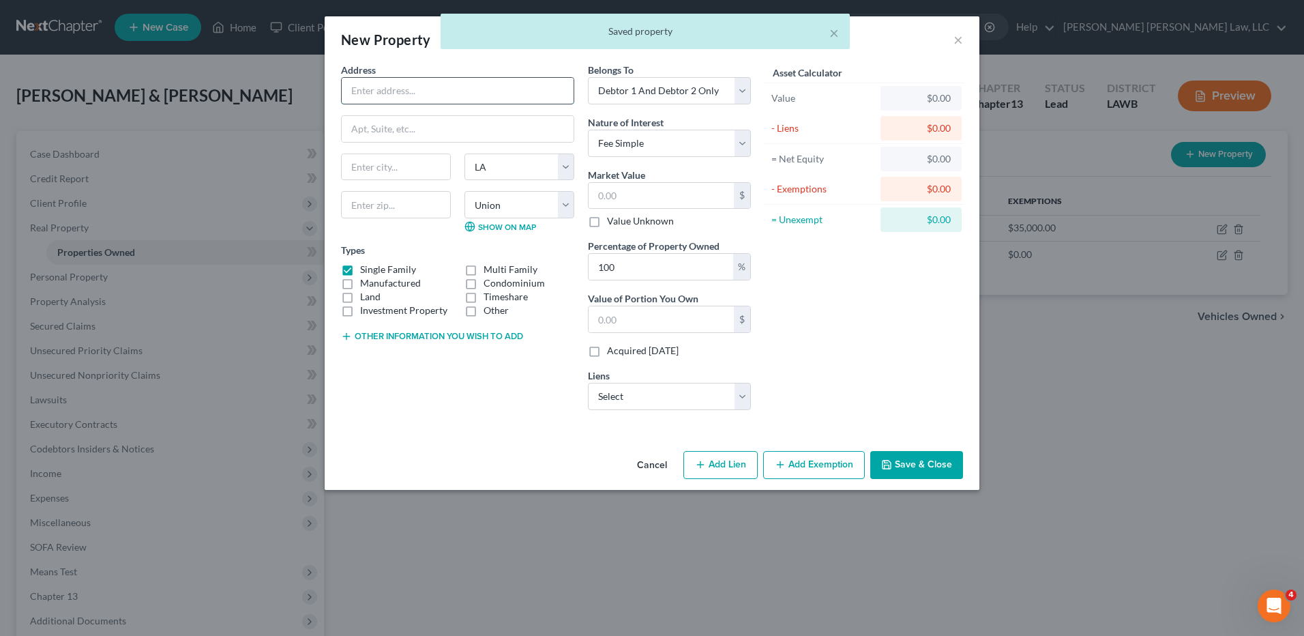
click at [428, 88] on input "text" at bounding box center [458, 91] width 232 height 26
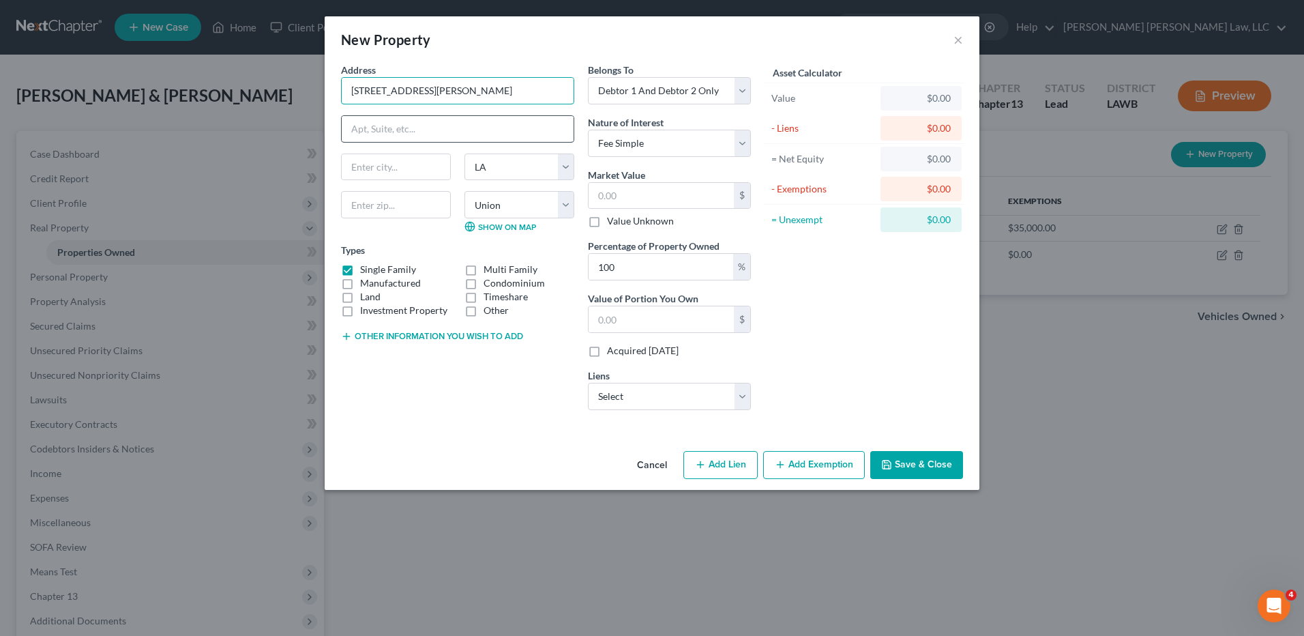
type input "1669 Wes Wilhite Rd."
click at [422, 123] on input "text" at bounding box center [458, 129] width 232 height 26
click at [445, 123] on input "text" at bounding box center [458, 129] width 232 height 26
click at [467, 71] on div "Address * 1669 Wes Wilhite Rd." at bounding box center [457, 84] width 233 height 42
click at [387, 194] on input "text" at bounding box center [396, 204] width 110 height 27
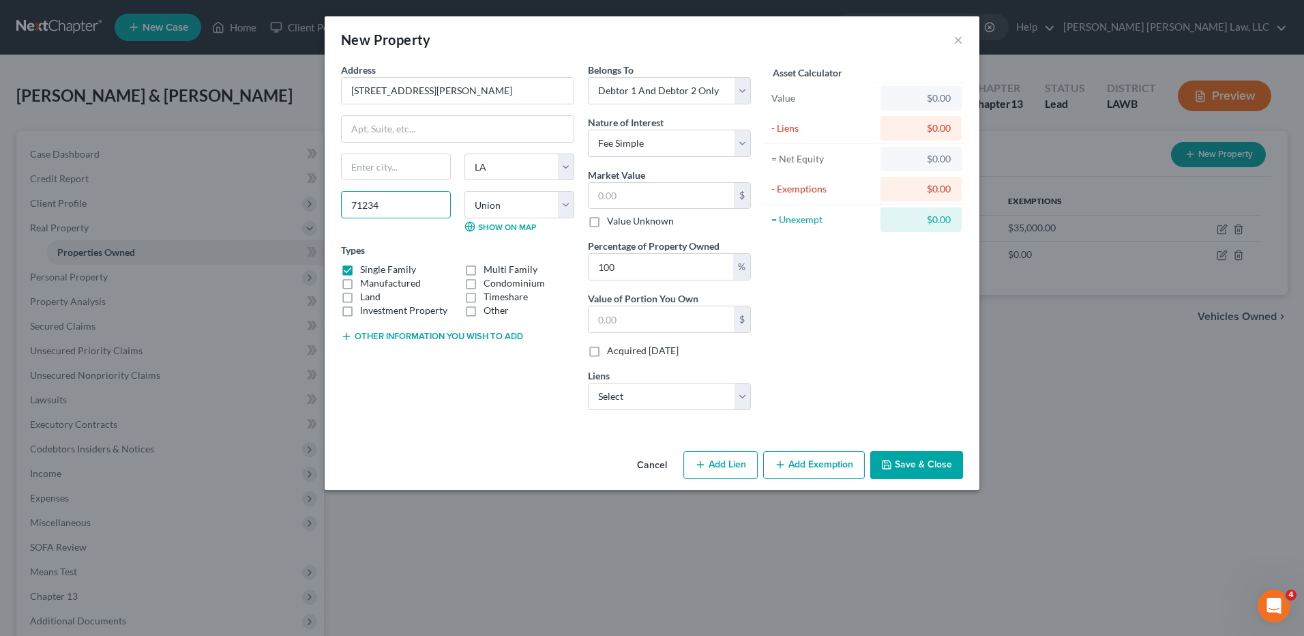
type input "71234"
click at [546, 45] on div "New Property ×" at bounding box center [652, 39] width 655 height 46
type input "Downsville"
click at [615, 89] on select "Select Debtor 1 Only Debtor 2 Only Debtor 1 And Debtor 2 Only At Least One Of T…" at bounding box center [669, 90] width 163 height 27
select select "0"
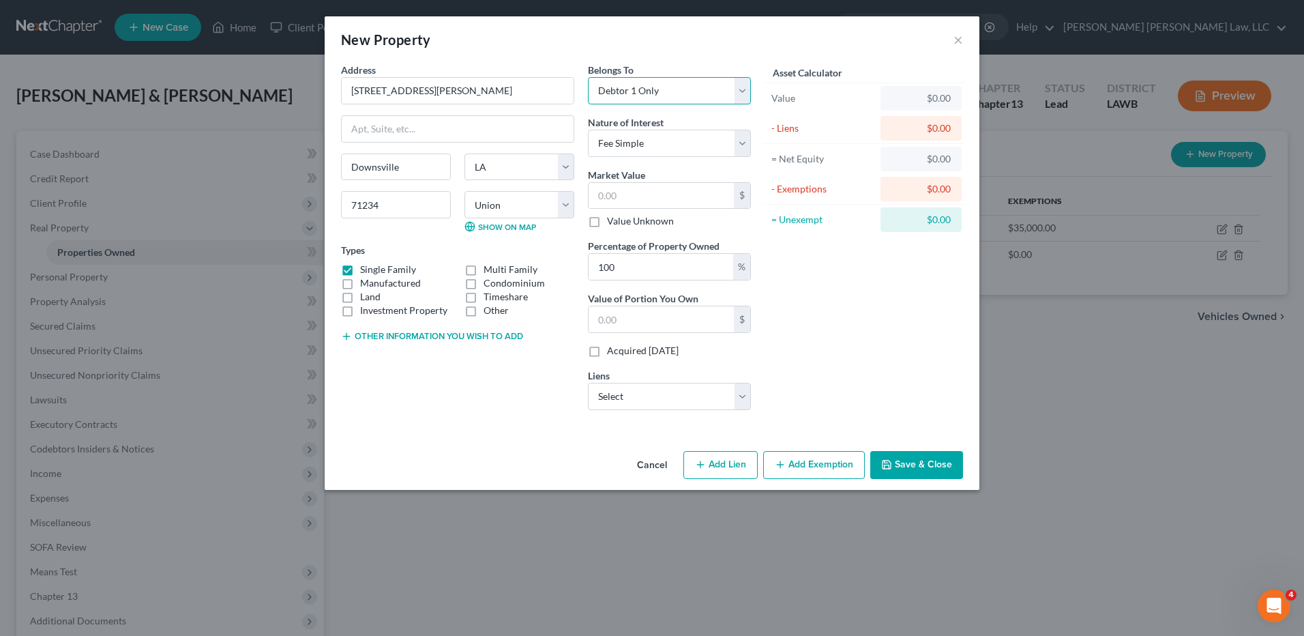
click at [588, 77] on select "Select Debtor 1 Only Debtor 2 Only Debtor 1 And Debtor 2 Only At Least One Of T…" at bounding box center [669, 90] width 163 height 27
click at [618, 190] on input "text" at bounding box center [661, 196] width 145 height 26
type input "9"
type input "9.00"
type input "96"
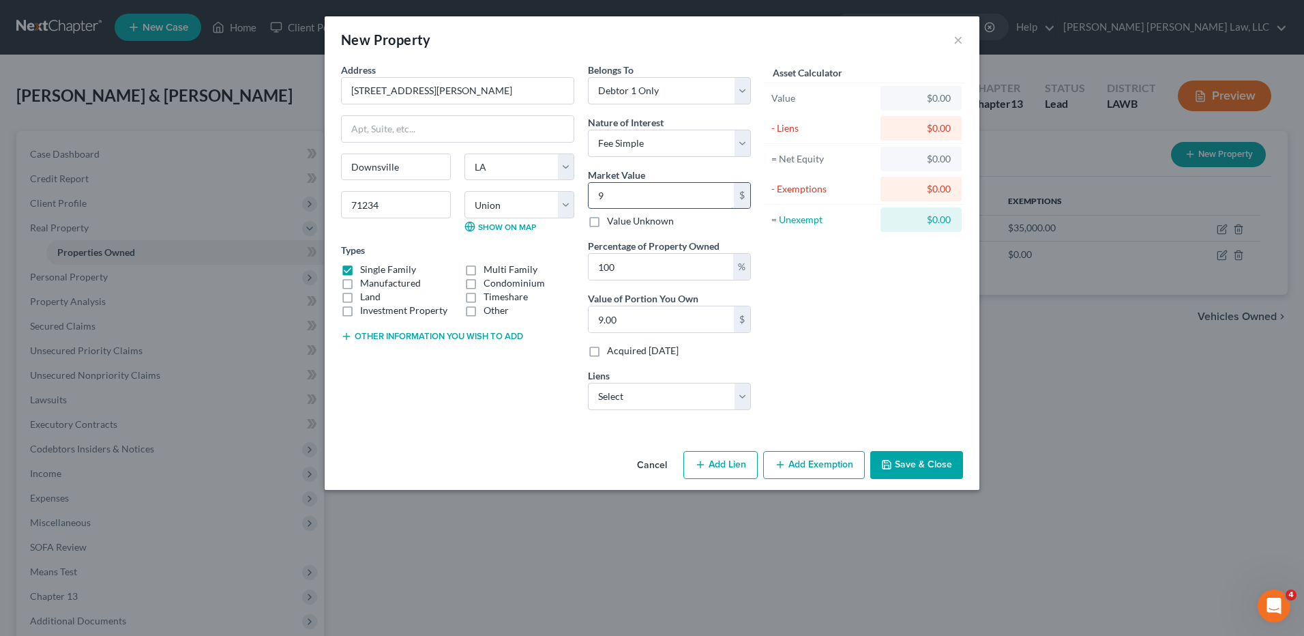
type input "96.00"
type input "965"
type input "965.00"
type input "9650"
type input "9,650.00"
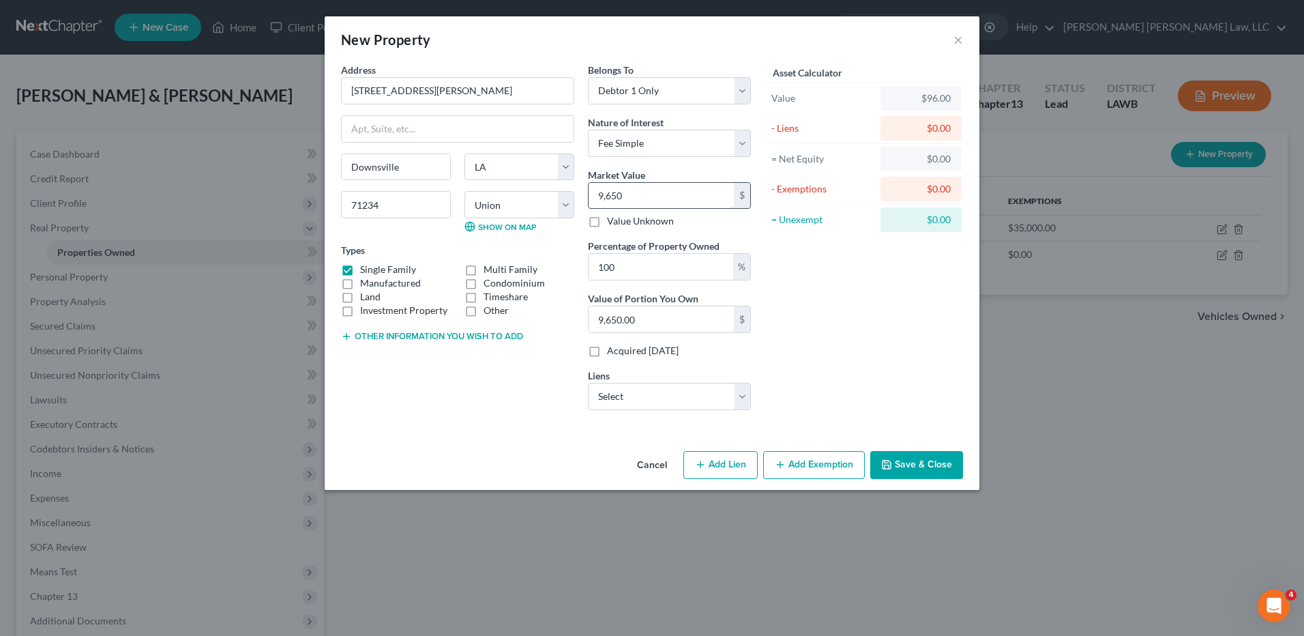
type input "9,6500"
type input "96,500.00"
type input "96,500"
click at [615, 388] on select "Select 21st Mtg - $26,705.00 Kubota Cred - $19,710.00 Ouachitavfcu - $2,933.00" at bounding box center [669, 396] width 163 height 27
select select "0"
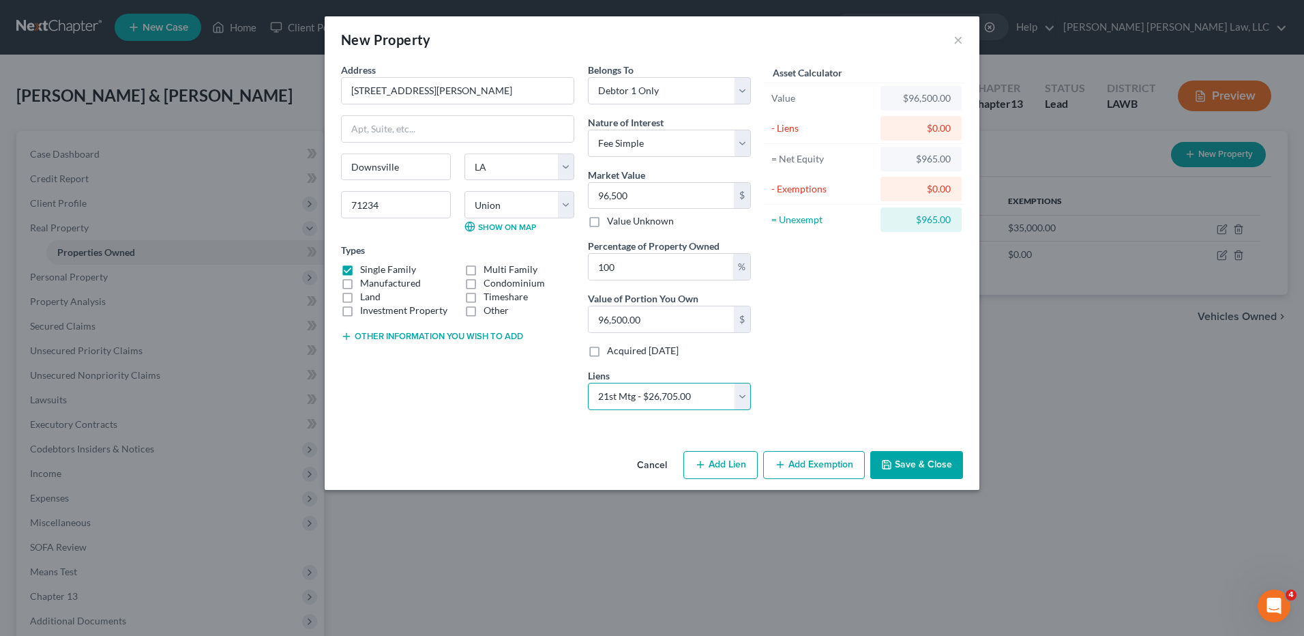
click at [588, 383] on select "Select 21st Mtg - $26,705.00 Kubota Cred - $19,710.00 Ouachitavfcu - $2,933.00" at bounding box center [669, 396] width 163 height 27
select select
select select "44"
select select "2"
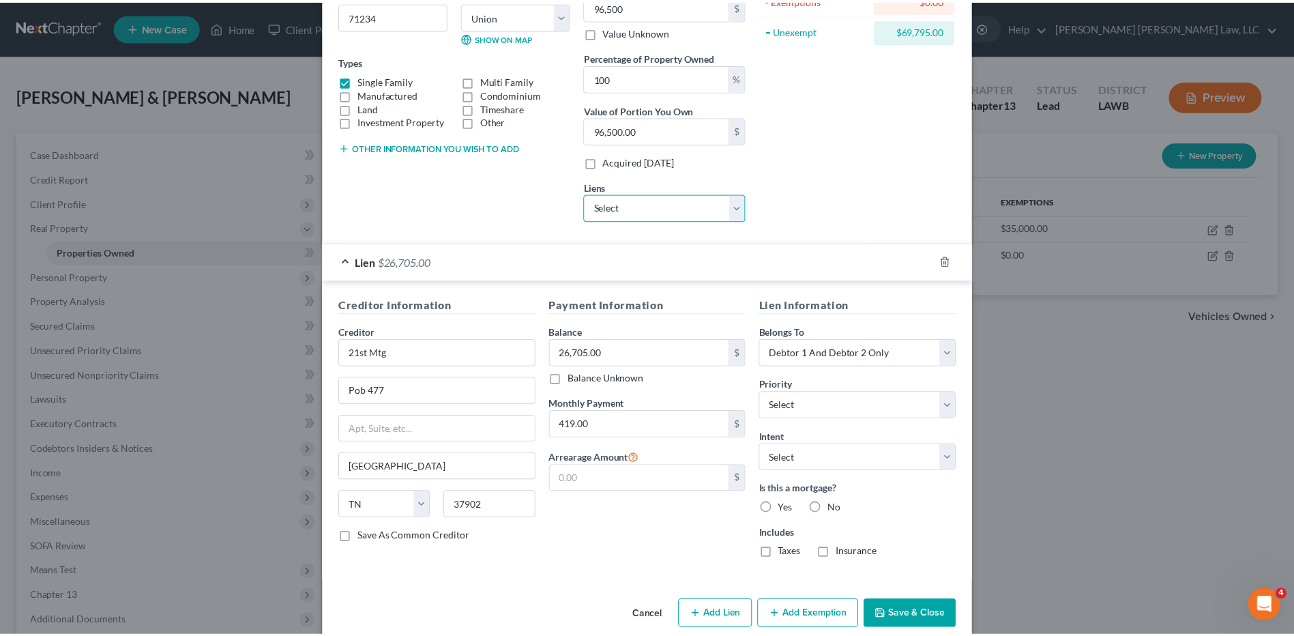
scroll to position [209, 0]
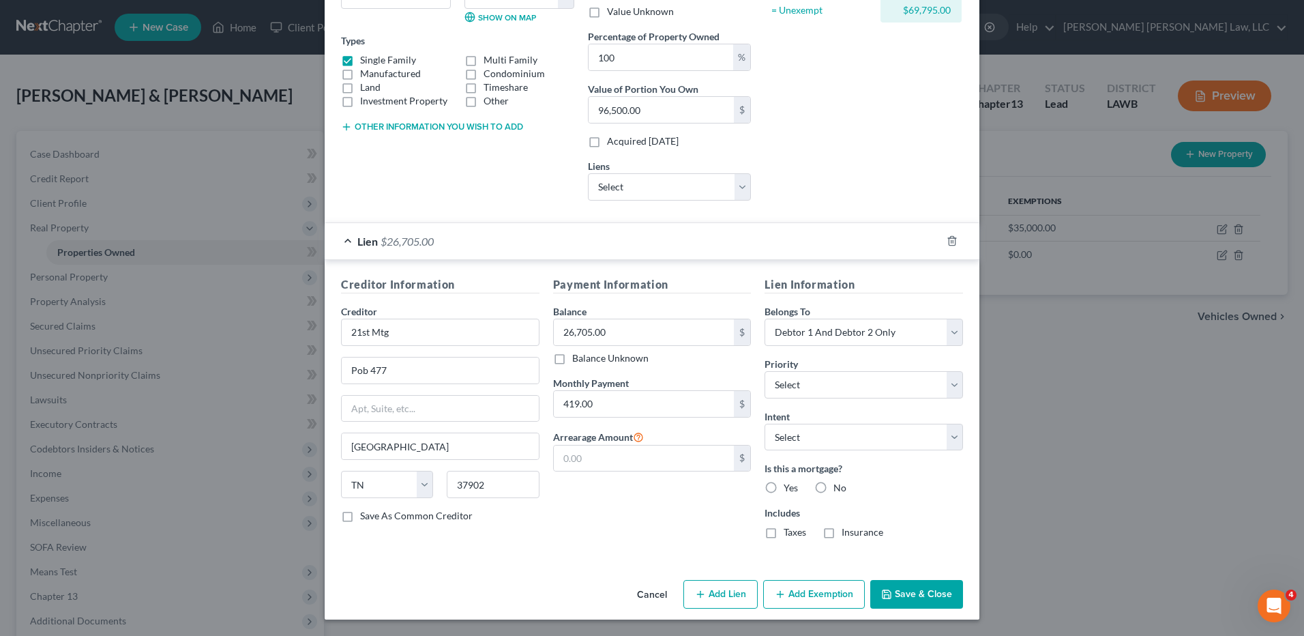
click at [360, 72] on label "Manufactured" at bounding box center [390, 74] width 61 height 14
click at [366, 72] on input "Manufactured" at bounding box center [370, 71] width 9 height 9
click at [360, 67] on label "Manufactured" at bounding box center [390, 74] width 61 height 14
click at [366, 67] on input "Manufactured" at bounding box center [370, 71] width 9 height 9
checkbox input "false"
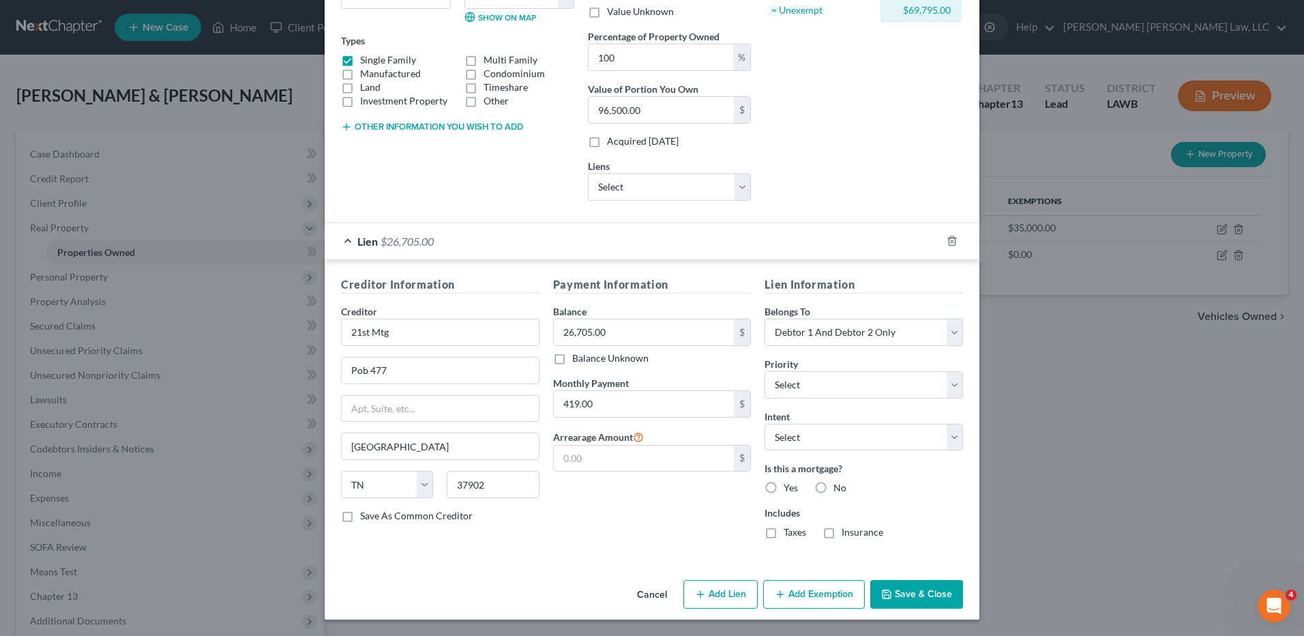
click at [360, 59] on label "Single Family" at bounding box center [388, 60] width 56 height 14
click at [366, 59] on input "Single Family" at bounding box center [370, 57] width 9 height 9
checkbox input "false"
click at [360, 74] on label "Manufactured" at bounding box center [390, 74] width 61 height 14
click at [366, 74] on input "Manufactured" at bounding box center [370, 71] width 9 height 9
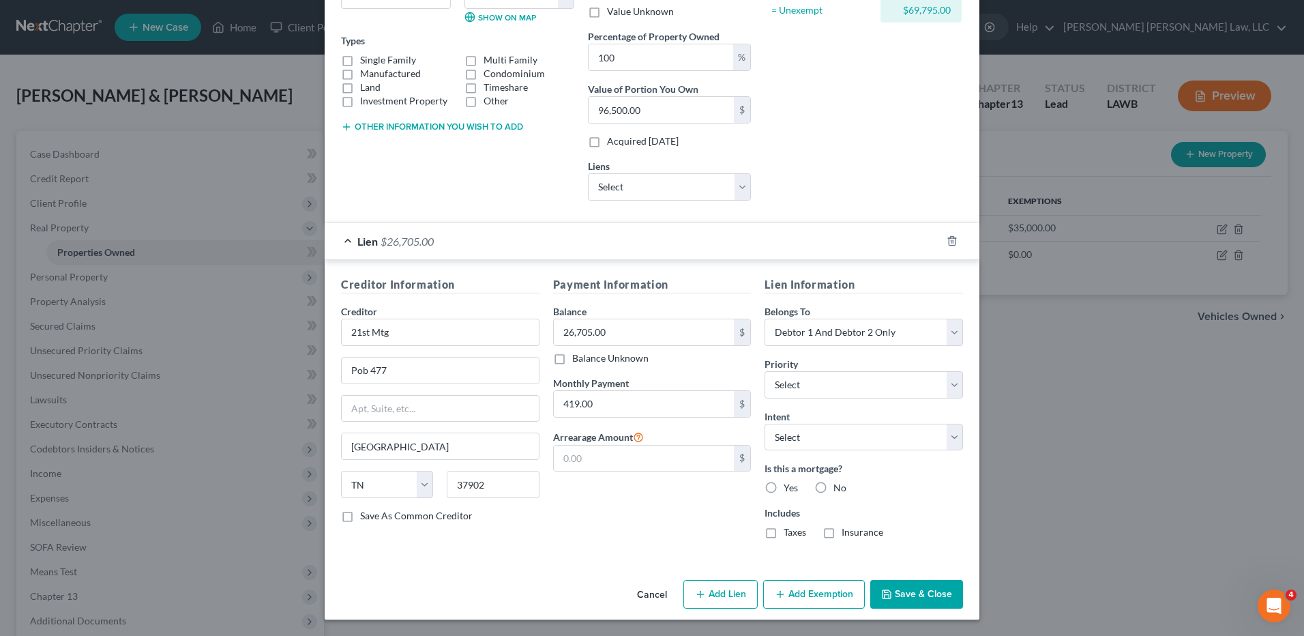
checkbox input "true"
click at [914, 592] on button "Save & Close" at bounding box center [916, 594] width 93 height 29
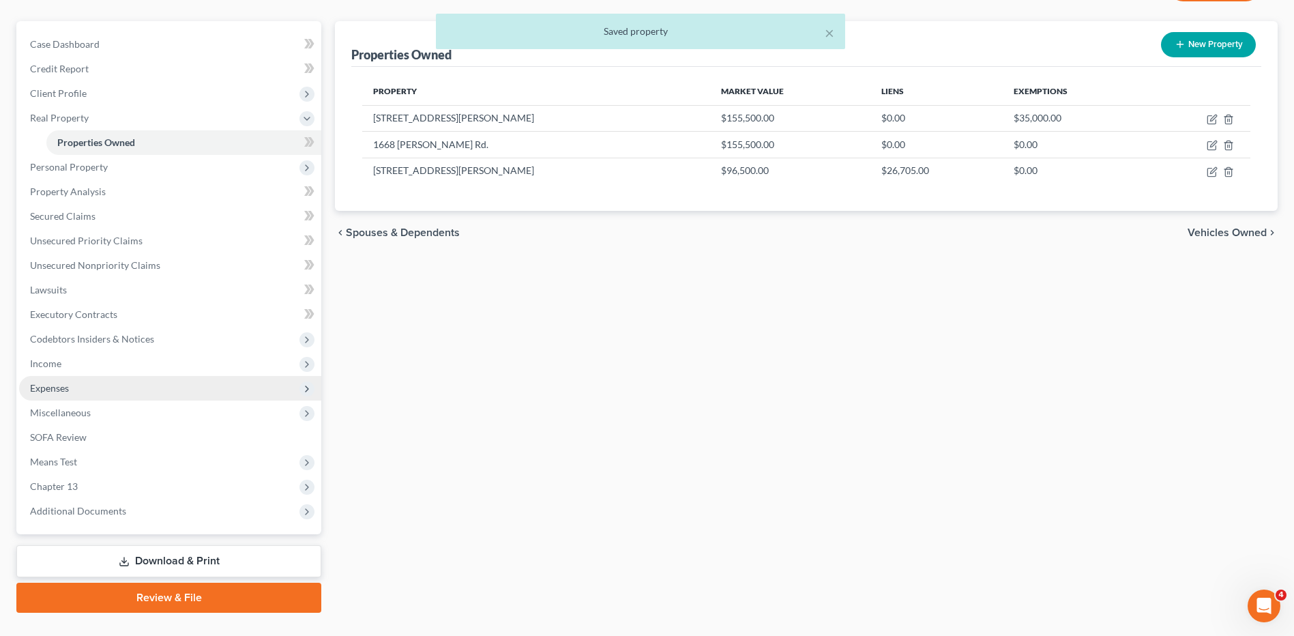
scroll to position [136, 0]
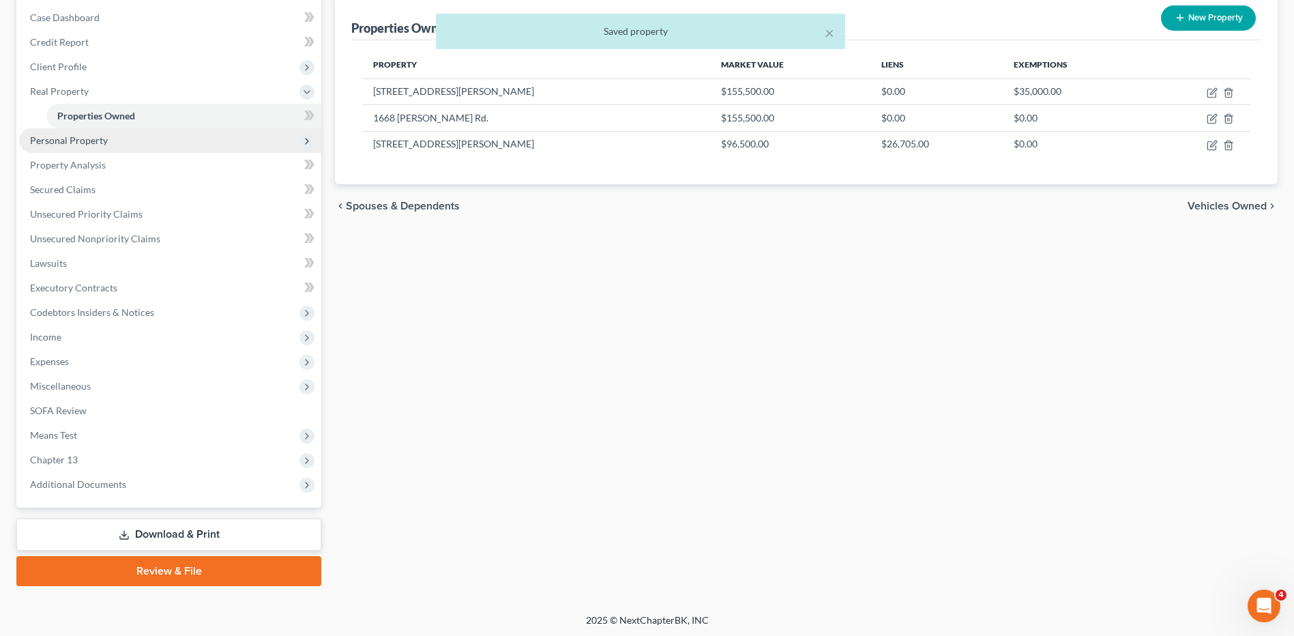
click at [59, 134] on span "Personal Property" at bounding box center [69, 140] width 78 height 12
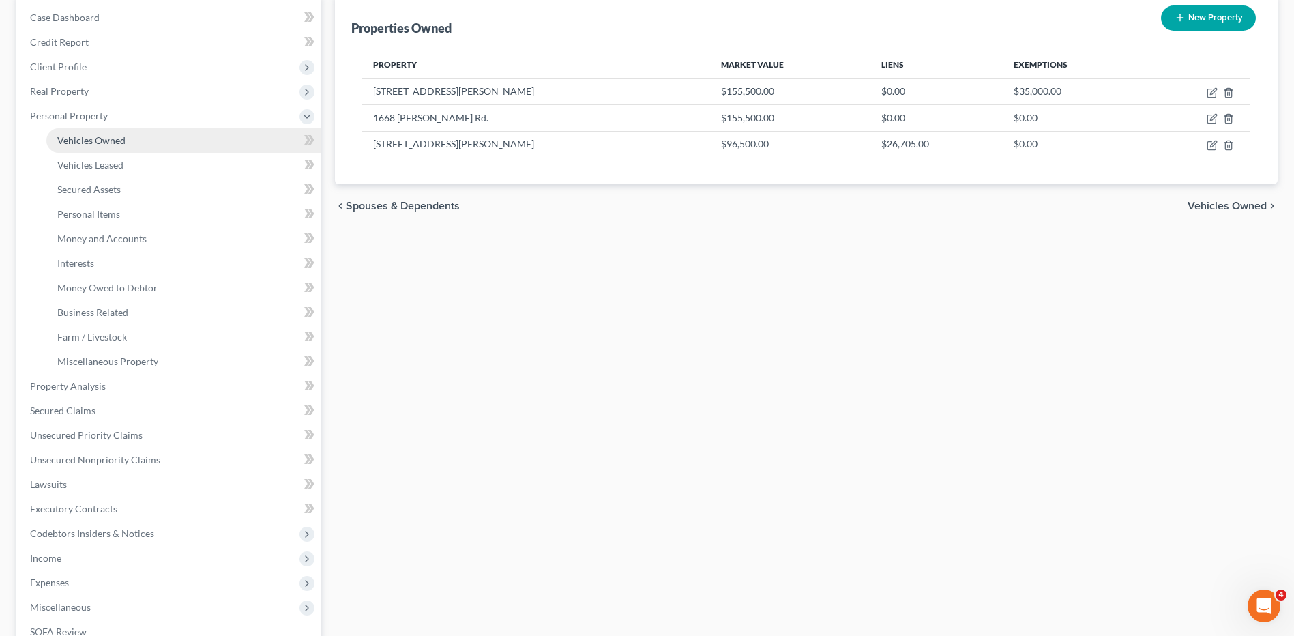
click at [65, 139] on span "Vehicles Owned" at bounding box center [91, 140] width 68 height 12
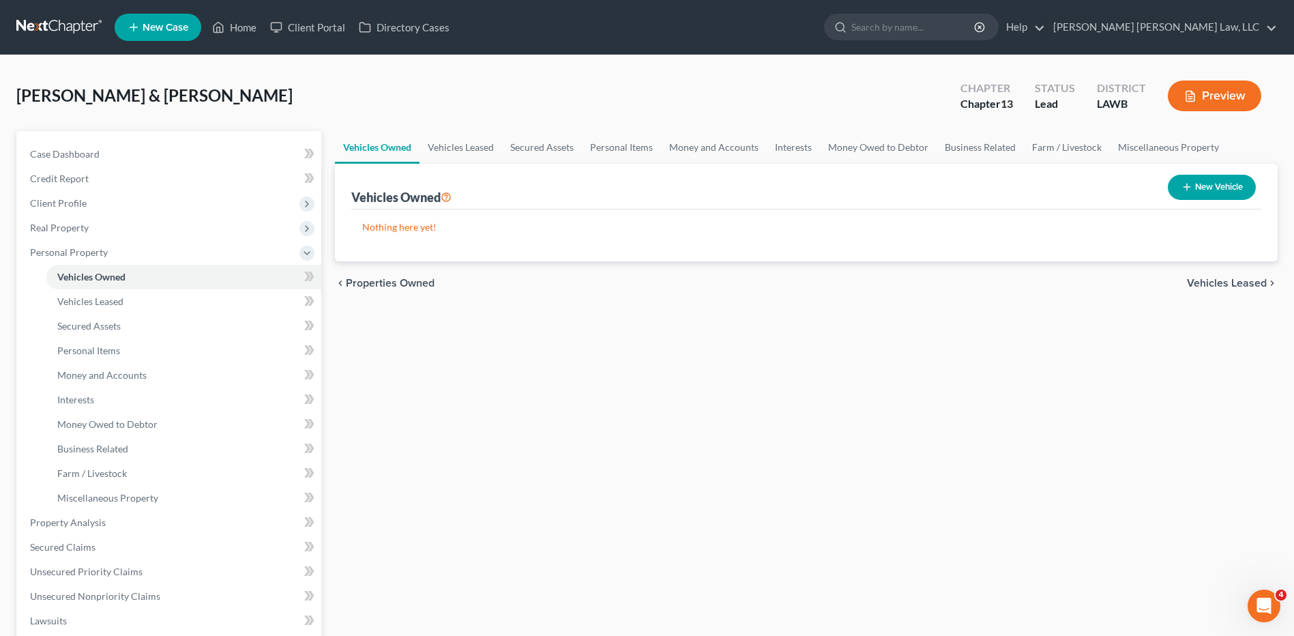
click at [1189, 194] on button "New Vehicle" at bounding box center [1212, 187] width 88 height 25
select select "0"
select select "2"
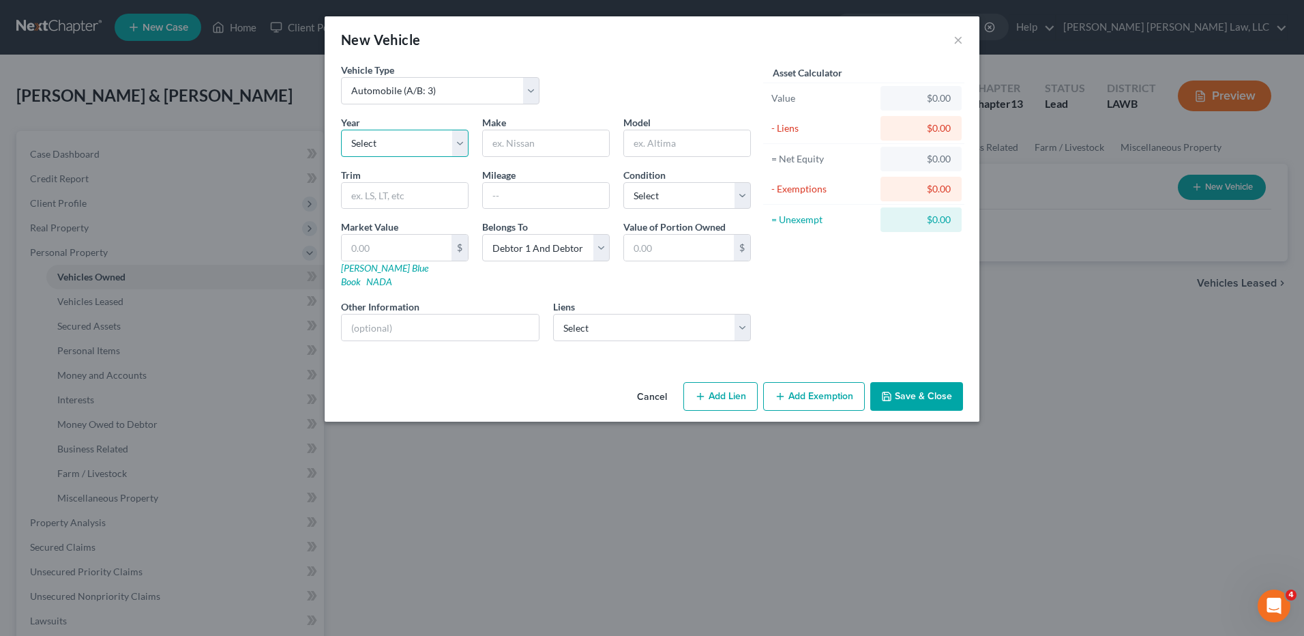
click at [369, 138] on select "Select 2026 2025 2024 2023 2022 2021 2020 2019 2018 2017 2016 2015 2014 2013 20…" at bounding box center [405, 143] width 128 height 27
select select "11"
click at [341, 130] on select "Select 2026 2025 2024 2023 2022 2021 2020 2019 2018 2017 2016 2015 2014 2013 20…" at bounding box center [405, 143] width 128 height 27
click at [505, 151] on input "text" at bounding box center [546, 143] width 126 height 26
type input "Ford"
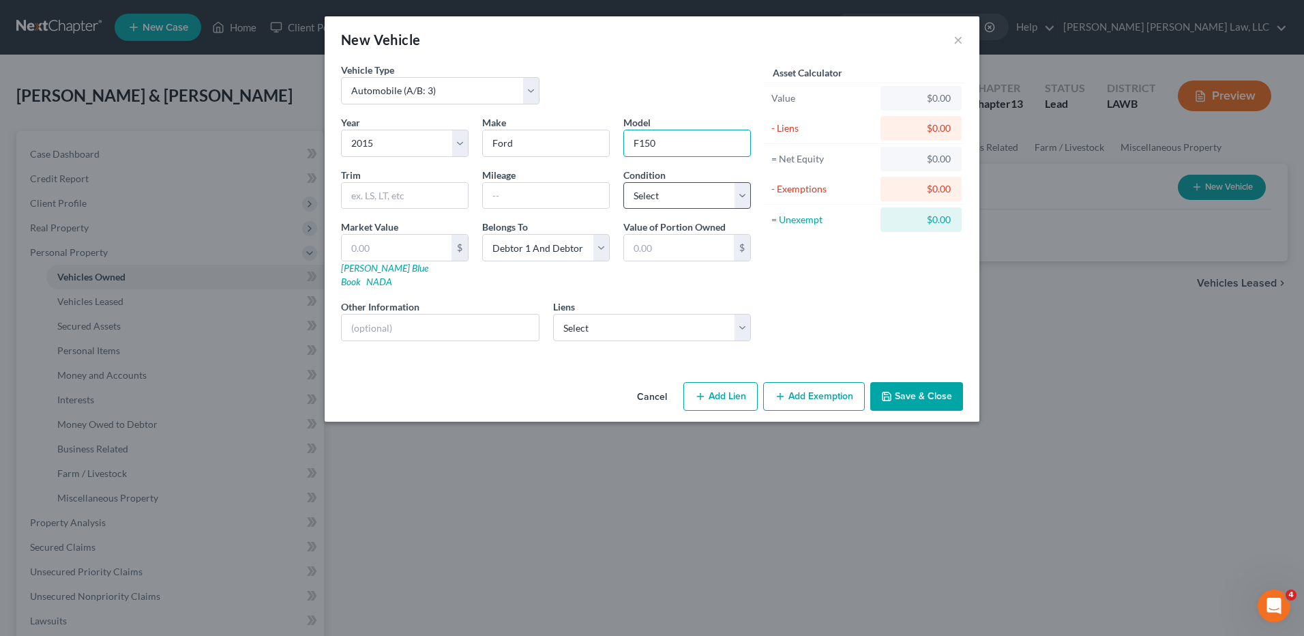
type input "F150"
click at [684, 192] on select "Select Excellent Very Good Good Fair Poor" at bounding box center [688, 195] width 128 height 27
select select "2"
click at [624, 182] on select "Select Excellent Very Good Good Fair Poor" at bounding box center [688, 195] width 128 height 27
click at [589, 320] on select "Select Kubota Cred - $19,710.00 Ouachitavfcu - $2,933.00" at bounding box center [652, 327] width 199 height 27
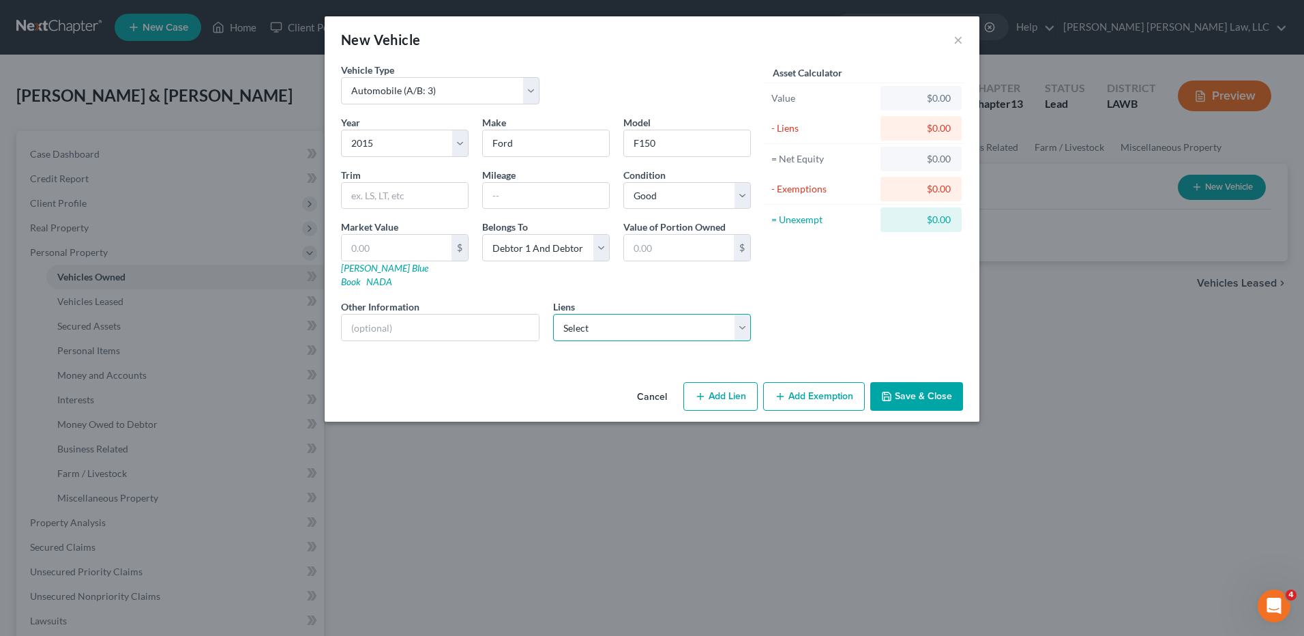
select select "1"
click at [553, 314] on select "Select Kubota Cred - $19,710.00 Ouachitavfcu - $2,933.00" at bounding box center [652, 327] width 199 height 27
select select
select select "19"
select select "2"
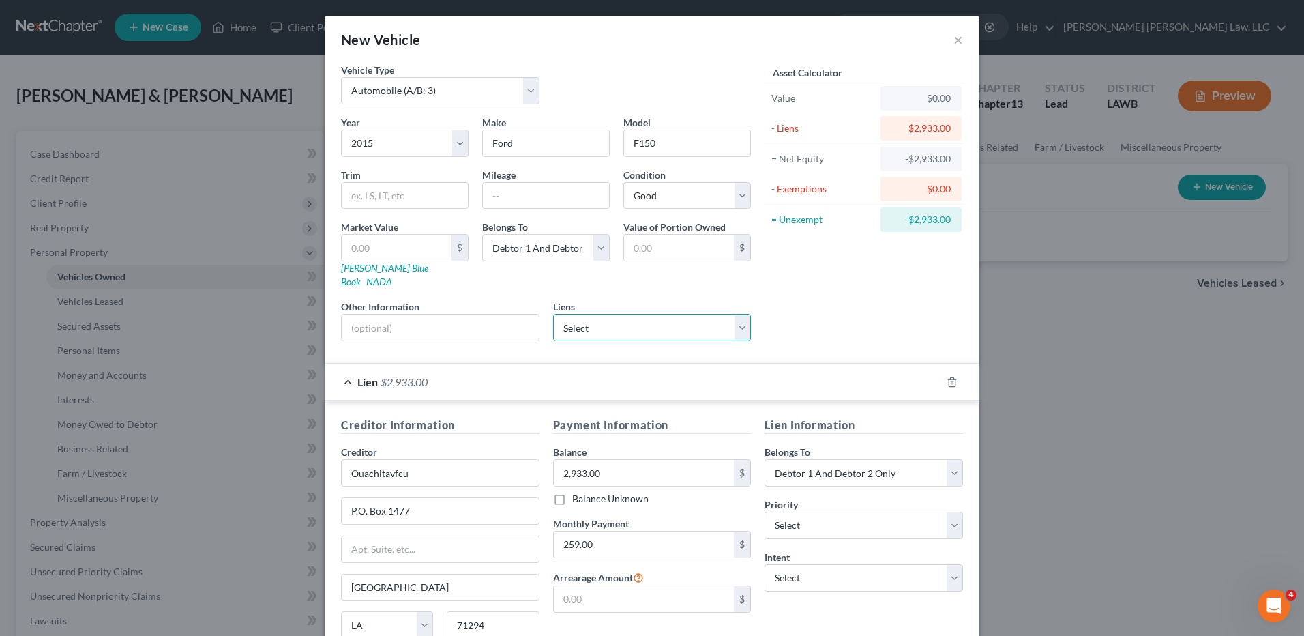
scroll to position [111, 0]
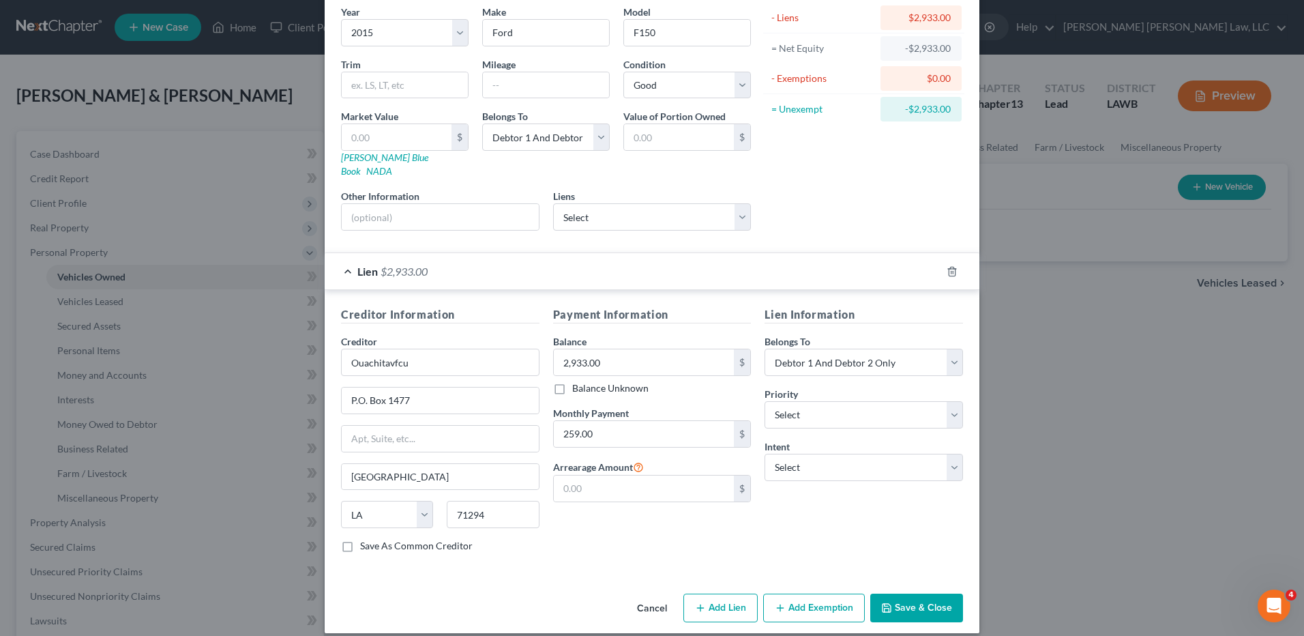
click at [797, 597] on button "Add Exemption" at bounding box center [814, 607] width 102 height 29
select select "2"
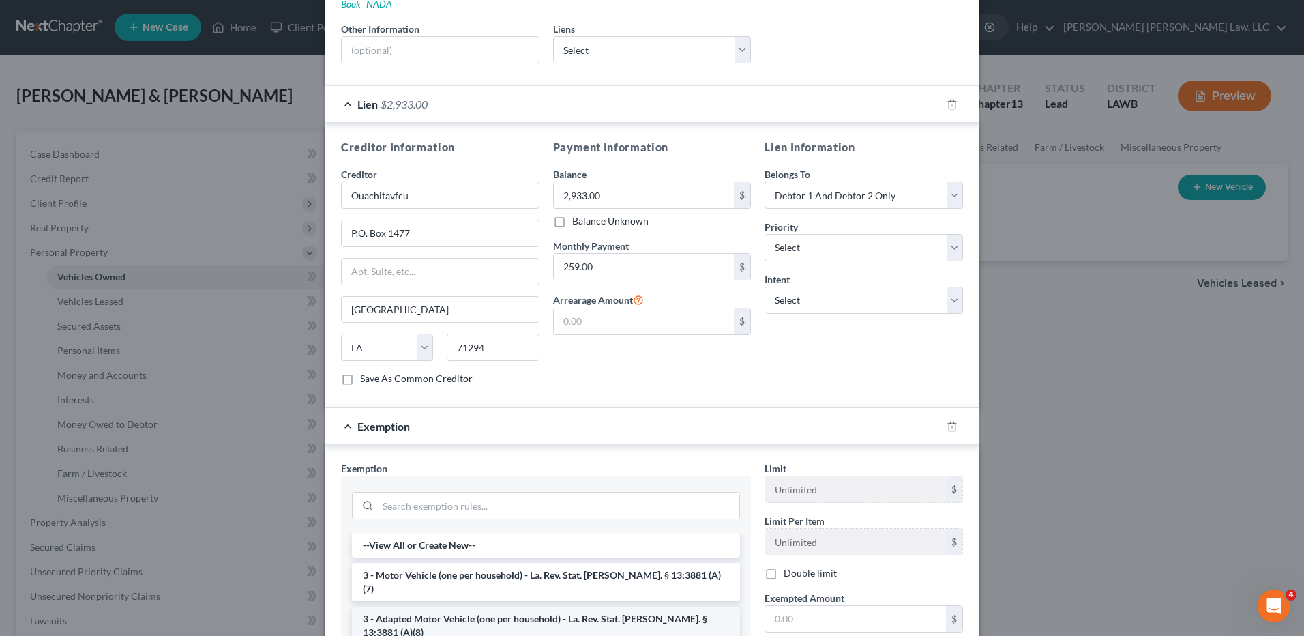
scroll to position [452, 0]
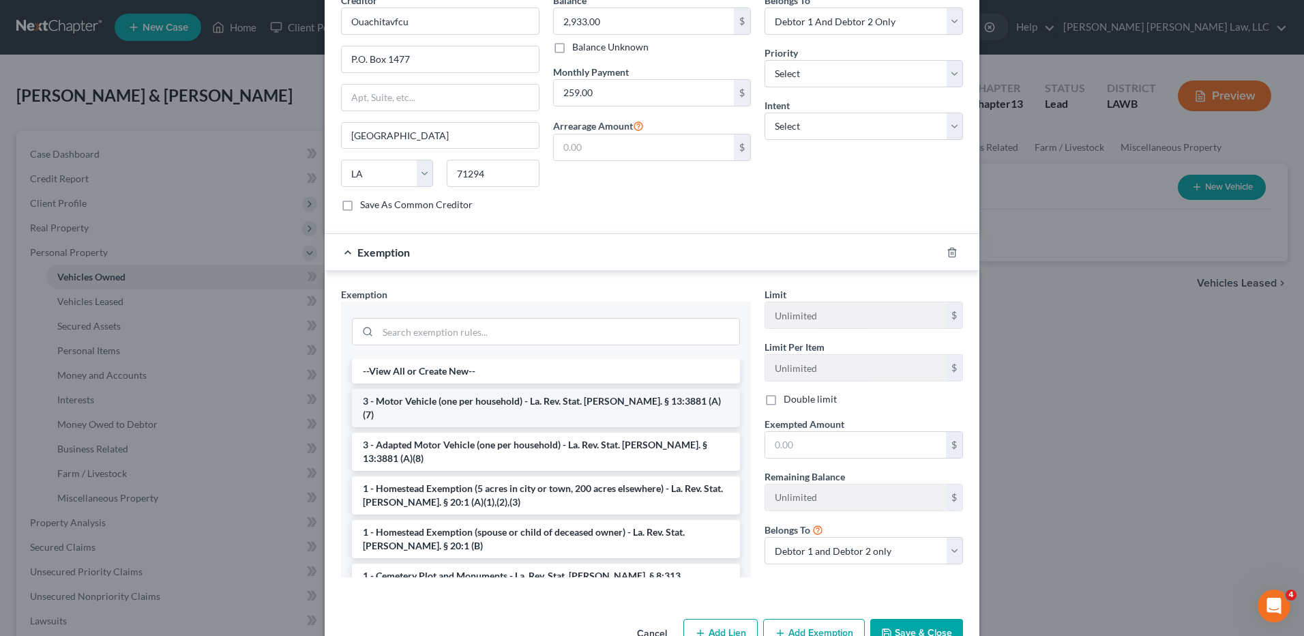
click at [426, 390] on li "3 - Motor Vehicle (one per household) - La. Rev. Stat. Ann. § 13:3881 (A)(7)" at bounding box center [546, 408] width 388 height 38
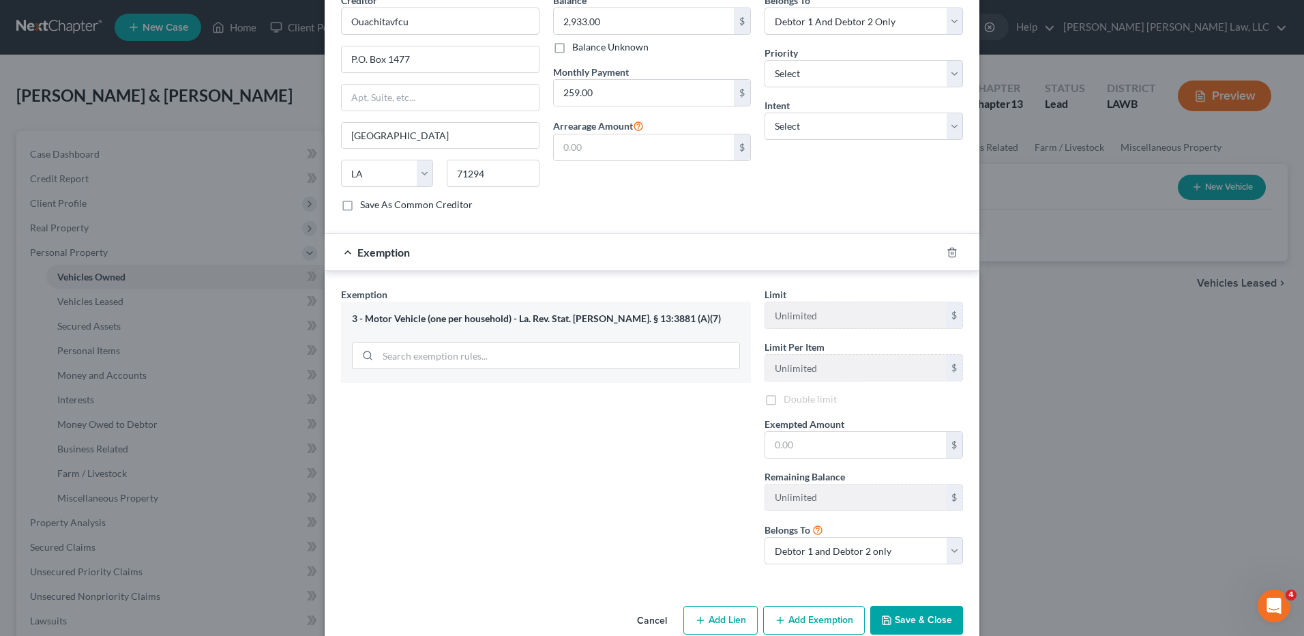
click at [426, 390] on div "Exemption Set must be selected for CA. Exemption * 3 - Motor Vehicle (one per h…" at bounding box center [546, 431] width 424 height 288
click at [782, 438] on input "text" at bounding box center [855, 447] width 181 height 26
type input "7,500.00"
click at [724, 428] on div "Exemption Set must be selected for CA. Exemption * 3 - Motor Vehicle (one per h…" at bounding box center [546, 432] width 424 height 290
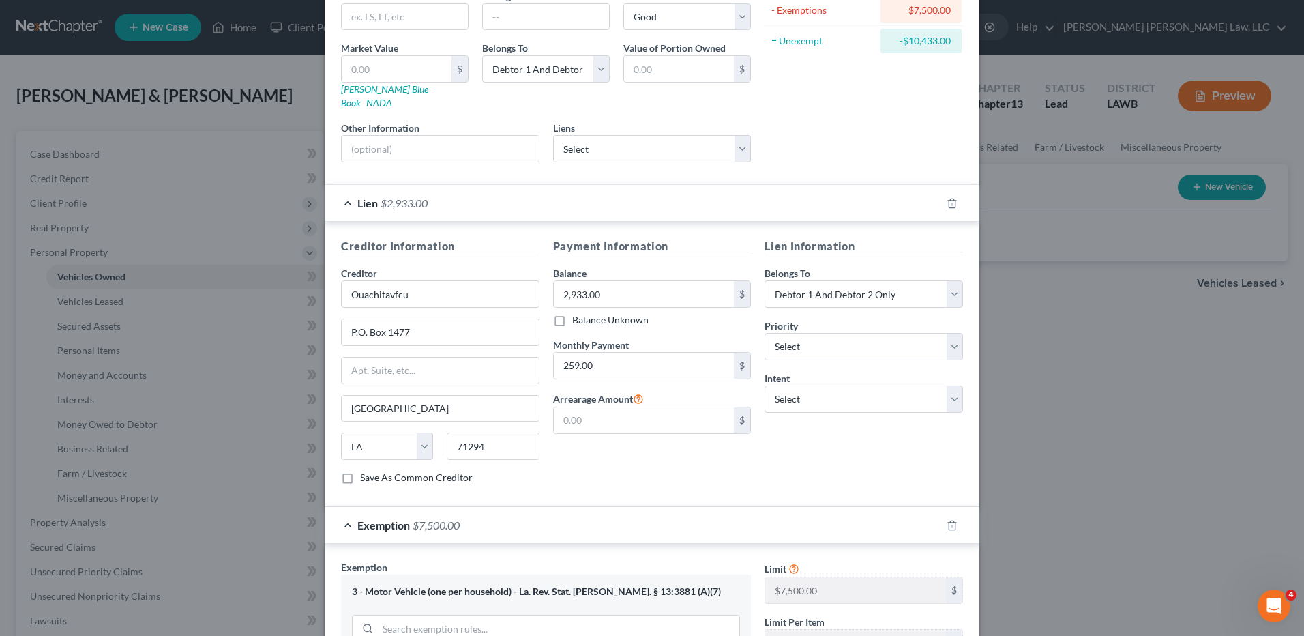
scroll to position [466, 0]
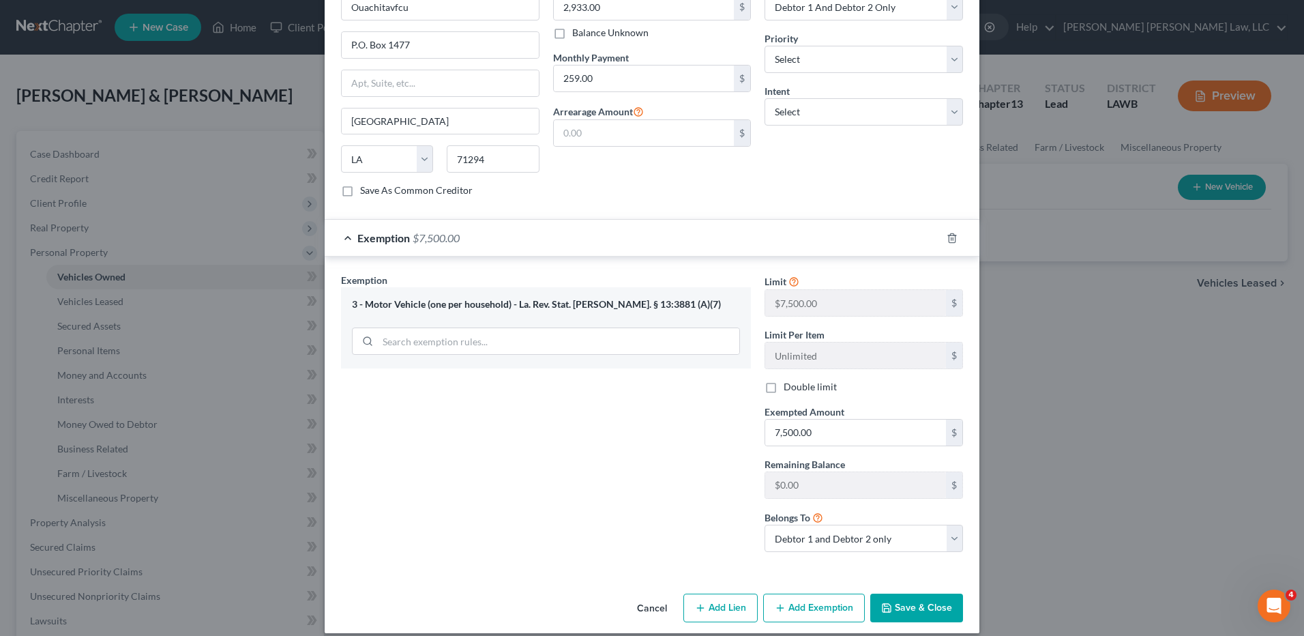
click at [919, 593] on button "Save & Close" at bounding box center [916, 607] width 93 height 29
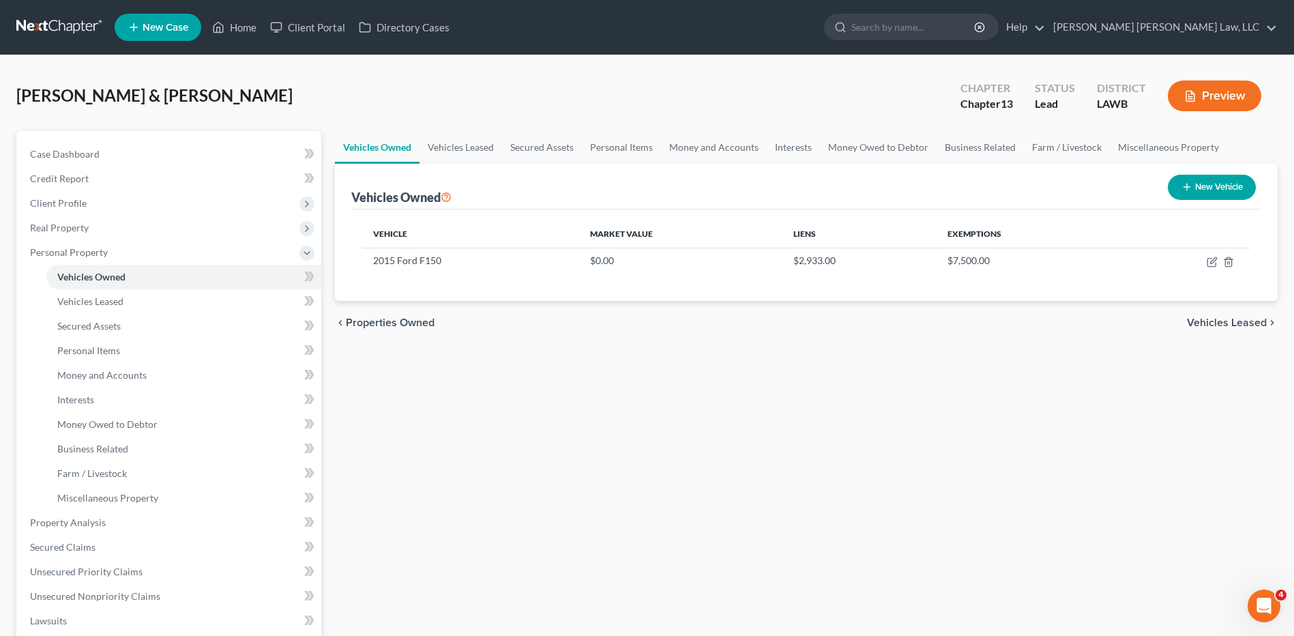
click at [400, 150] on link "Vehicles Owned" at bounding box center [377, 147] width 85 height 33
click at [1206, 192] on button "New Vehicle" at bounding box center [1212, 187] width 88 height 25
select select "0"
select select "2"
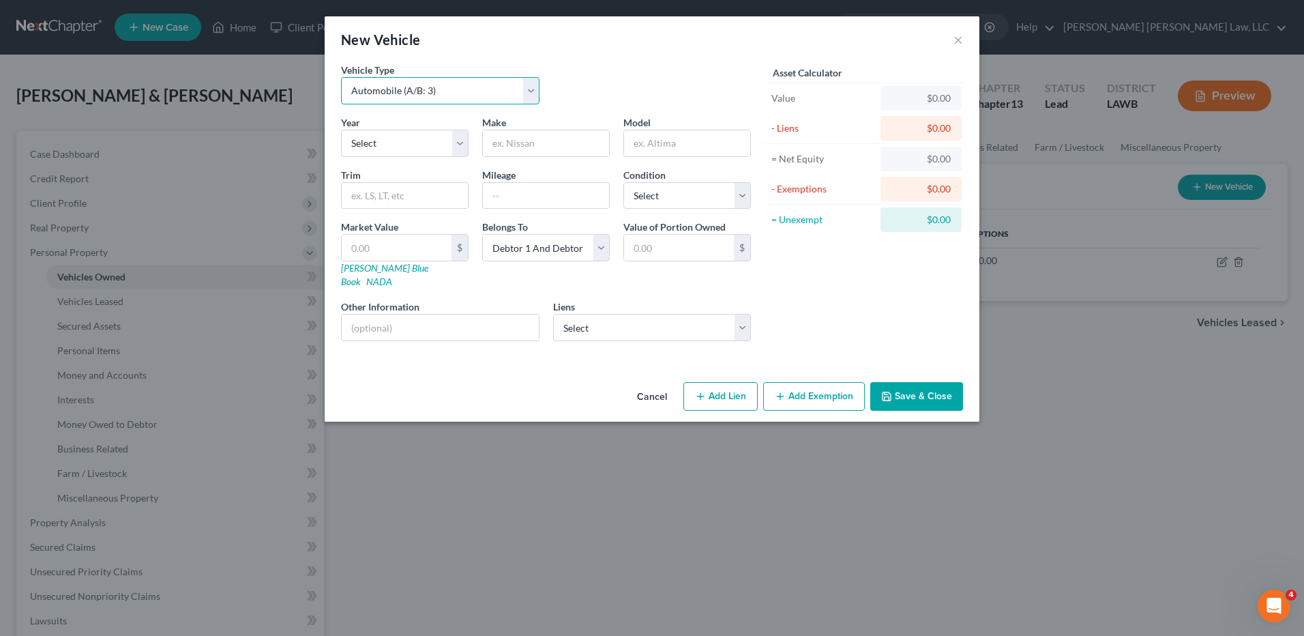
click at [387, 98] on select "Select Automobile (A/B: 3) Truck (A/B: 3) Trailer (A/B: 4) Watercraft (A/B: 4) …" at bounding box center [440, 90] width 199 height 27
select select "7"
click at [341, 77] on select "Select Automobile (A/B: 3) Truck (A/B: 3) Trailer (A/B: 4) Watercraft (A/B: 4) …" at bounding box center [440, 90] width 199 height 27
click at [527, 144] on input "text" at bounding box center [546, 143] width 126 height 26
type input "Kubota"
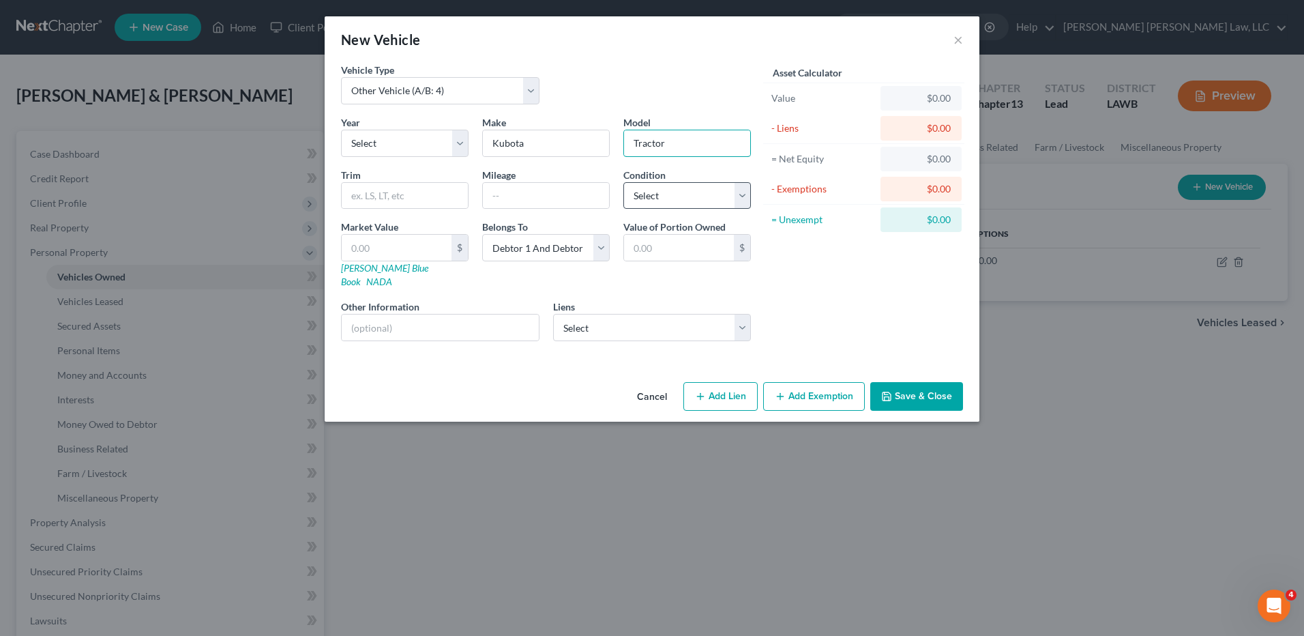
type input "Tractor"
click at [646, 196] on select "Select Excellent Very Good Good Fair Poor" at bounding box center [688, 195] width 128 height 27
select select "2"
click at [624, 182] on select "Select Excellent Very Good Good Fair Poor" at bounding box center [688, 195] width 128 height 27
click at [574, 321] on select "Select Kubota Cred - $19,710.00" at bounding box center [652, 327] width 199 height 27
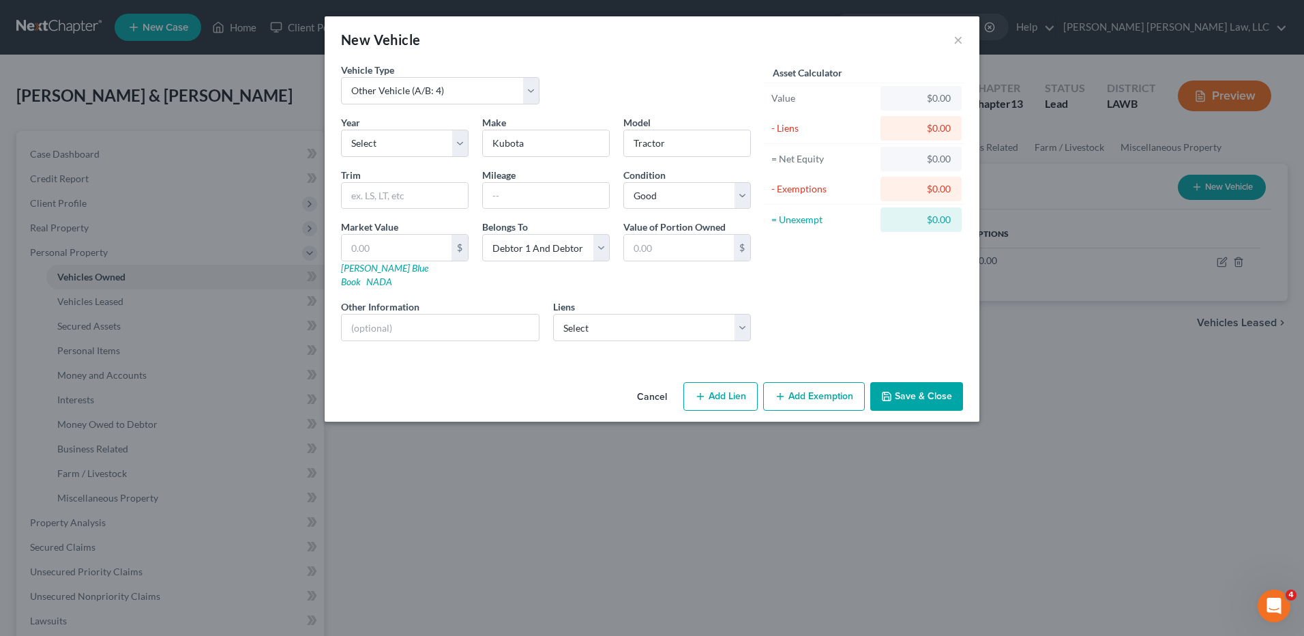
select select "45"
select select "0"
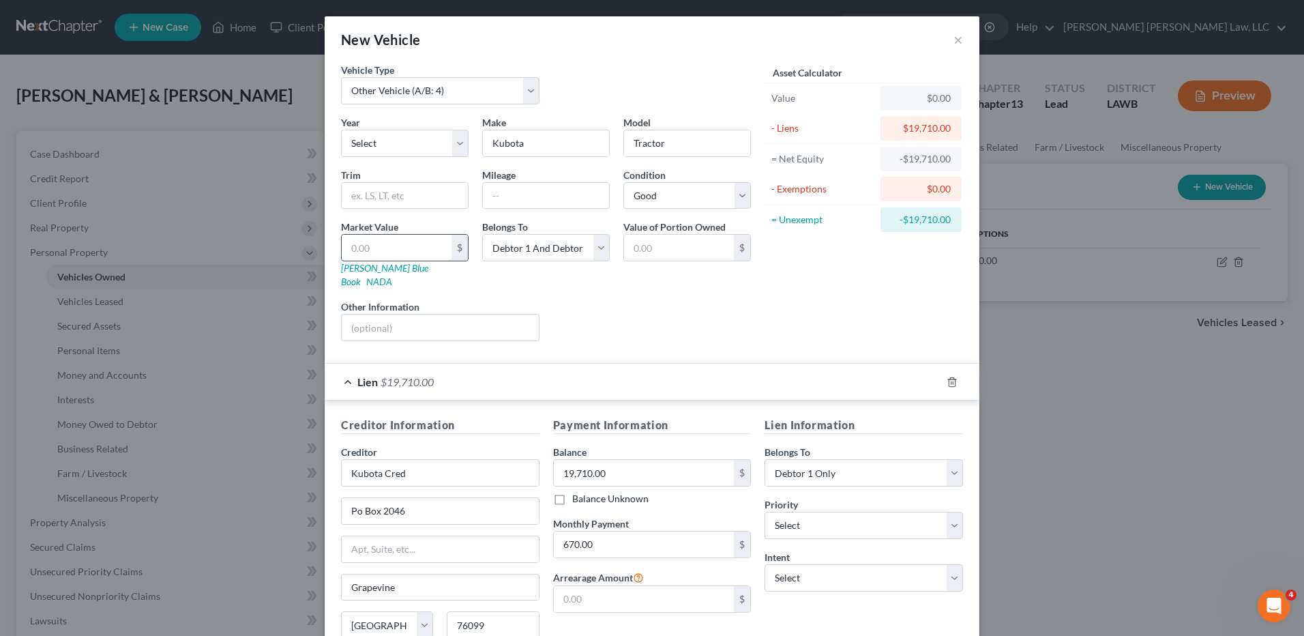
click at [368, 247] on input "text" at bounding box center [397, 248] width 110 height 26
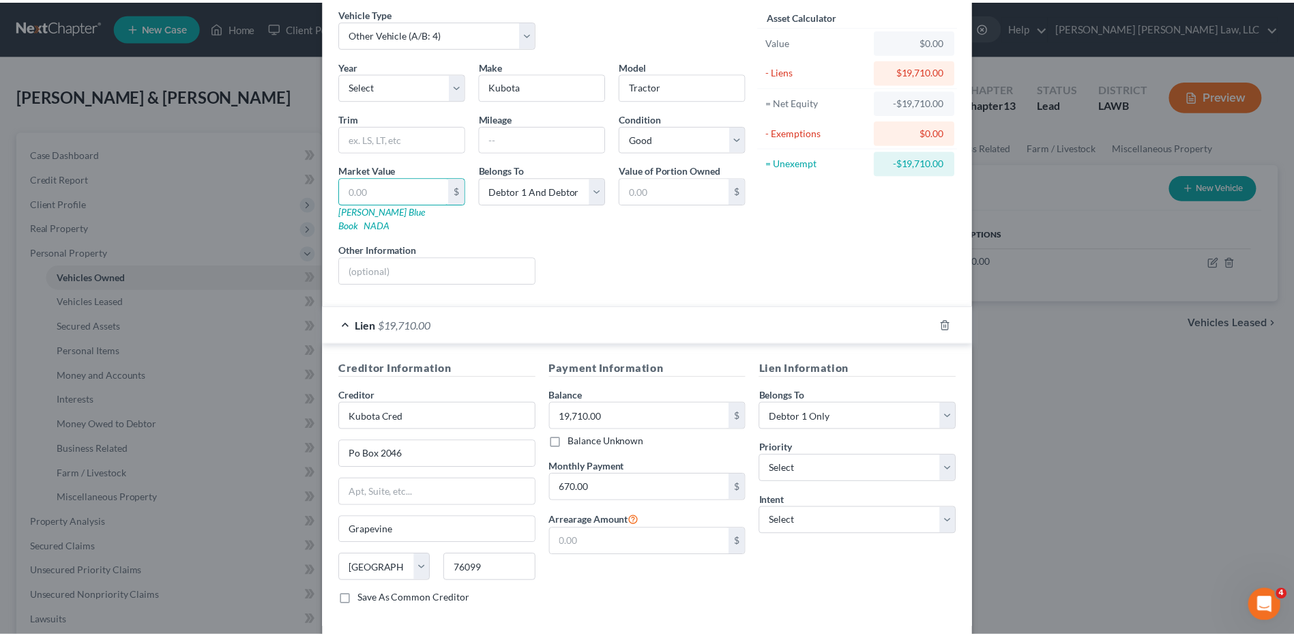
scroll to position [111, 0]
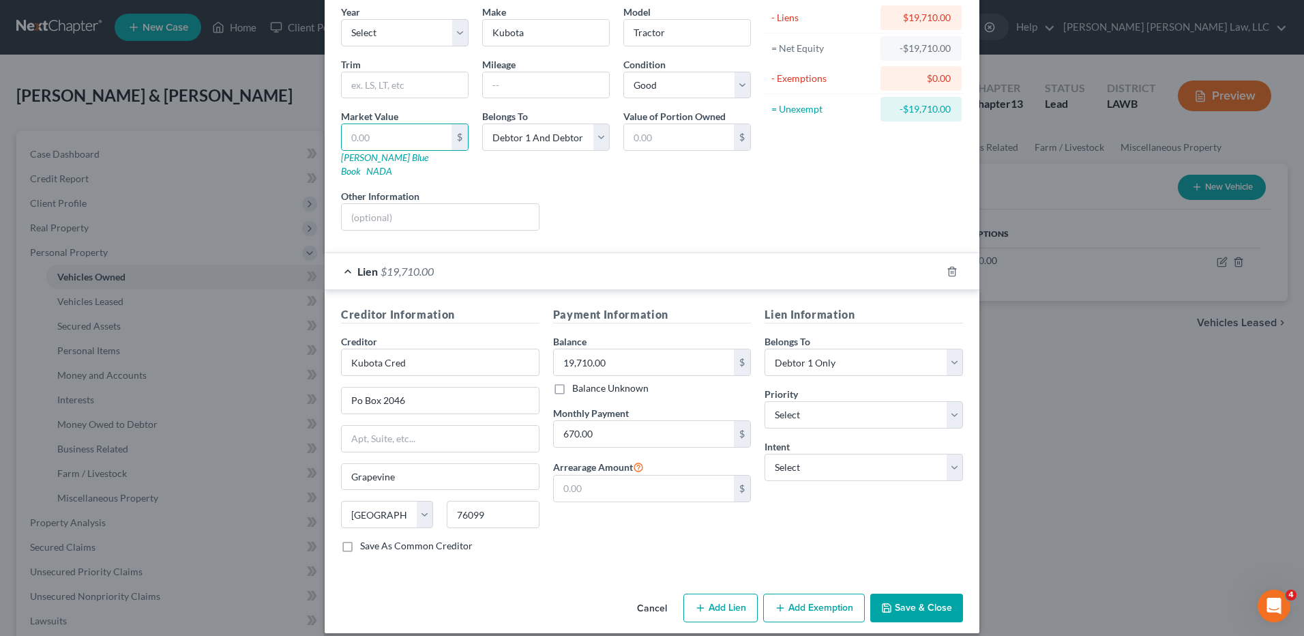
click at [897, 593] on button "Save & Close" at bounding box center [916, 607] width 93 height 29
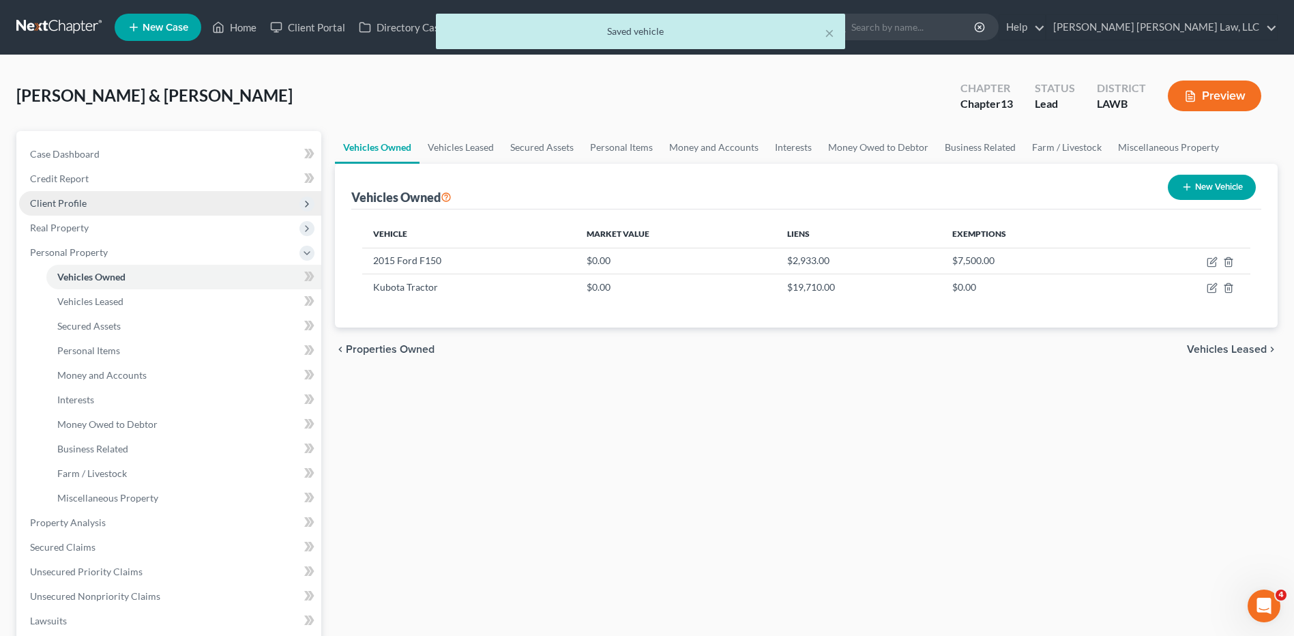
click at [53, 205] on span "Client Profile" at bounding box center [58, 203] width 57 height 12
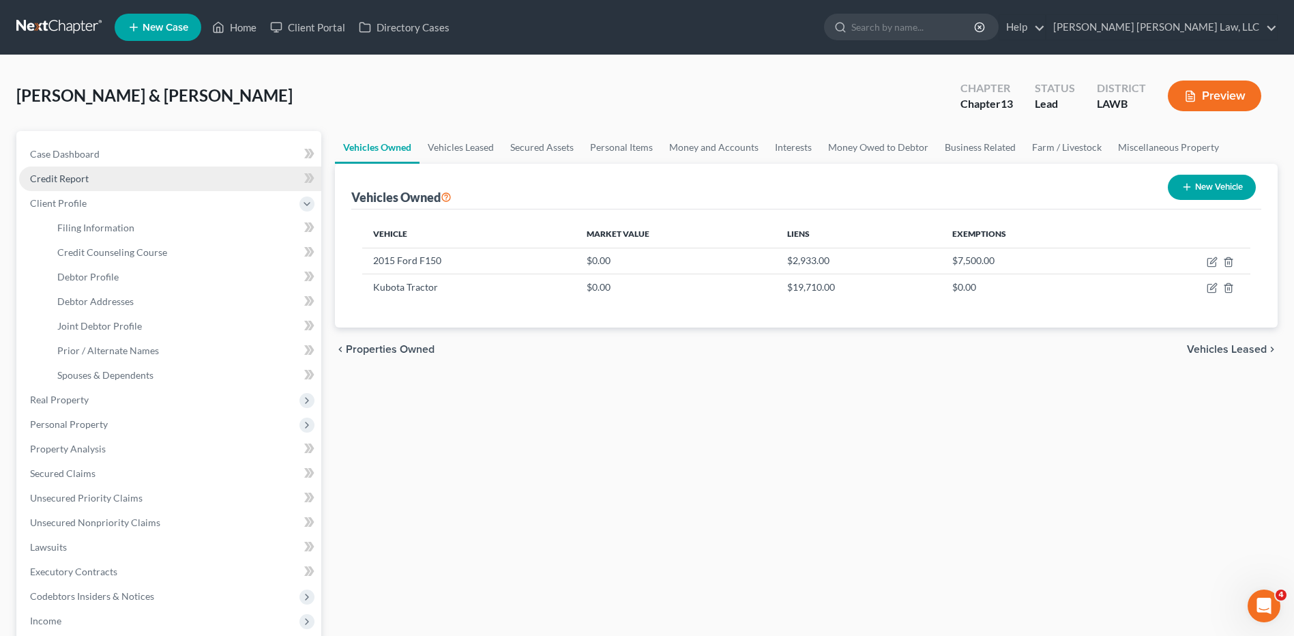
click at [72, 177] on span "Credit Report" at bounding box center [59, 179] width 59 height 12
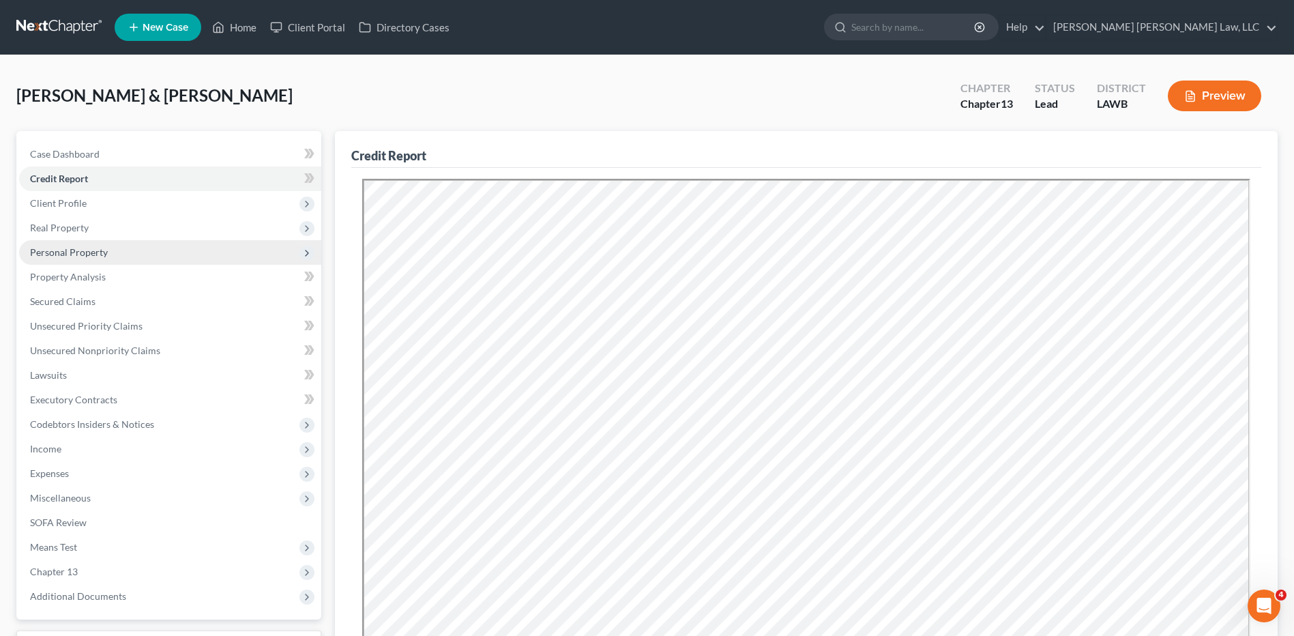
click at [68, 248] on span "Personal Property" at bounding box center [69, 252] width 78 height 12
